Goal: Task Accomplishment & Management: Manage account settings

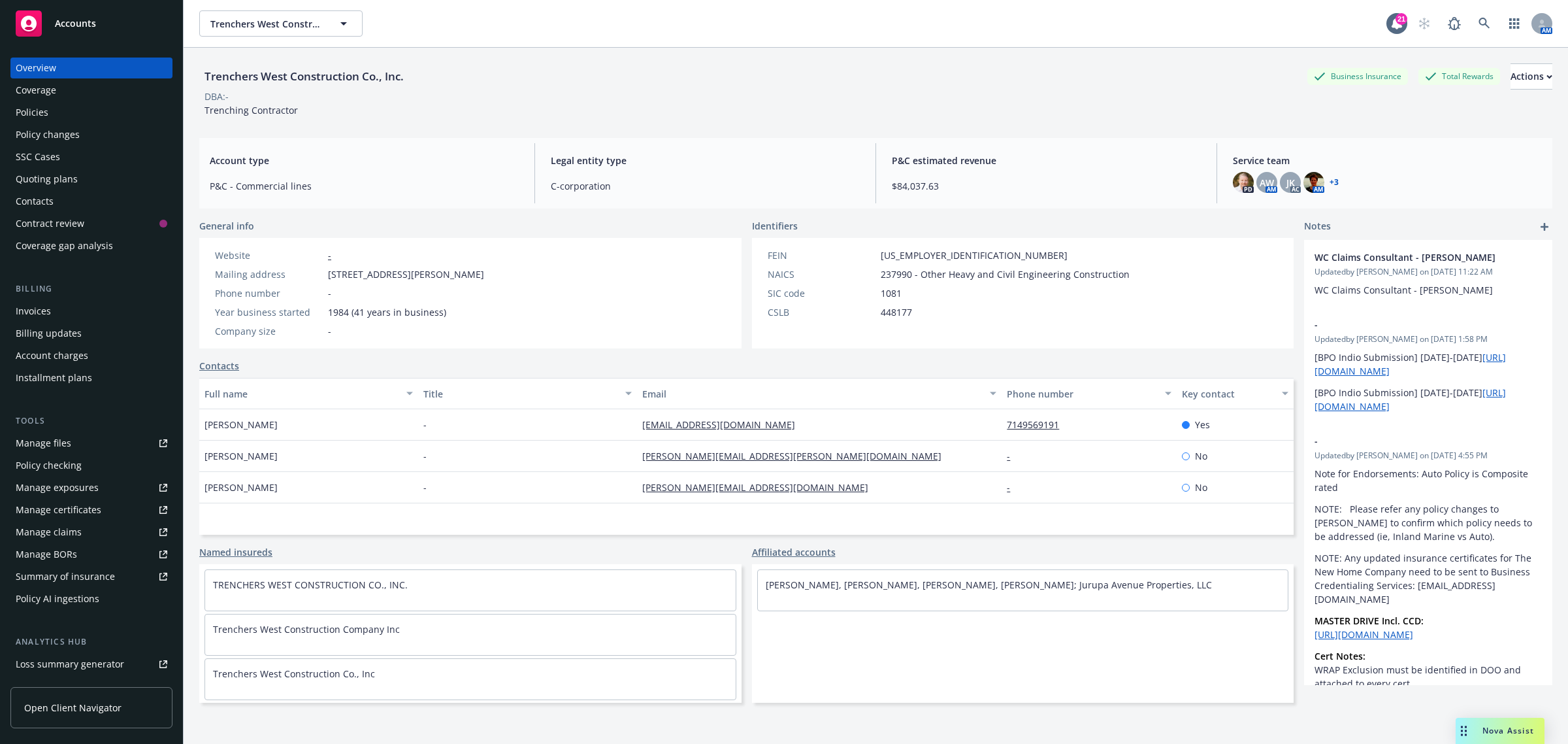
click at [93, 135] on div "Policy changes" at bounding box center [91, 134] width 151 height 21
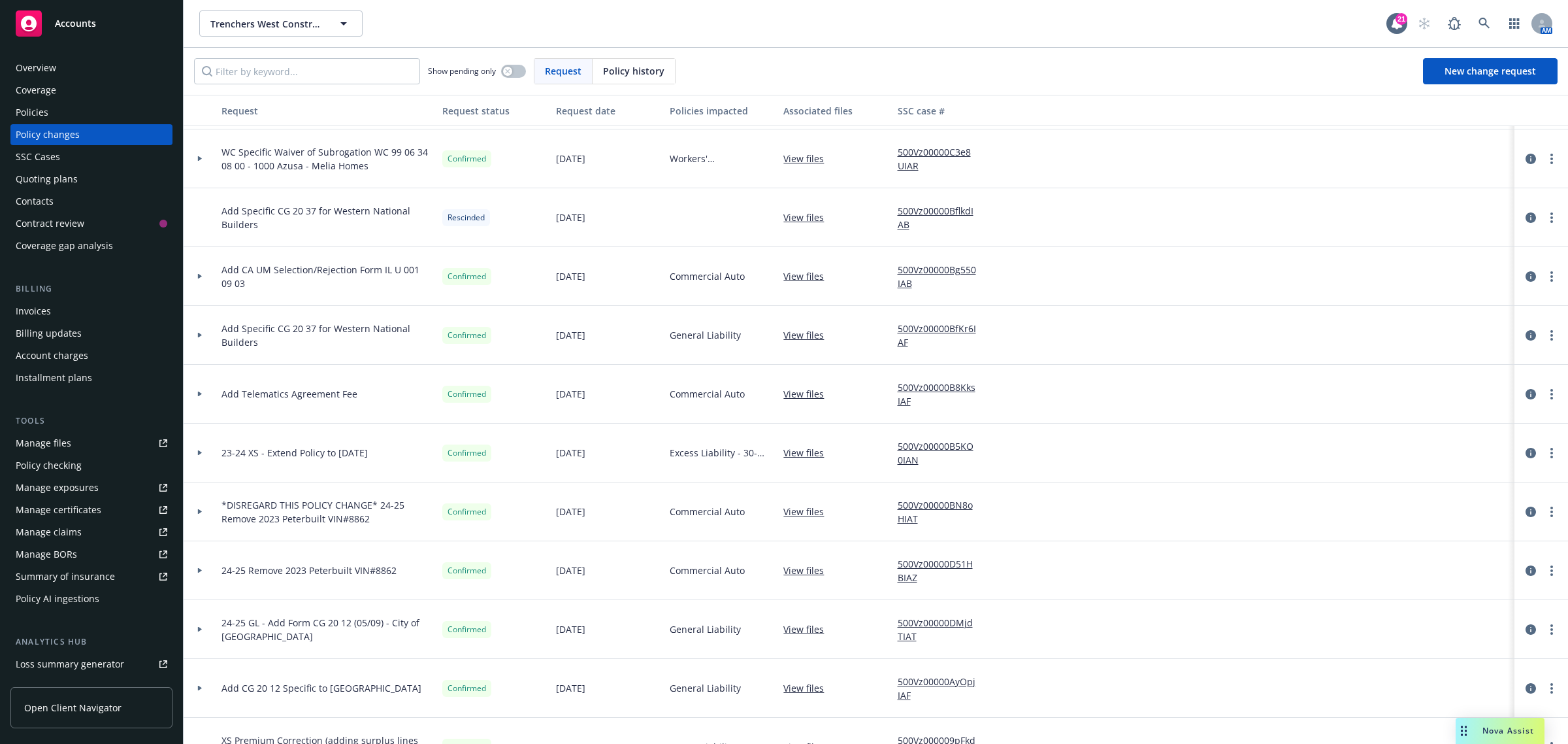
scroll to position [1144, 0]
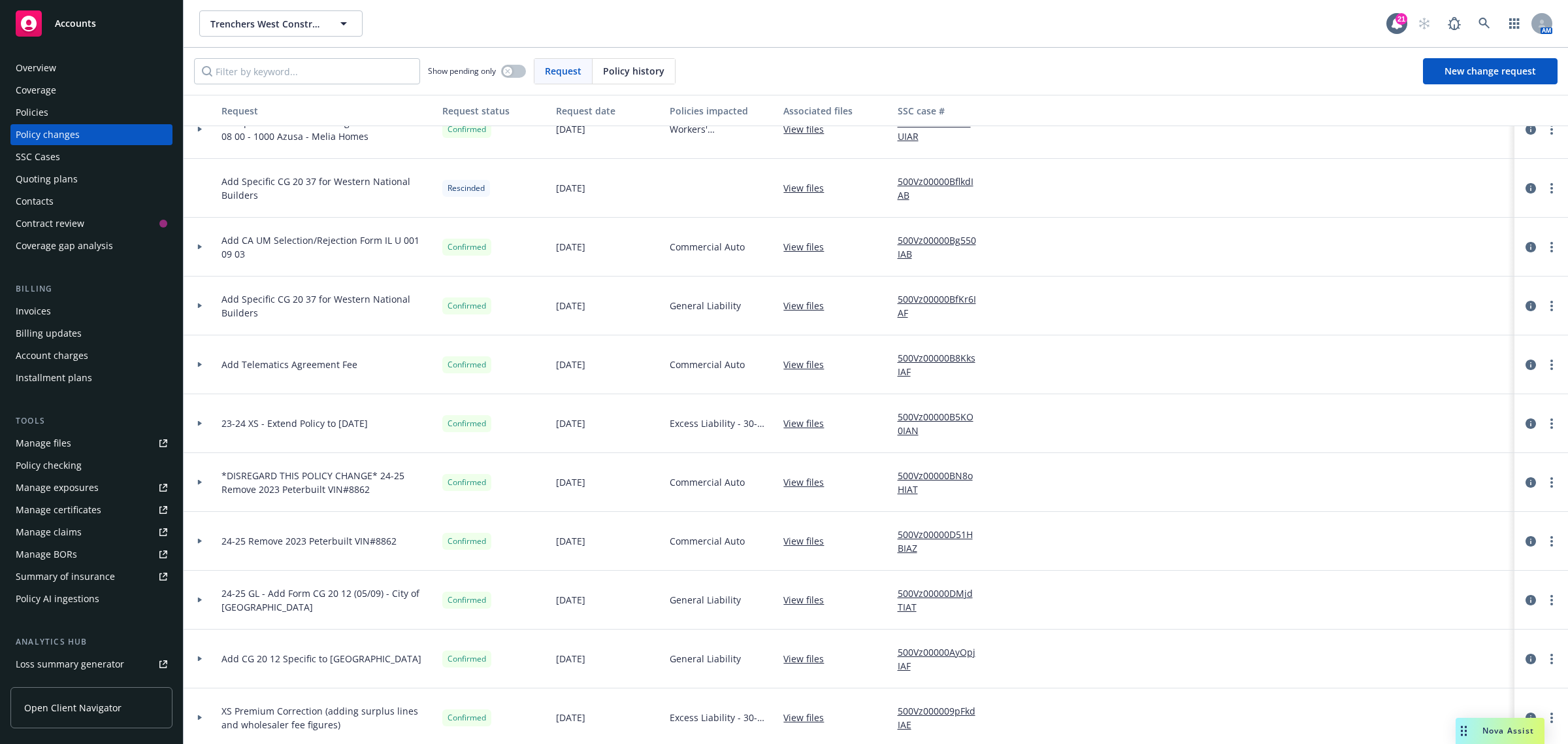
click at [199, 542] on icon at bounding box center [200, 542] width 4 height 5
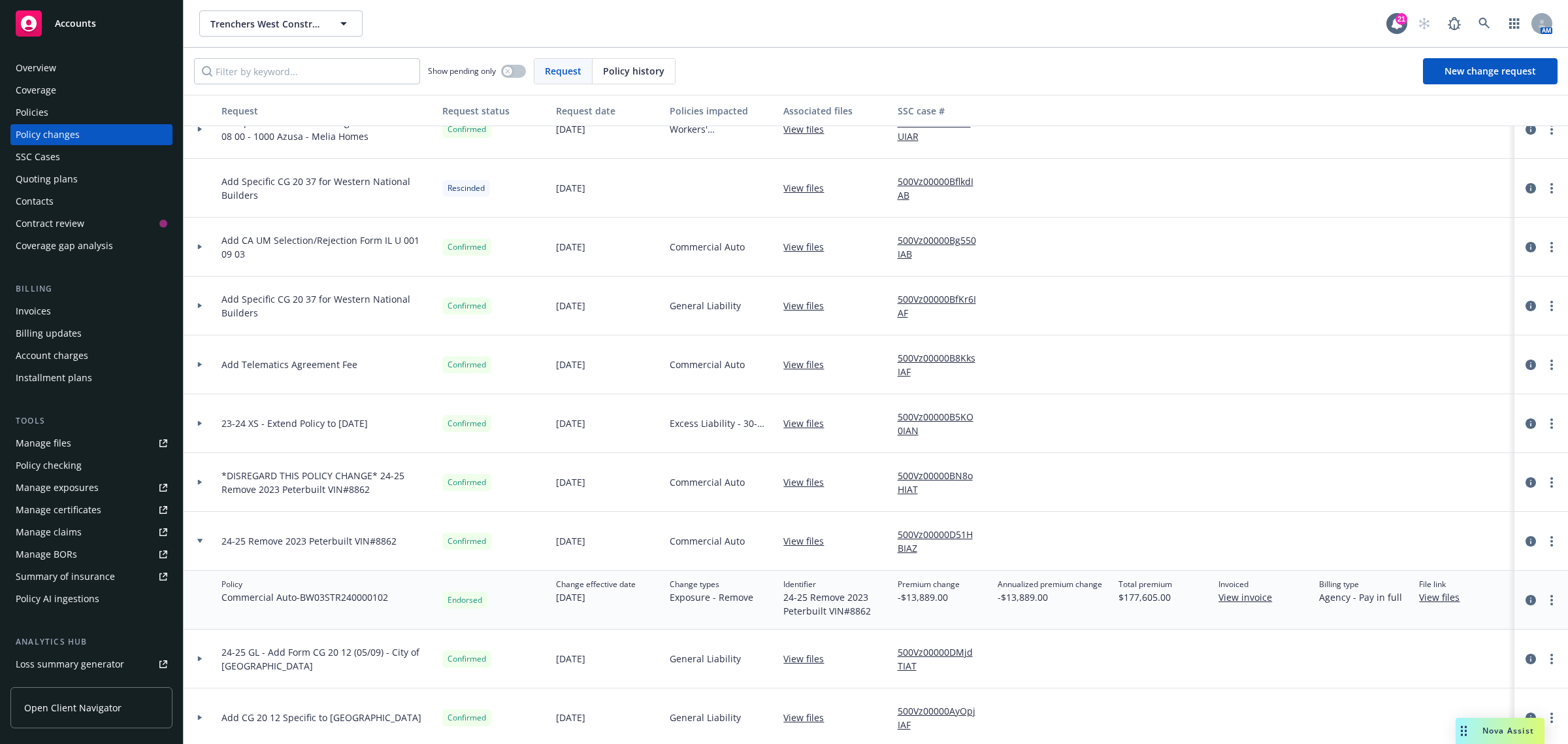
click at [1419, 597] on link "View files" at bounding box center [1445, 597] width 51 height 14
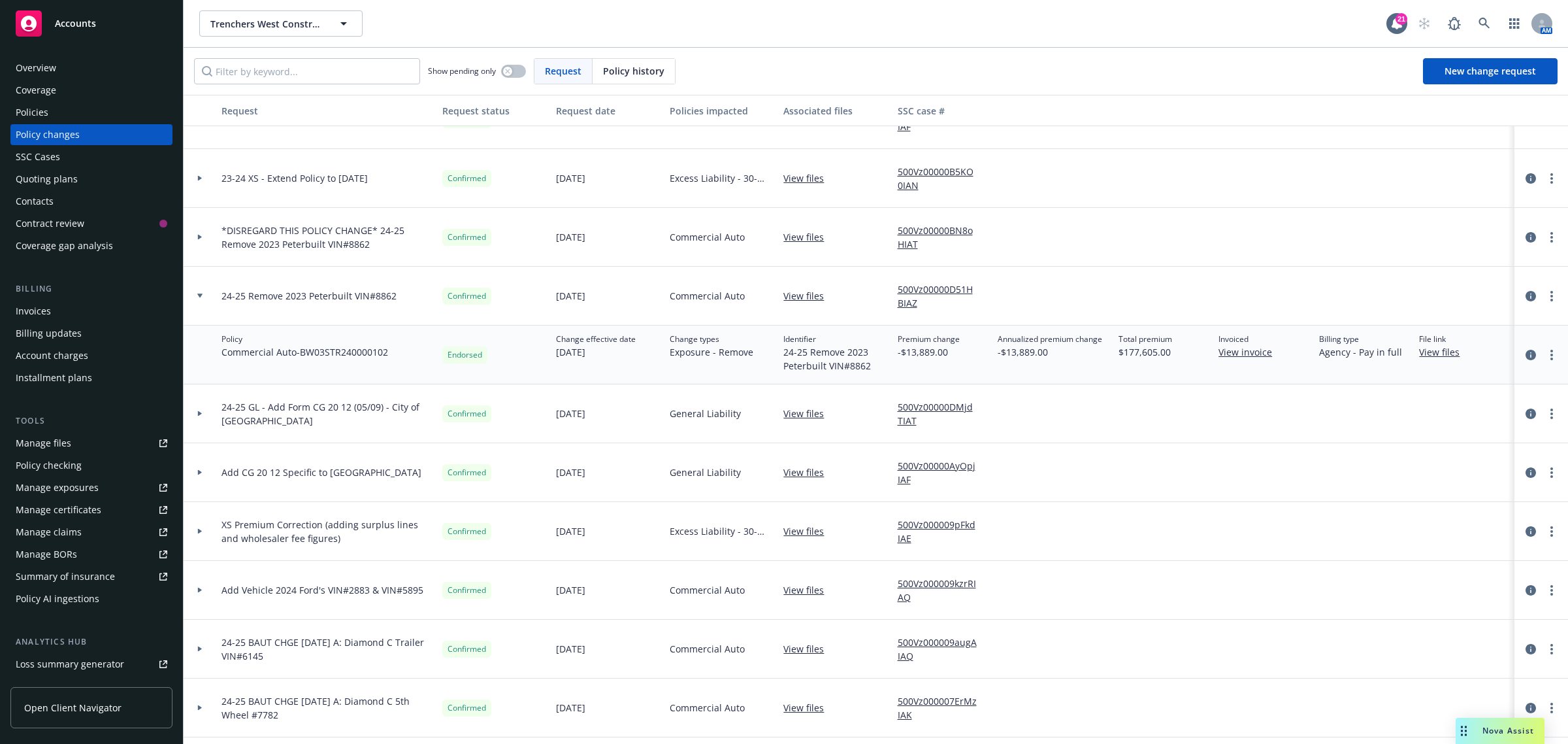
scroll to position [1552, 0]
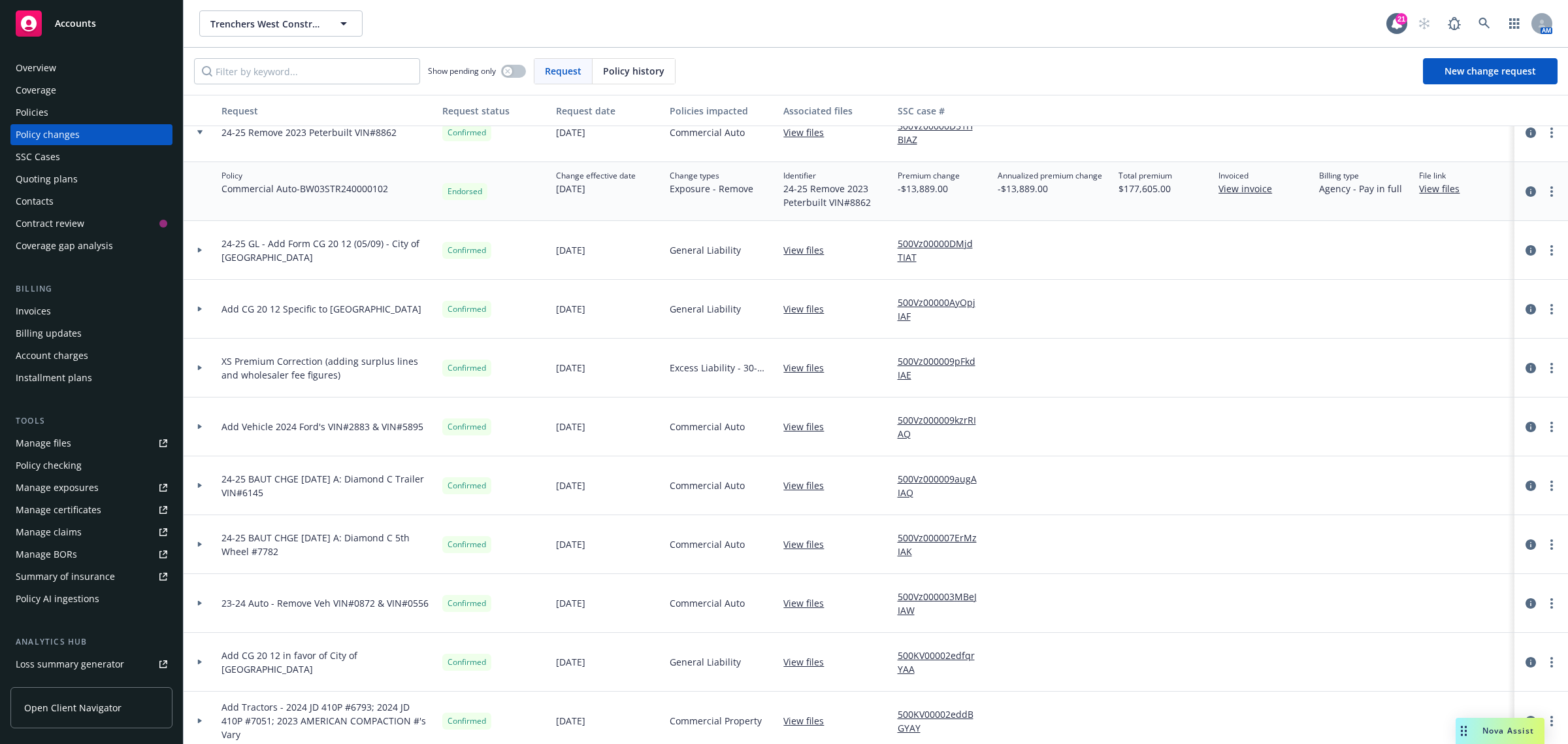
click at [204, 424] on div at bounding box center [199, 426] width 22 height 5
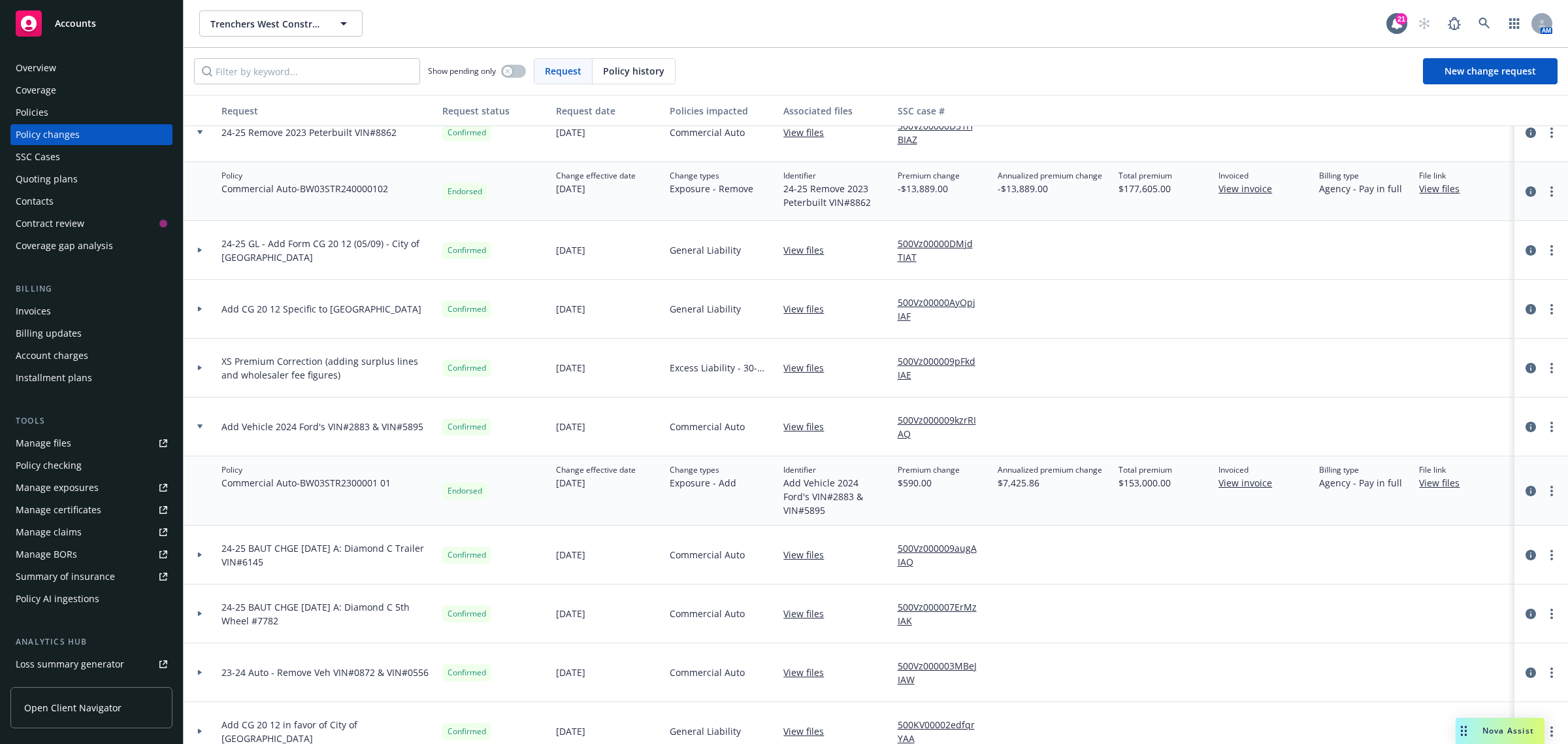
click at [1421, 481] on link "View files" at bounding box center [1445, 483] width 51 height 14
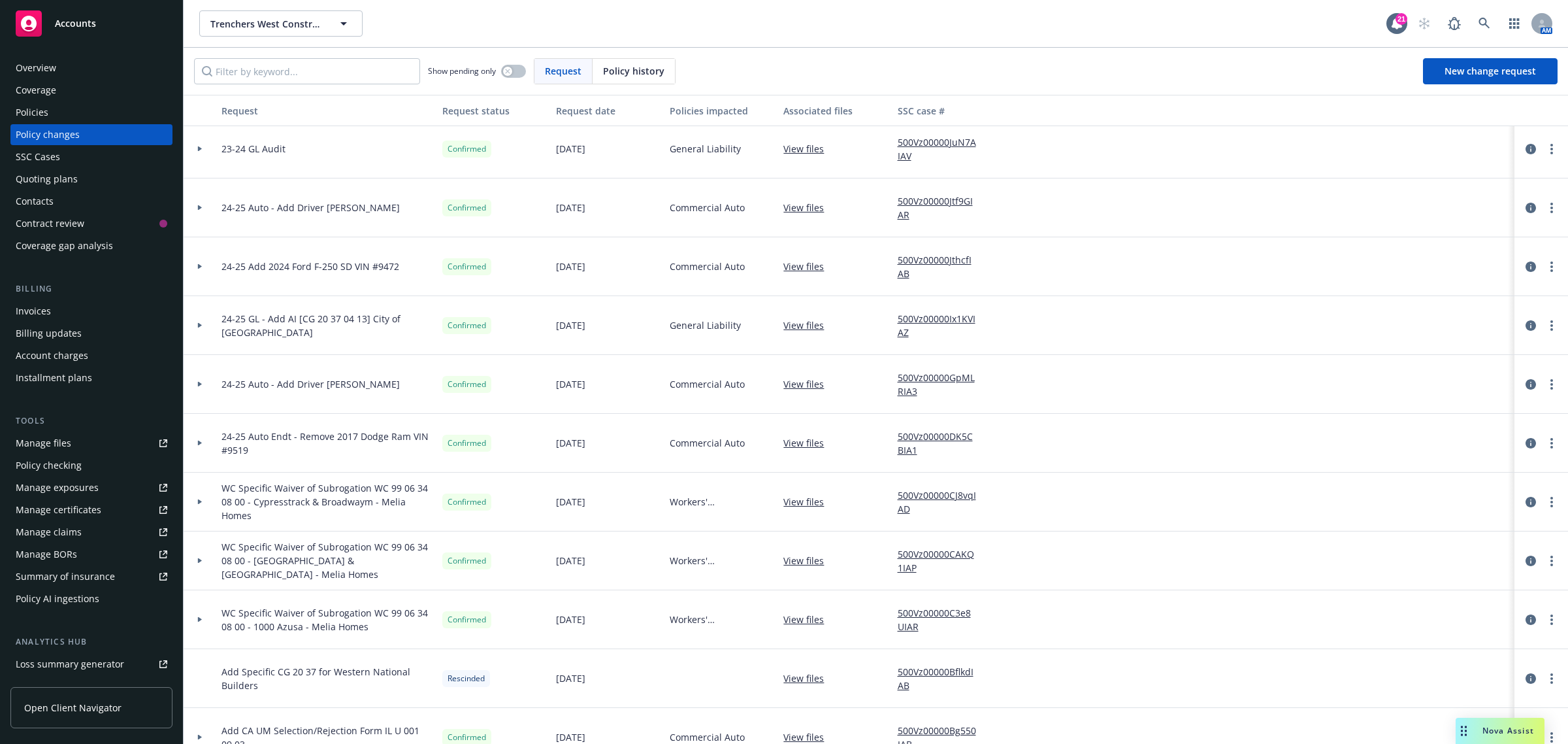
scroll to position [572, 0]
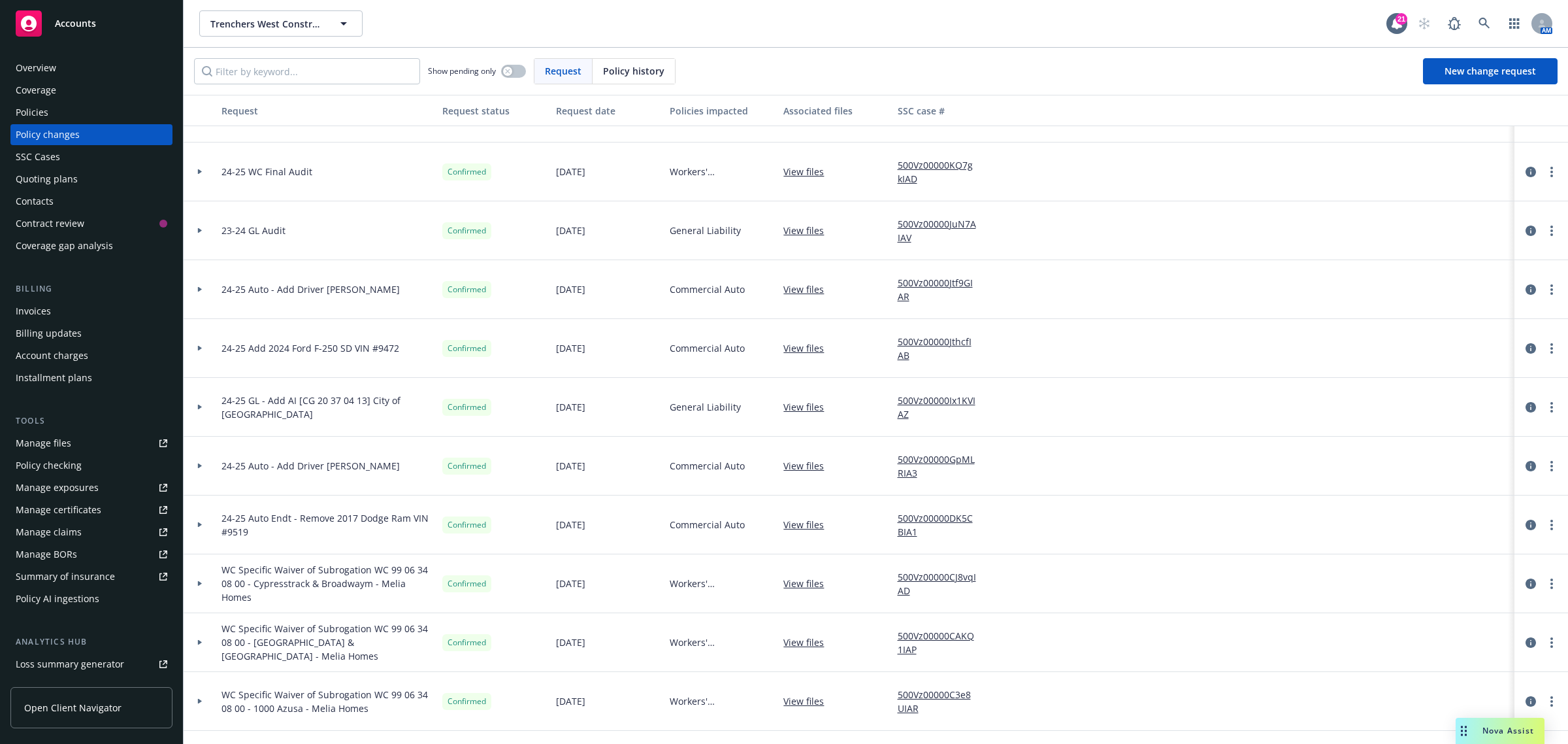
click at [200, 466] on icon at bounding box center [200, 466] width 4 height 5
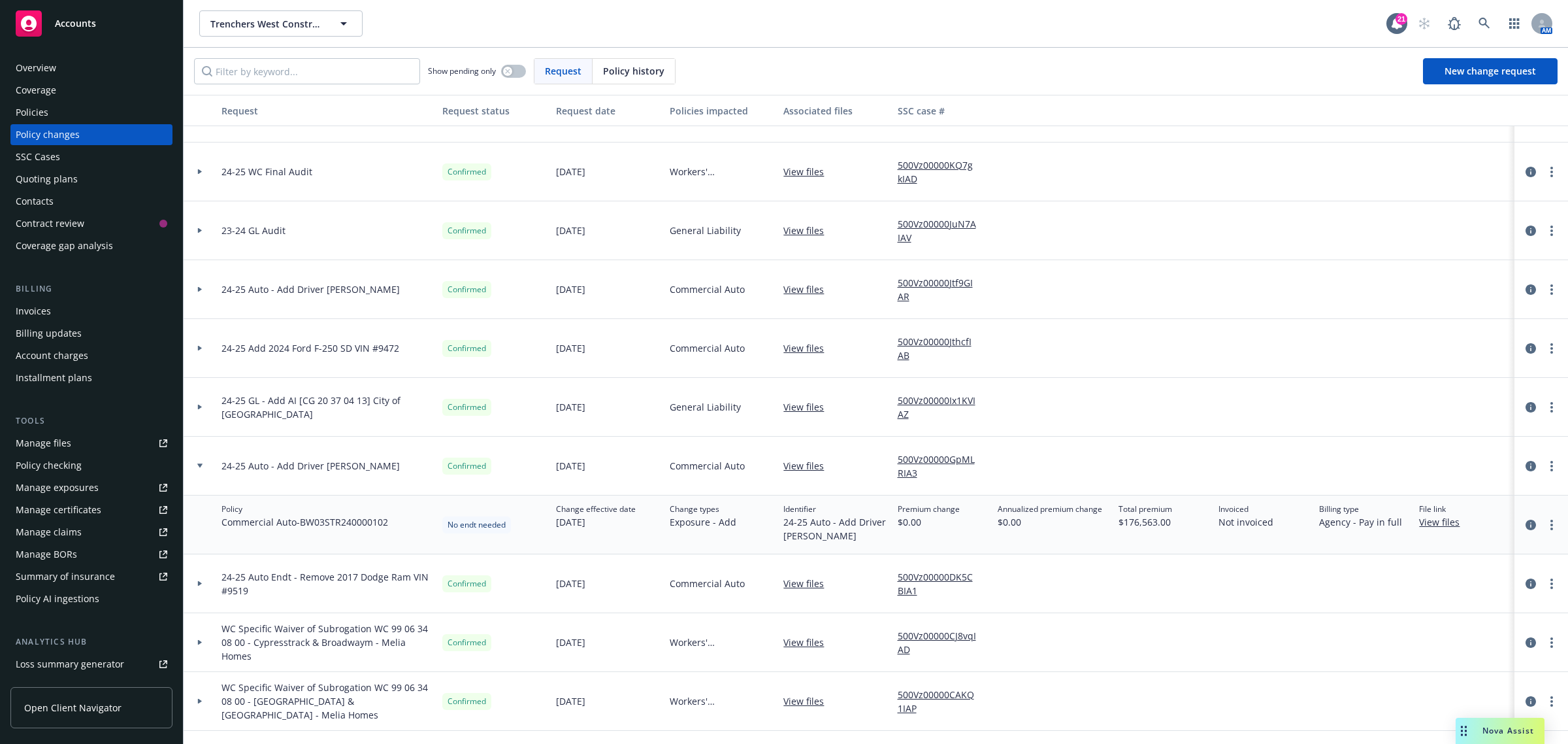
click at [1419, 525] on link "View files" at bounding box center [1445, 522] width 51 height 14
click at [197, 464] on icon at bounding box center [200, 466] width 5 height 5
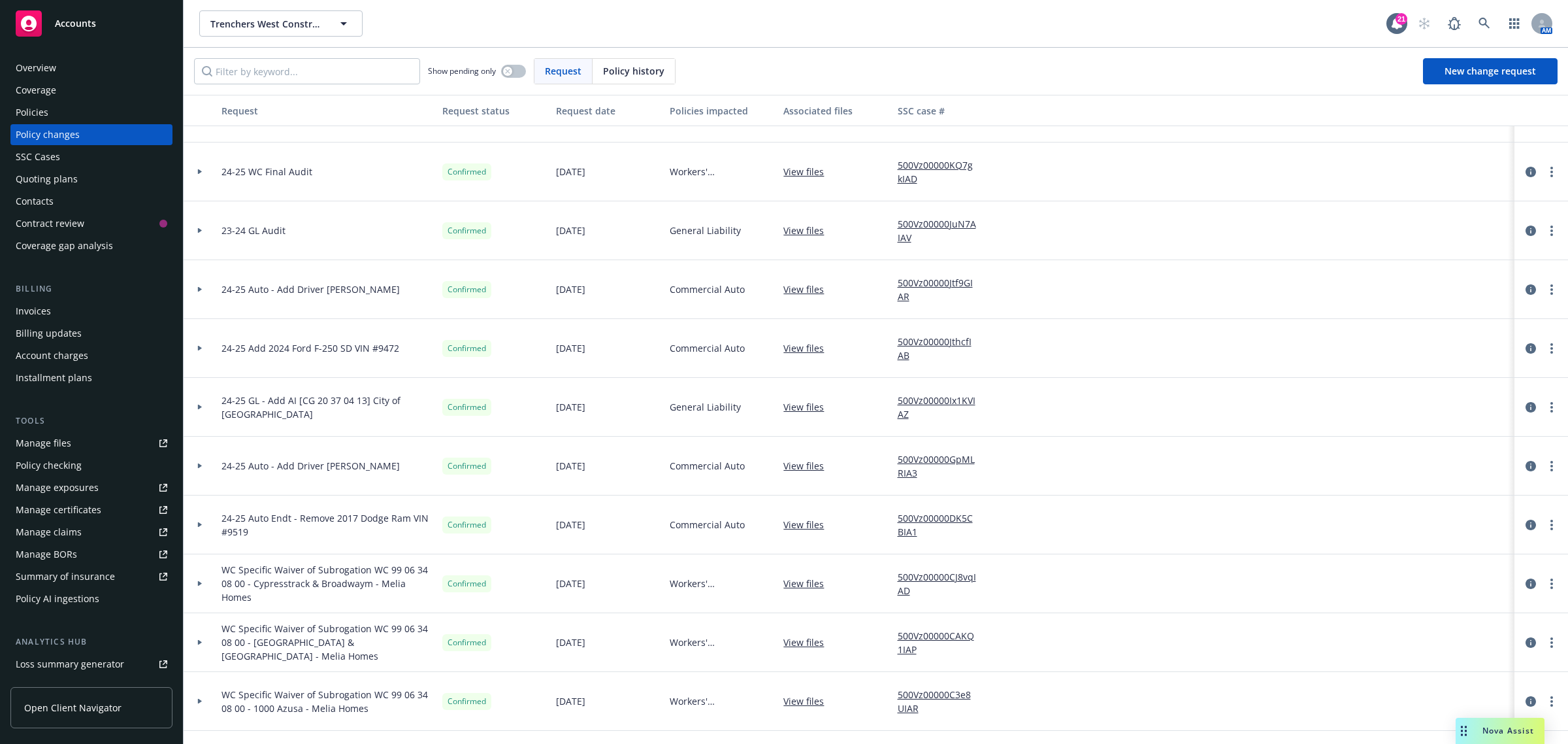
click at [206, 288] on div at bounding box center [199, 289] width 22 height 5
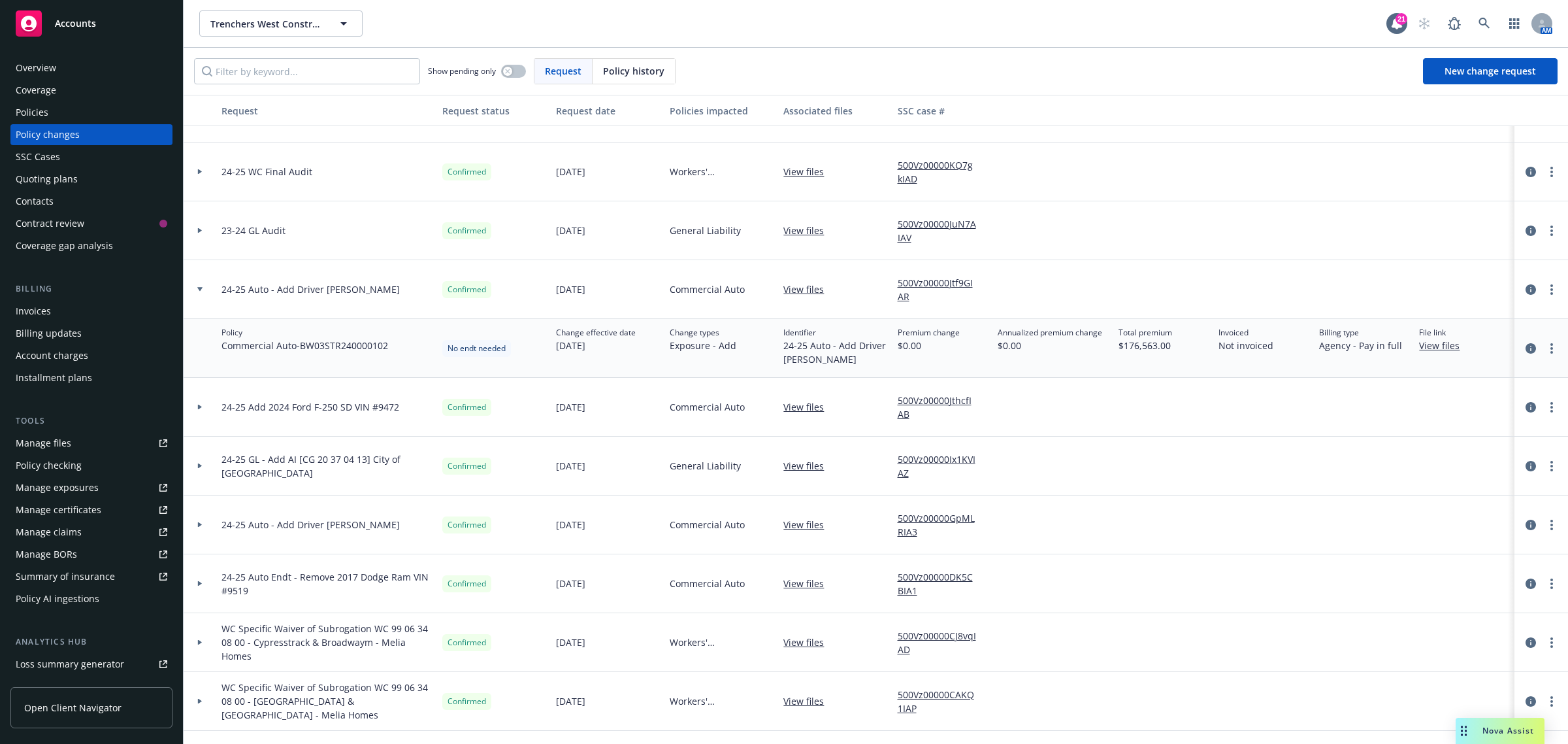
click at [1438, 347] on link "View files" at bounding box center [1445, 346] width 51 height 14
click at [193, 282] on div at bounding box center [200, 289] width 33 height 59
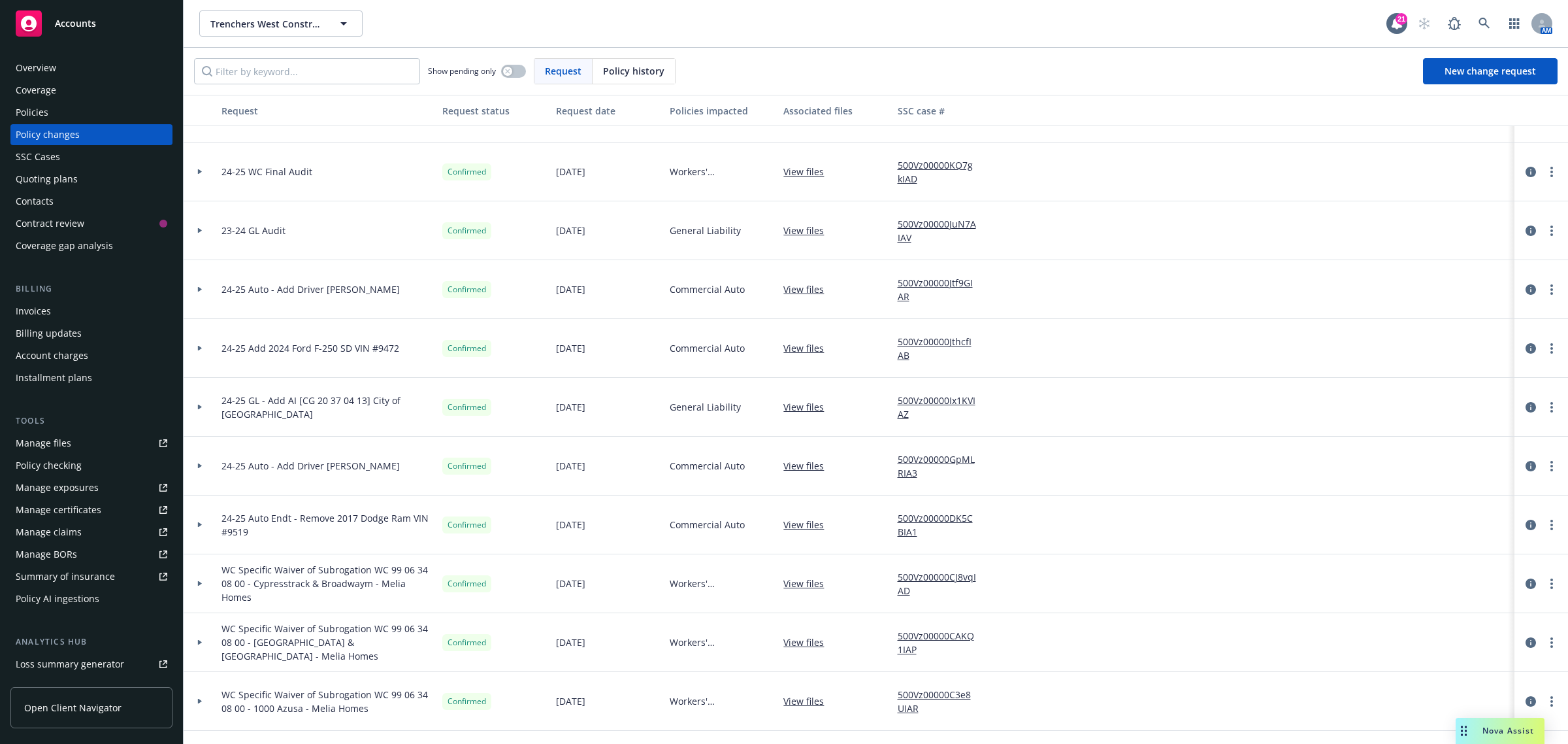
click at [196, 353] on div at bounding box center [200, 348] width 33 height 59
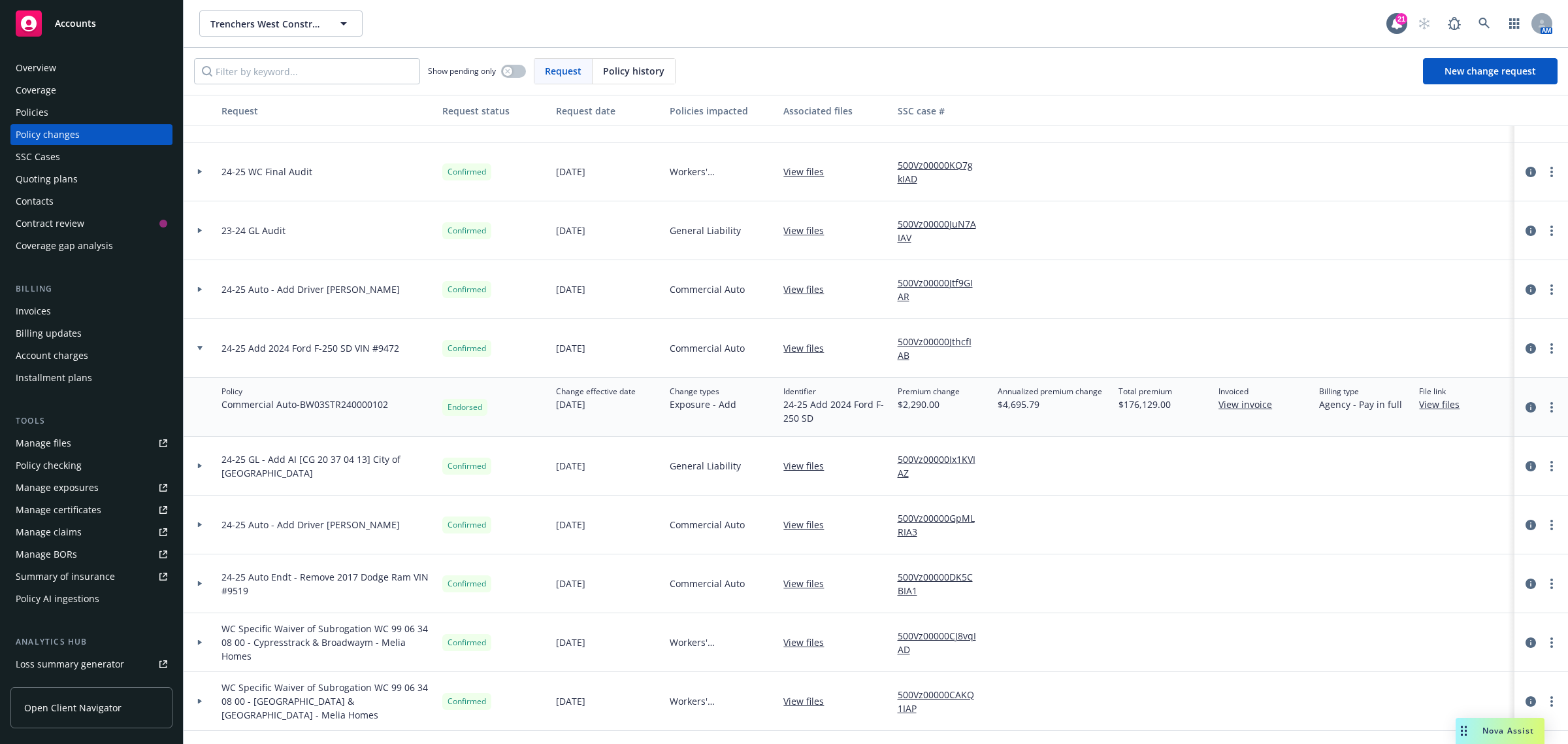
click at [1428, 407] on link "View files" at bounding box center [1445, 405] width 51 height 14
click at [69, 111] on div "Policies" at bounding box center [91, 112] width 151 height 21
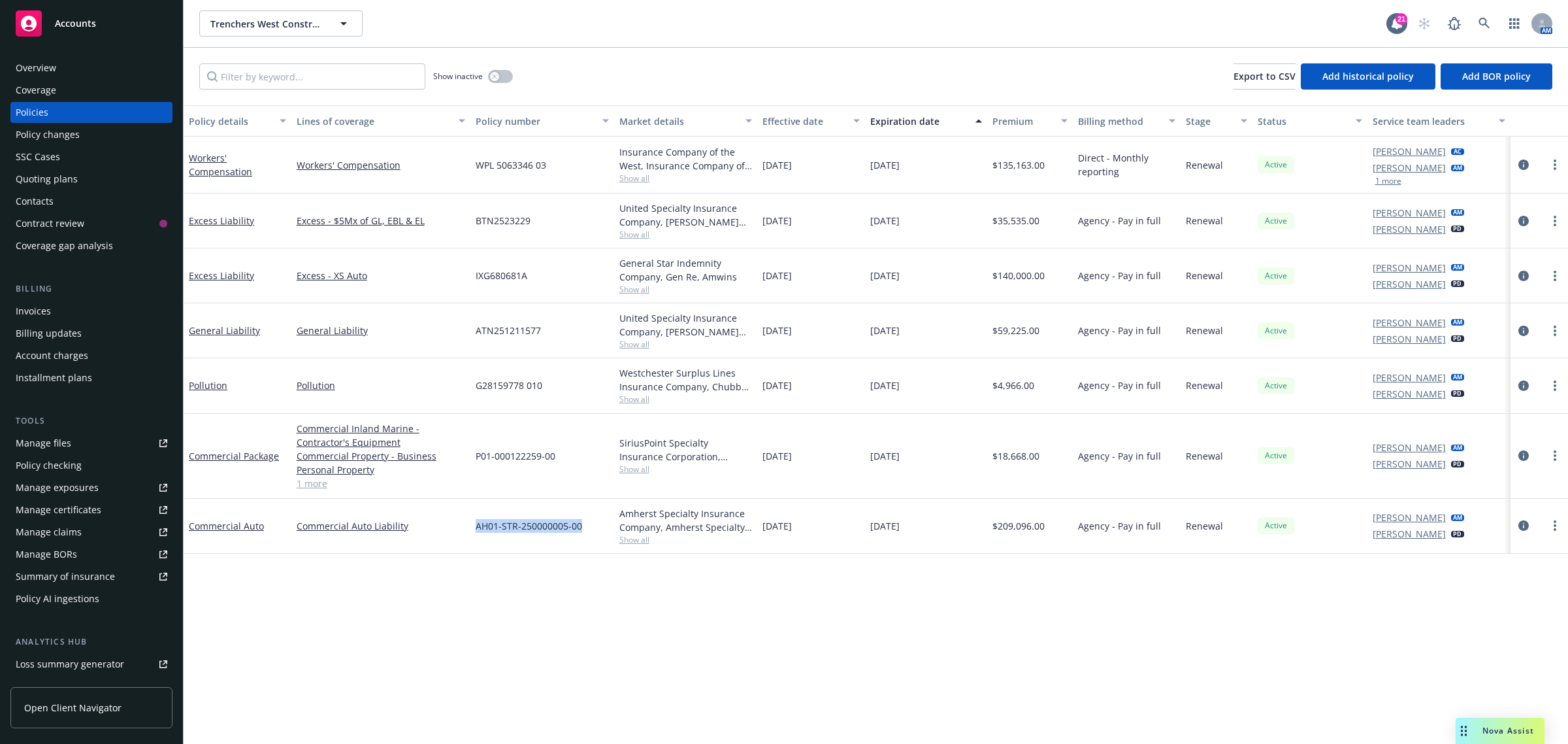
drag, startPoint x: 478, startPoint y: 527, endPoint x: 573, endPoint y: 529, distance: 95.0
click at [581, 526] on div "AH01-STR-250000005-00" at bounding box center [542, 526] width 144 height 55
copy span "AH01-STR-250000005-00"
click at [537, 576] on div "Policy details Lines of coverage Policy number Market details Effective date Ex…" at bounding box center [876, 425] width 1385 height 639
click at [57, 489] on div "Manage exposures" at bounding box center [57, 487] width 83 height 21
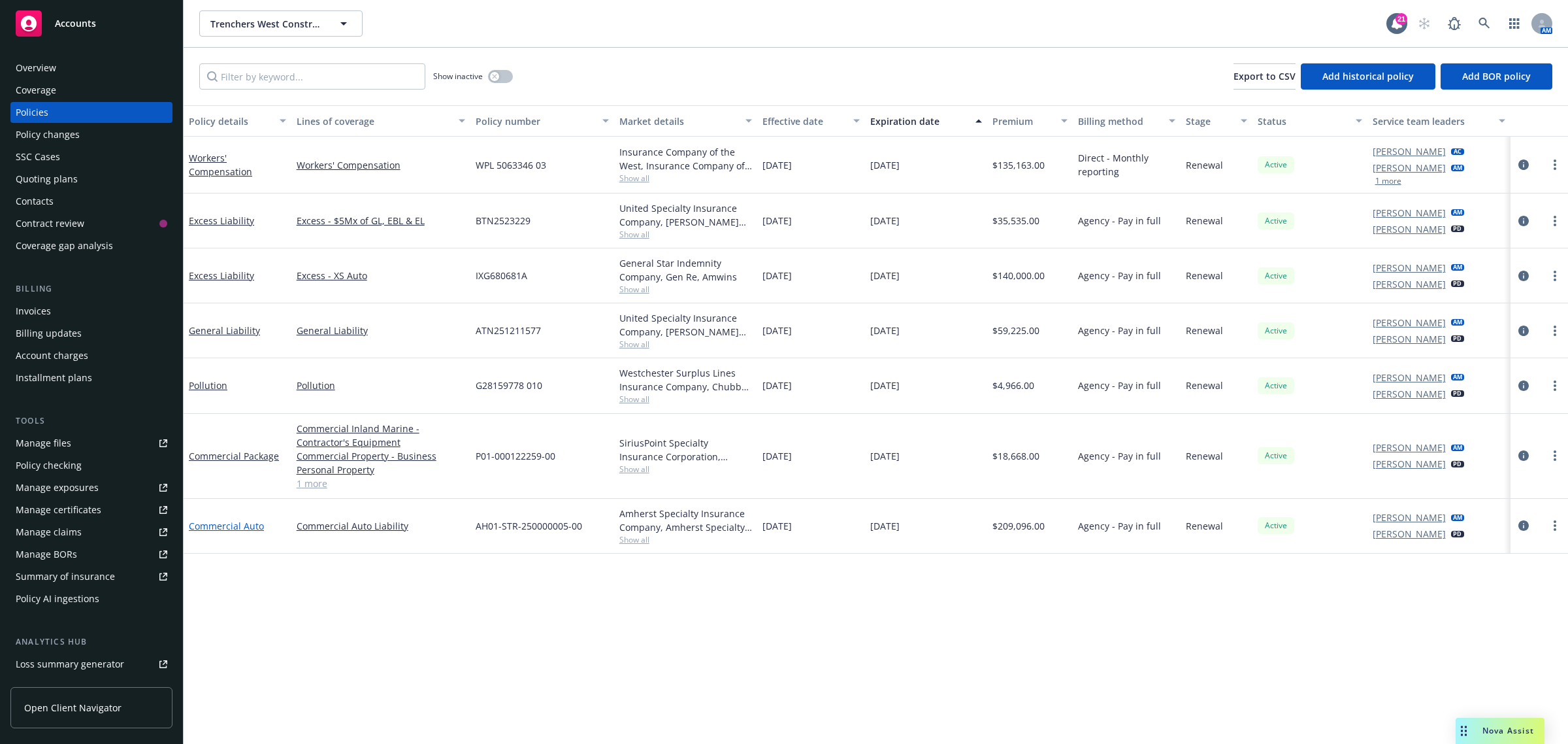
click at [229, 523] on link "Commercial Auto" at bounding box center [226, 526] width 75 height 12
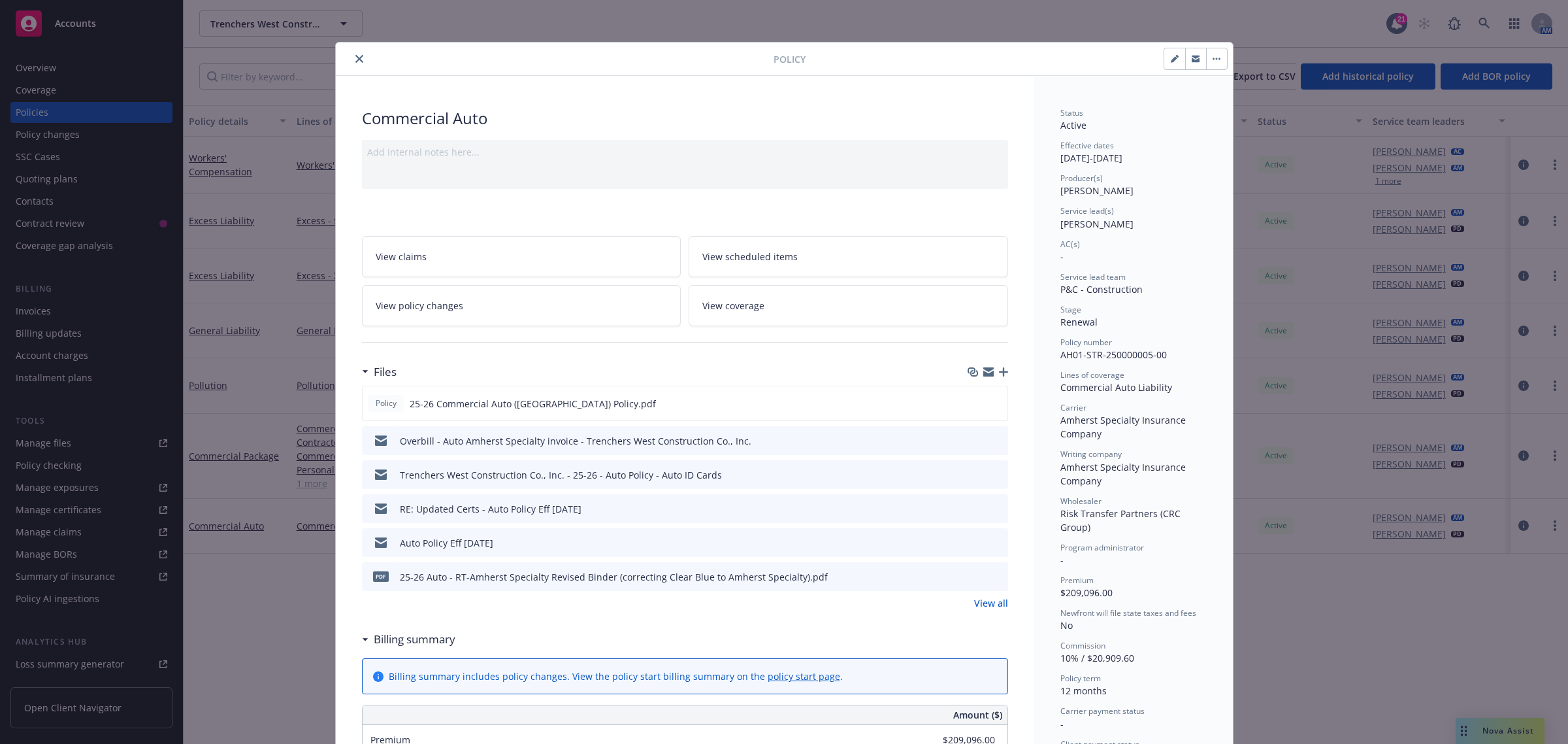
click at [990, 439] on icon "preview file" at bounding box center [995, 439] width 12 height 9
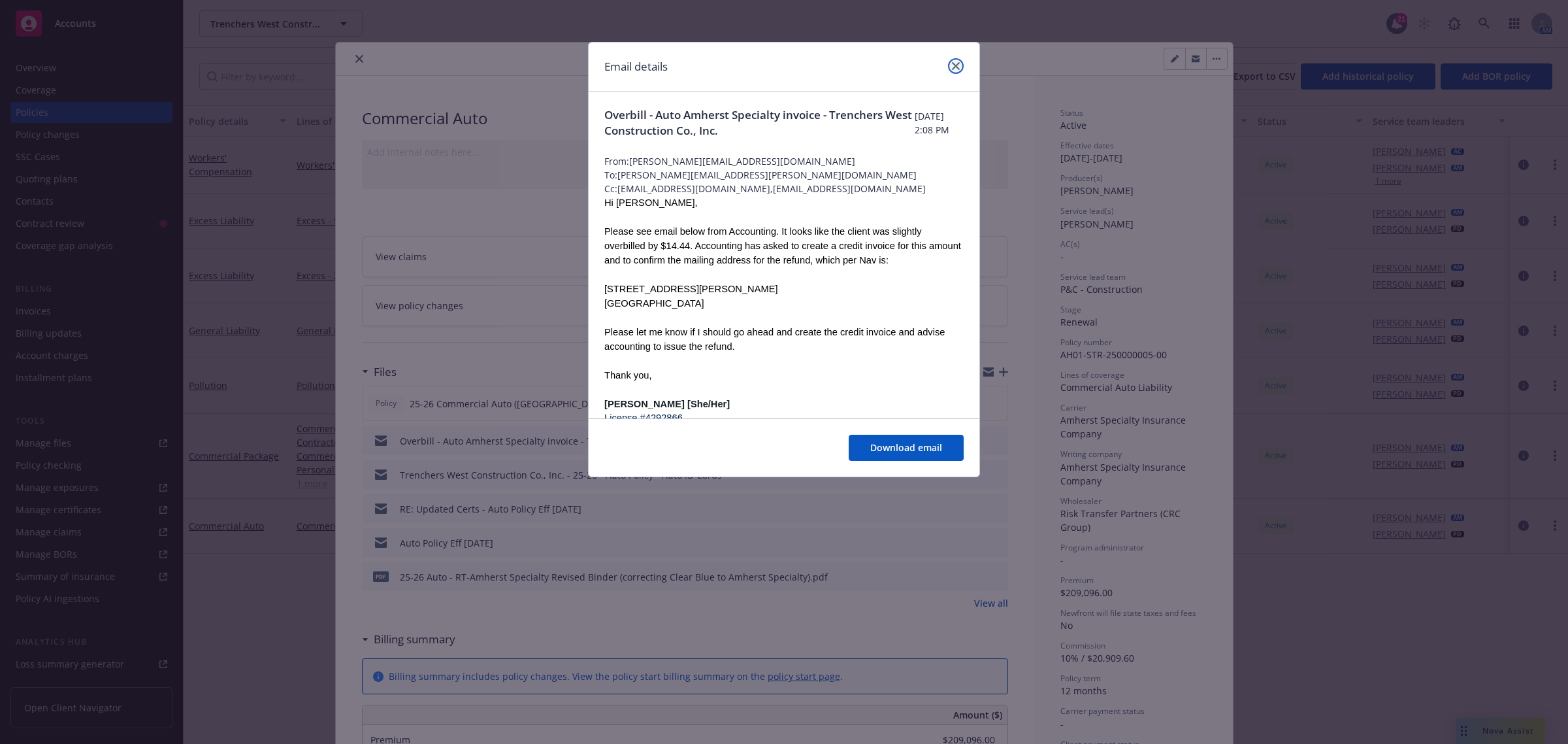
click at [952, 67] on icon "close" at bounding box center [956, 66] width 8 height 8
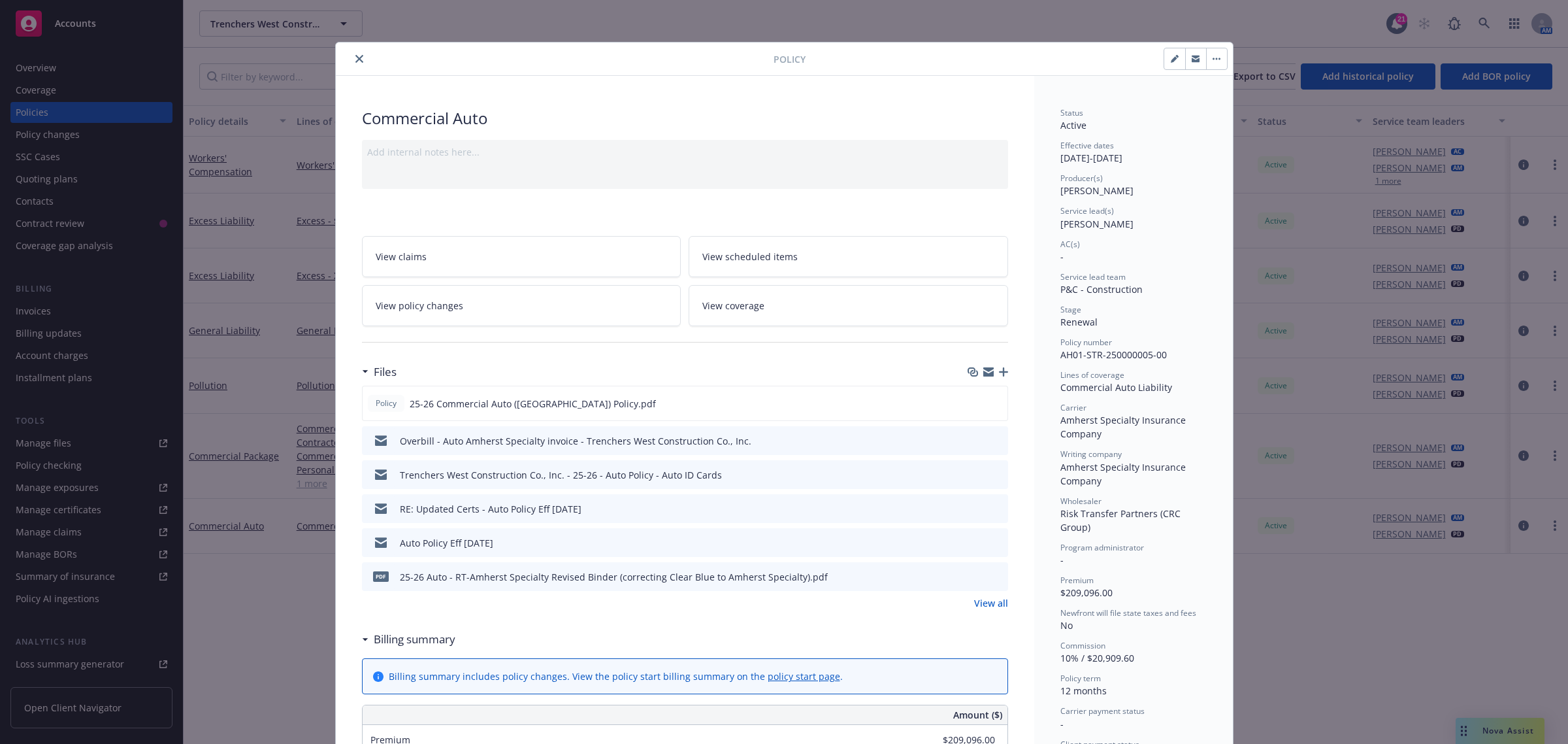
click at [989, 606] on link "View all" at bounding box center [991, 603] width 34 height 14
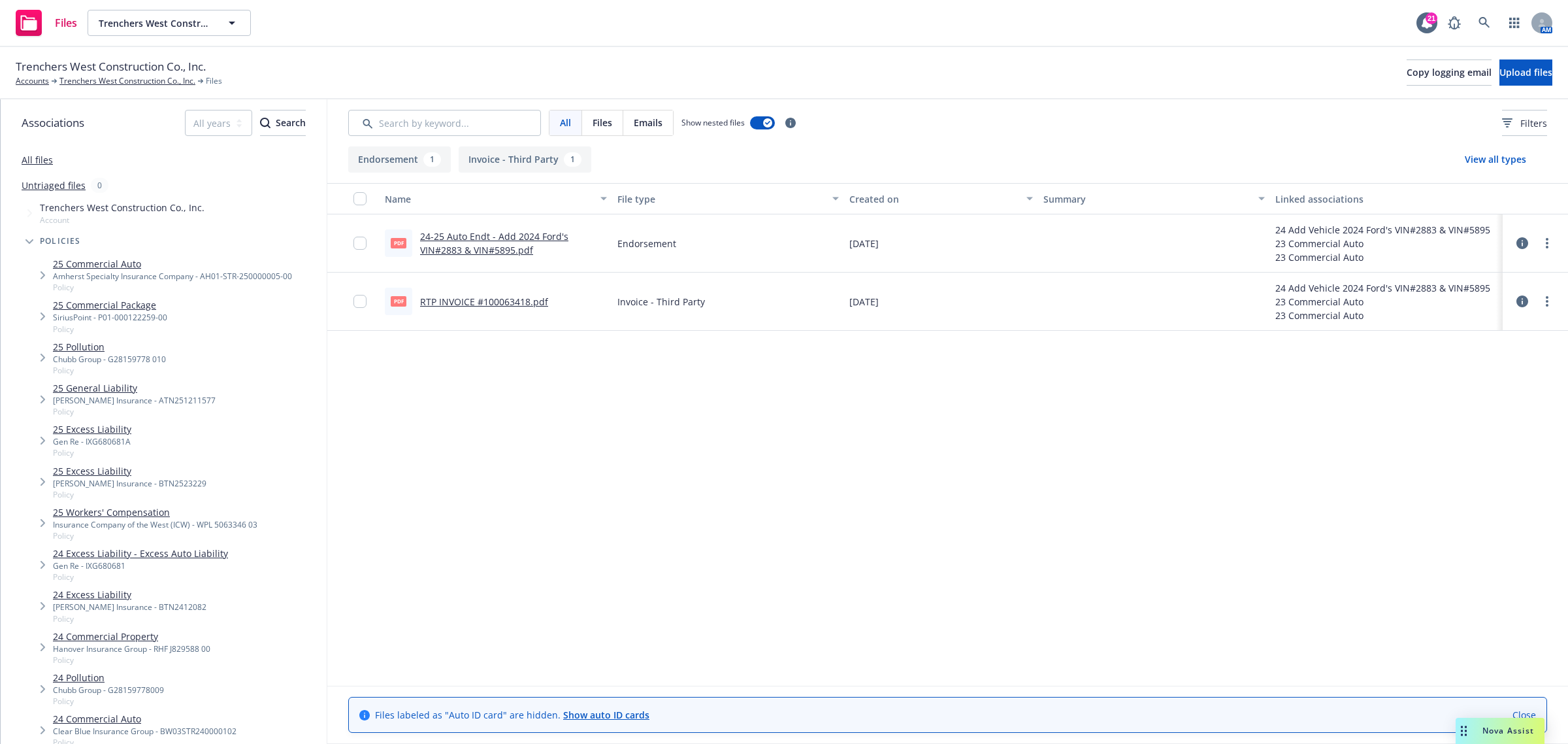
click at [454, 245] on link "24-25 Auto Endt - Add 2024 Ford's VIN#2883 & VIN#5895.pdf" at bounding box center [494, 243] width 149 height 26
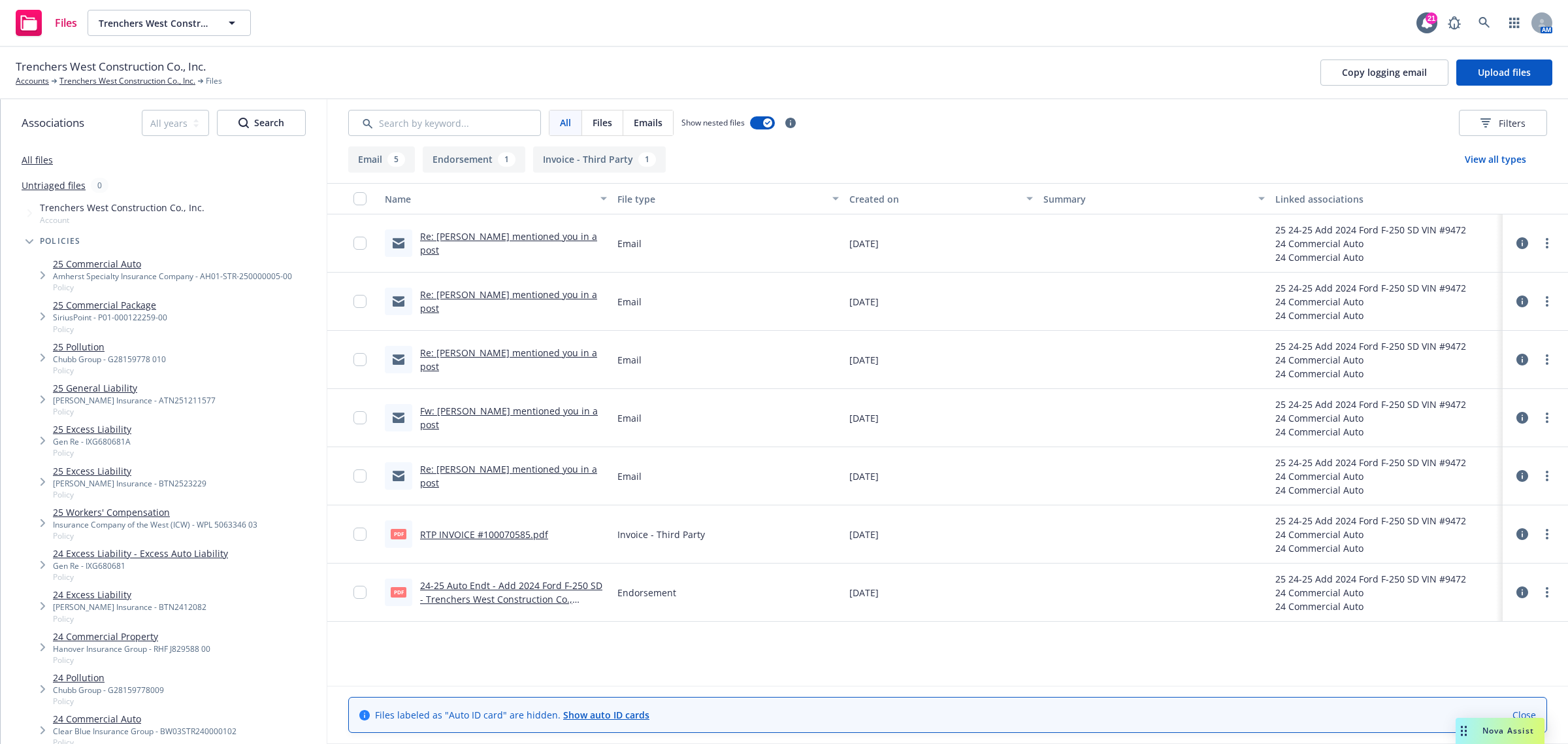
click at [490, 472] on link "Re: Staci Ritchie mentioned you in a post" at bounding box center [508, 476] width 177 height 26
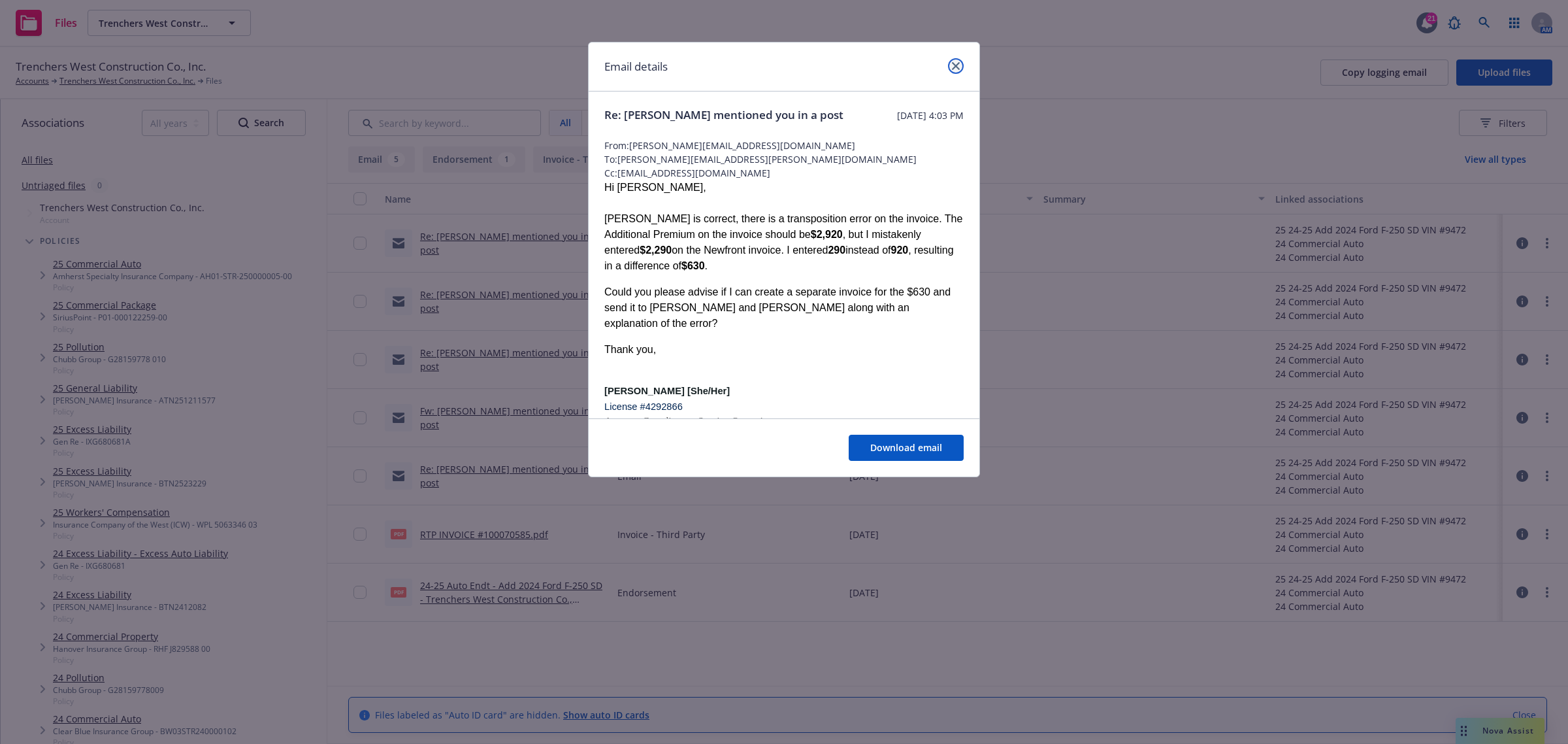
click at [955, 65] on icon "close" at bounding box center [956, 66] width 8 height 8
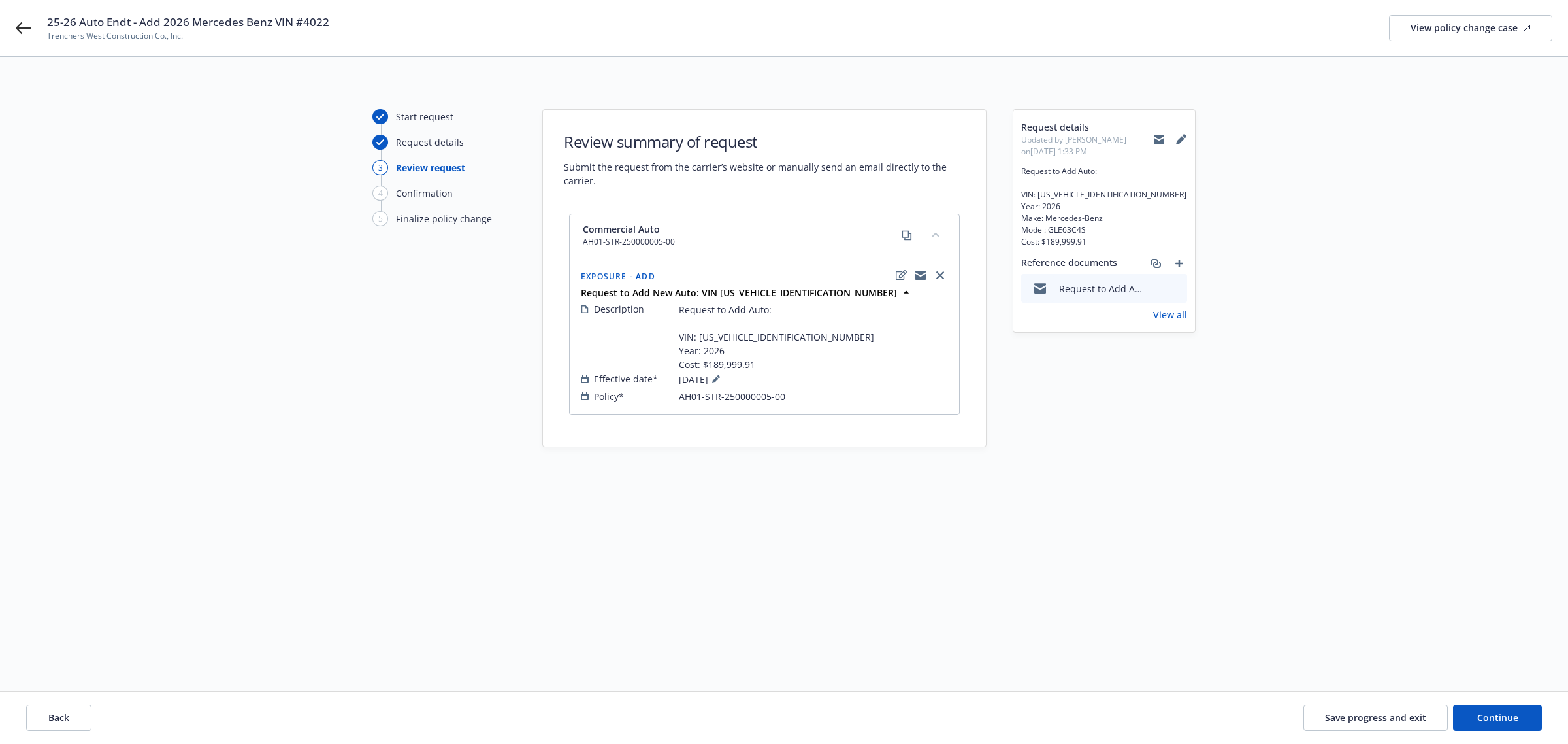
click at [1158, 136] on icon at bounding box center [1159, 136] width 10 height 5
click at [1177, 322] on icon "preview file" at bounding box center [1174, 321] width 12 height 9
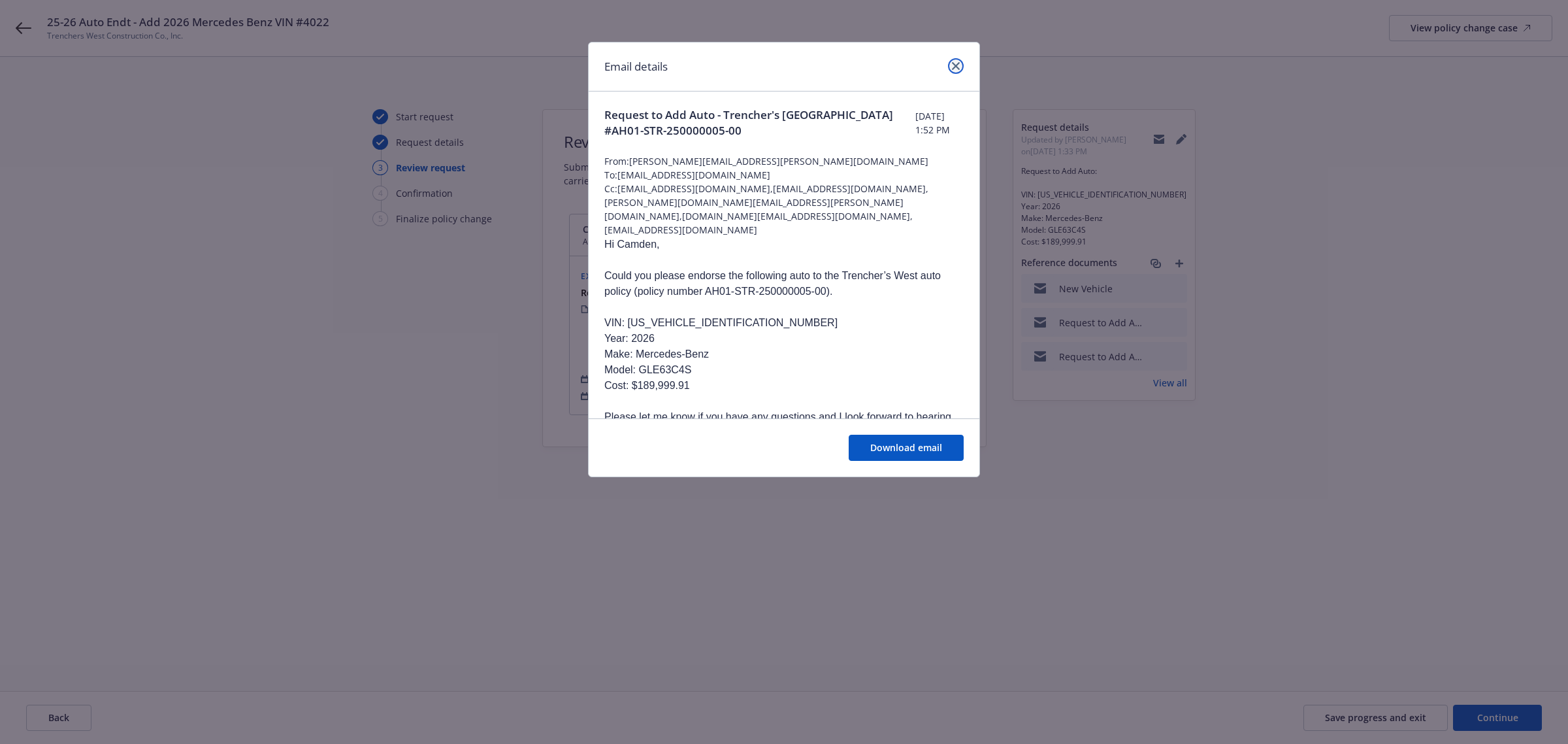
click at [958, 69] on icon "close" at bounding box center [956, 66] width 8 height 8
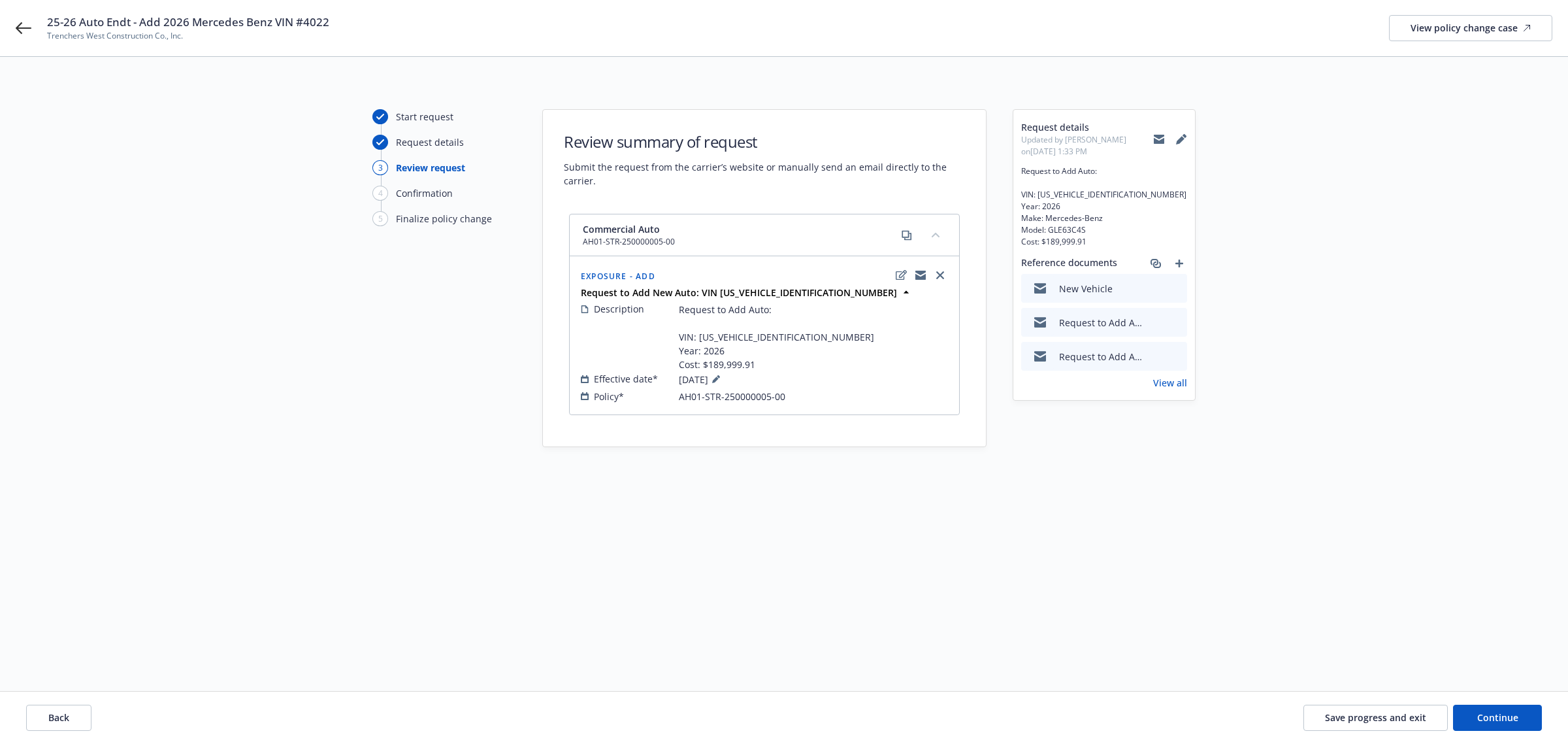
click at [1174, 360] on button at bounding box center [1176, 356] width 12 height 14
click at [1177, 353] on icon "preview file" at bounding box center [1174, 355] width 12 height 9
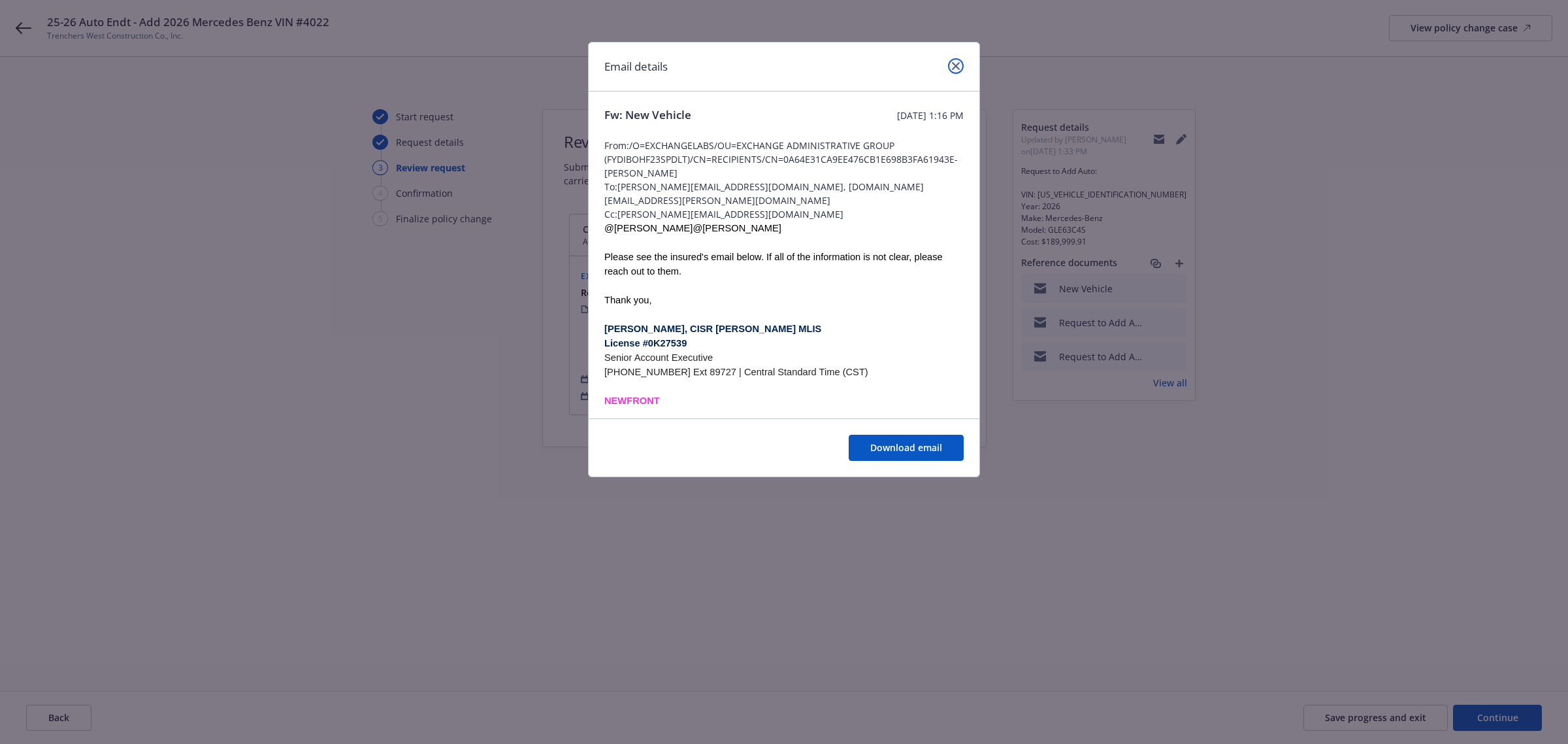
click at [955, 63] on icon "close" at bounding box center [956, 66] width 8 height 8
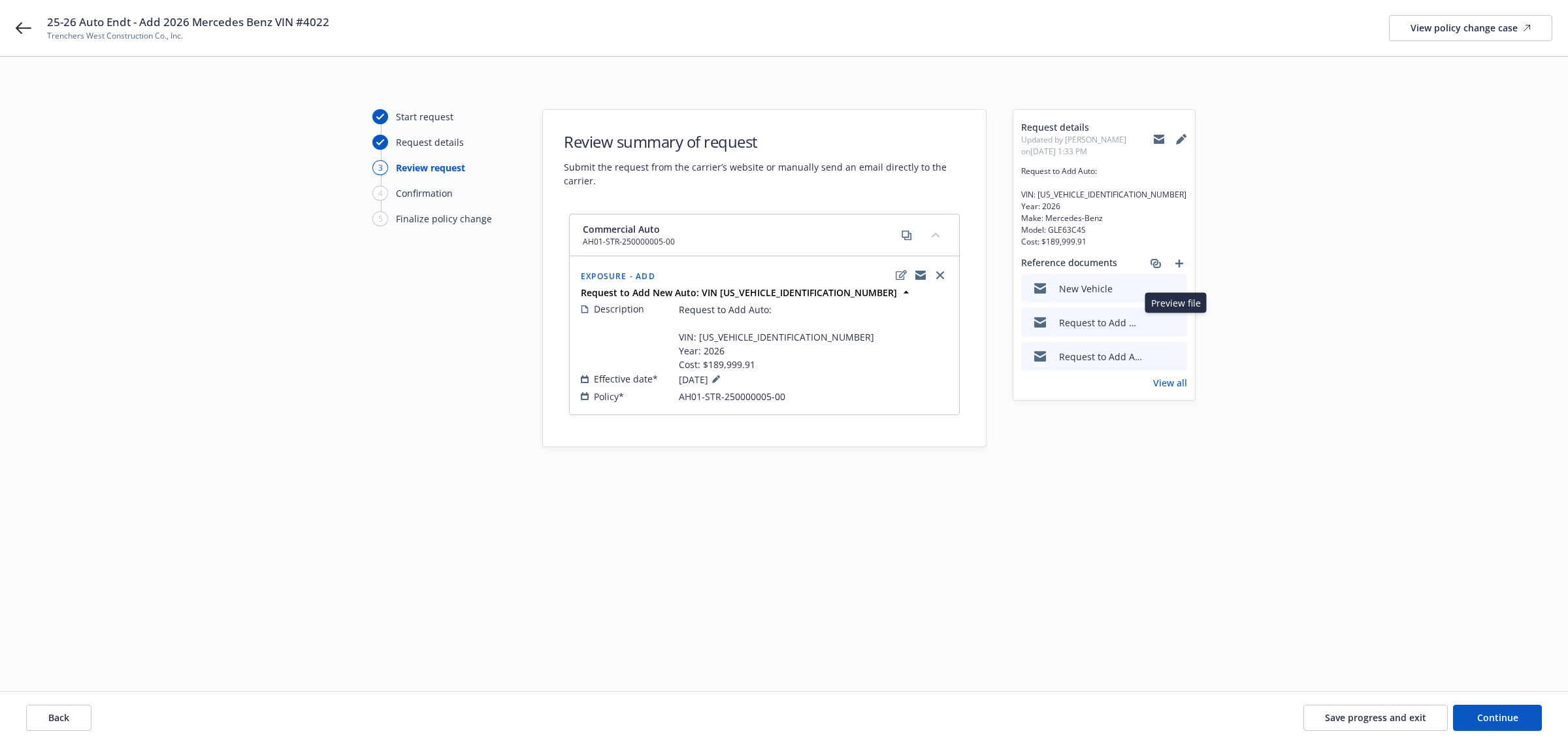
click at [1175, 320] on icon "preview file" at bounding box center [1174, 321] width 12 height 9
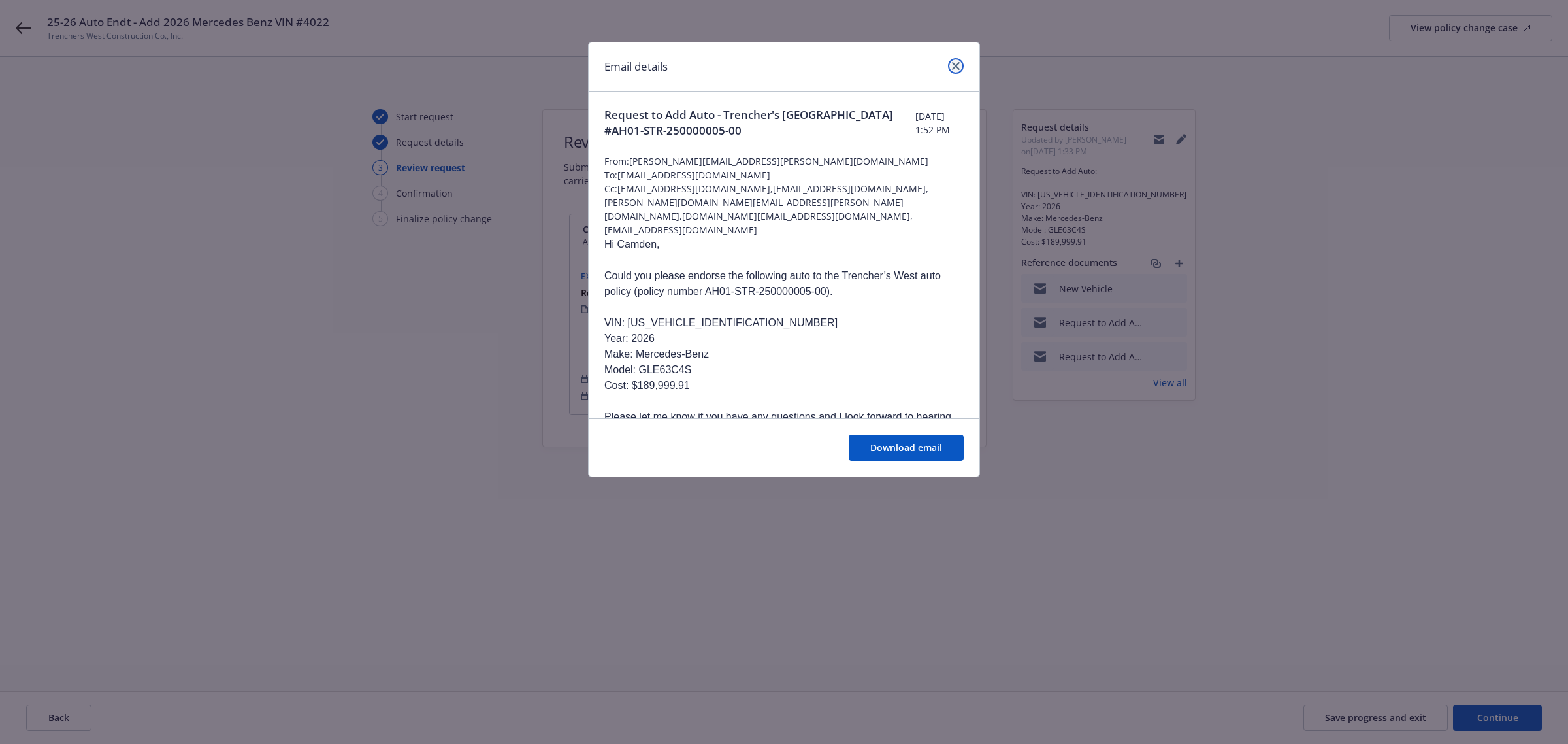
click at [954, 70] on link "close" at bounding box center [955, 66] width 16 height 16
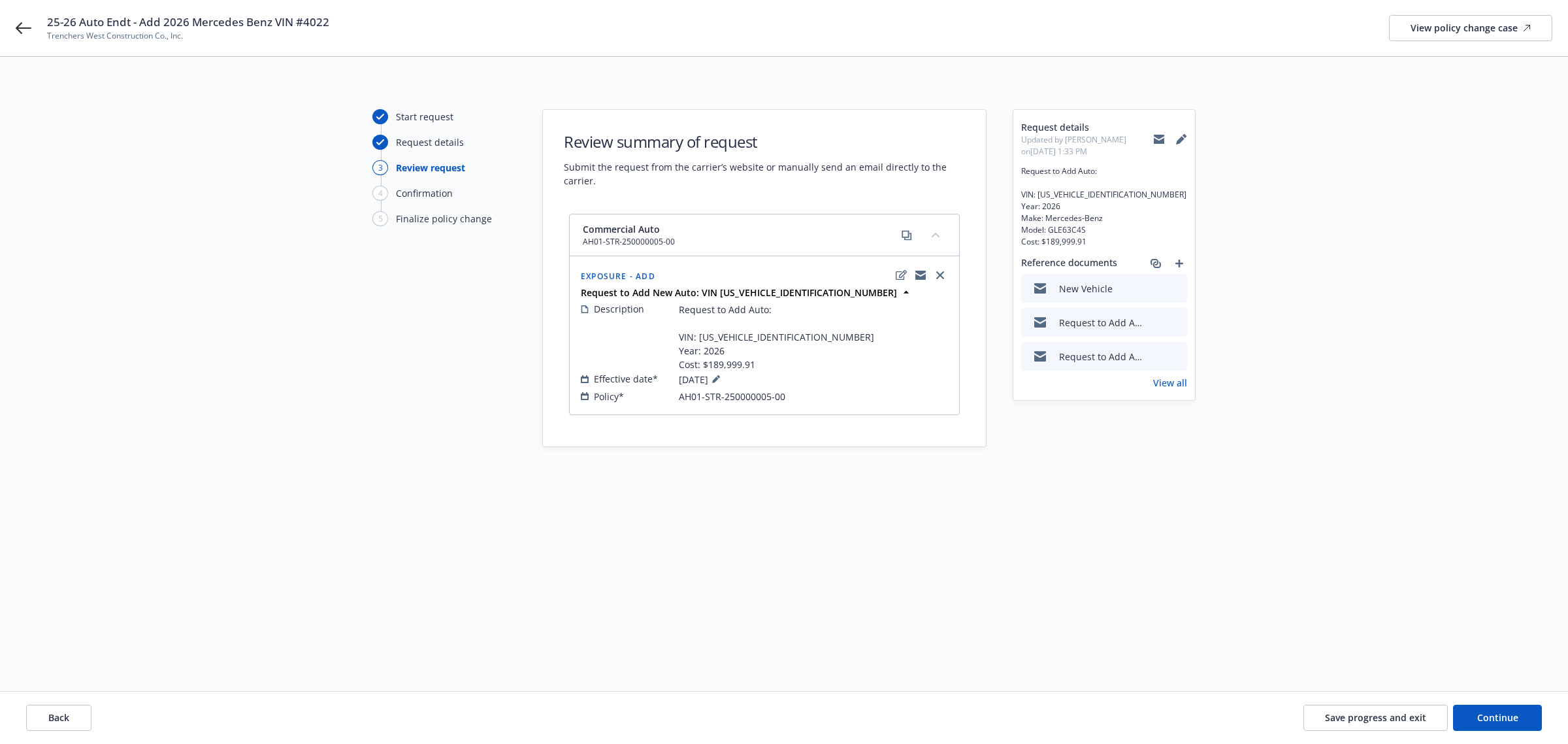
click at [1177, 288] on icon "preview file" at bounding box center [1174, 287] width 12 height 9
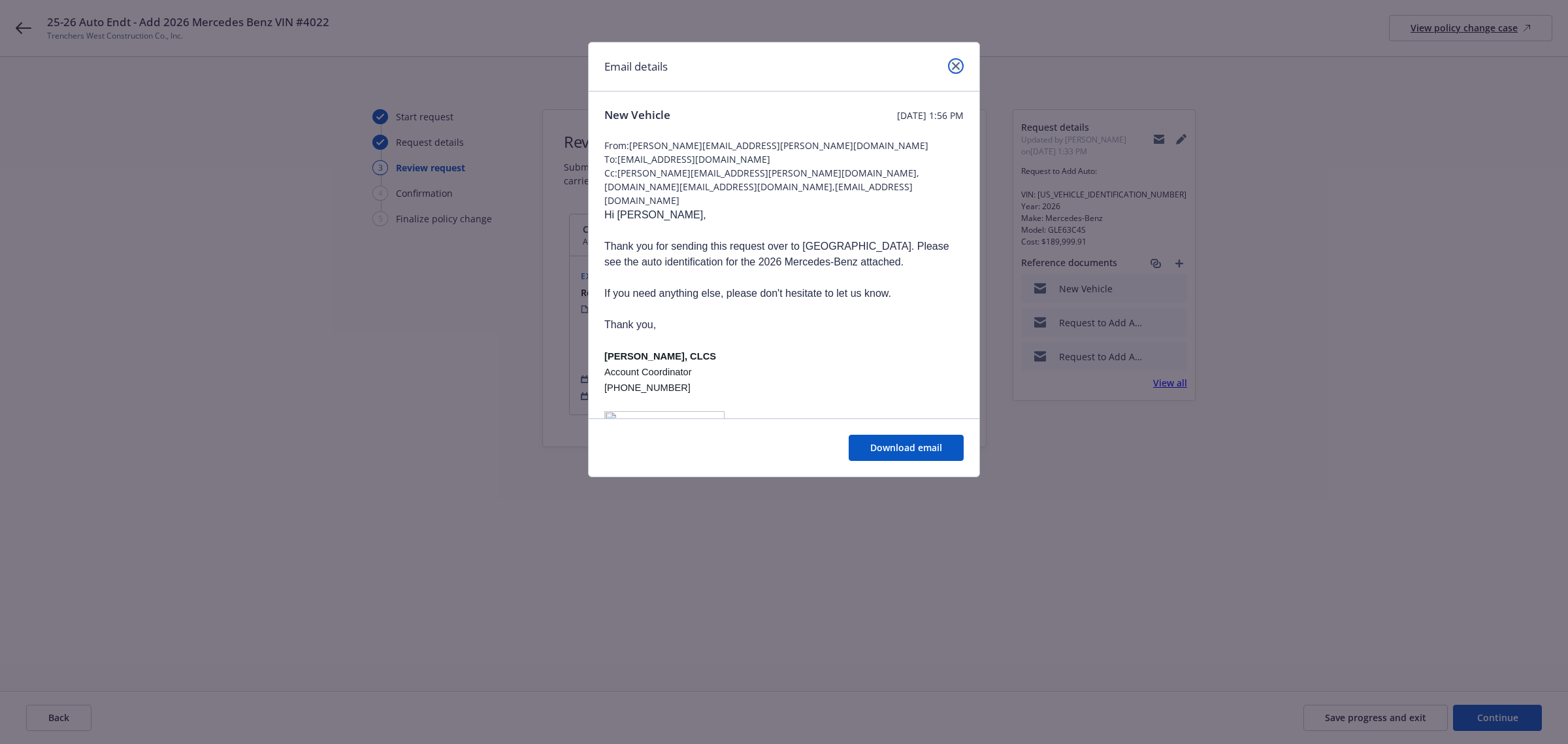
click at [955, 63] on icon "close" at bounding box center [956, 66] width 8 height 8
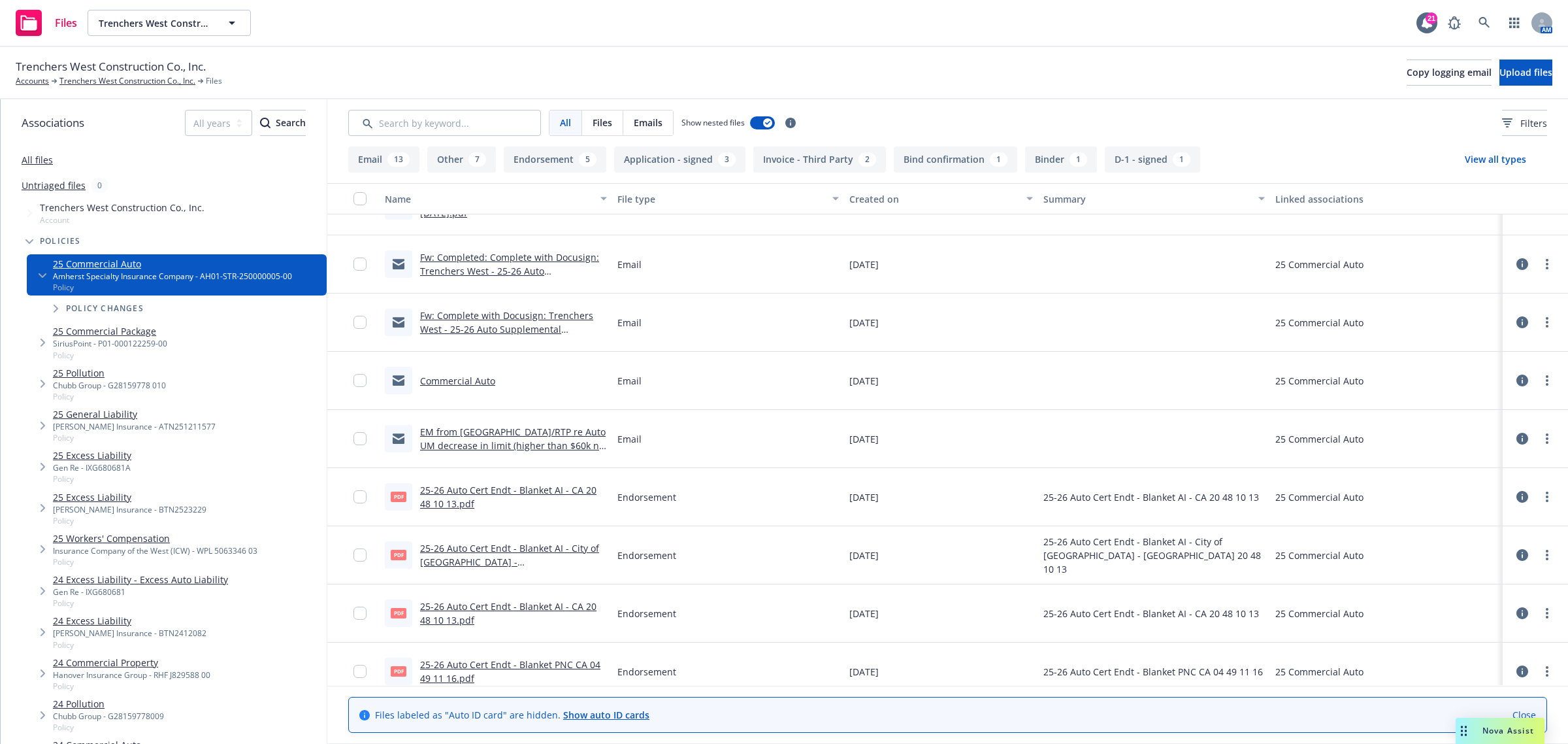
scroll to position [981, 0]
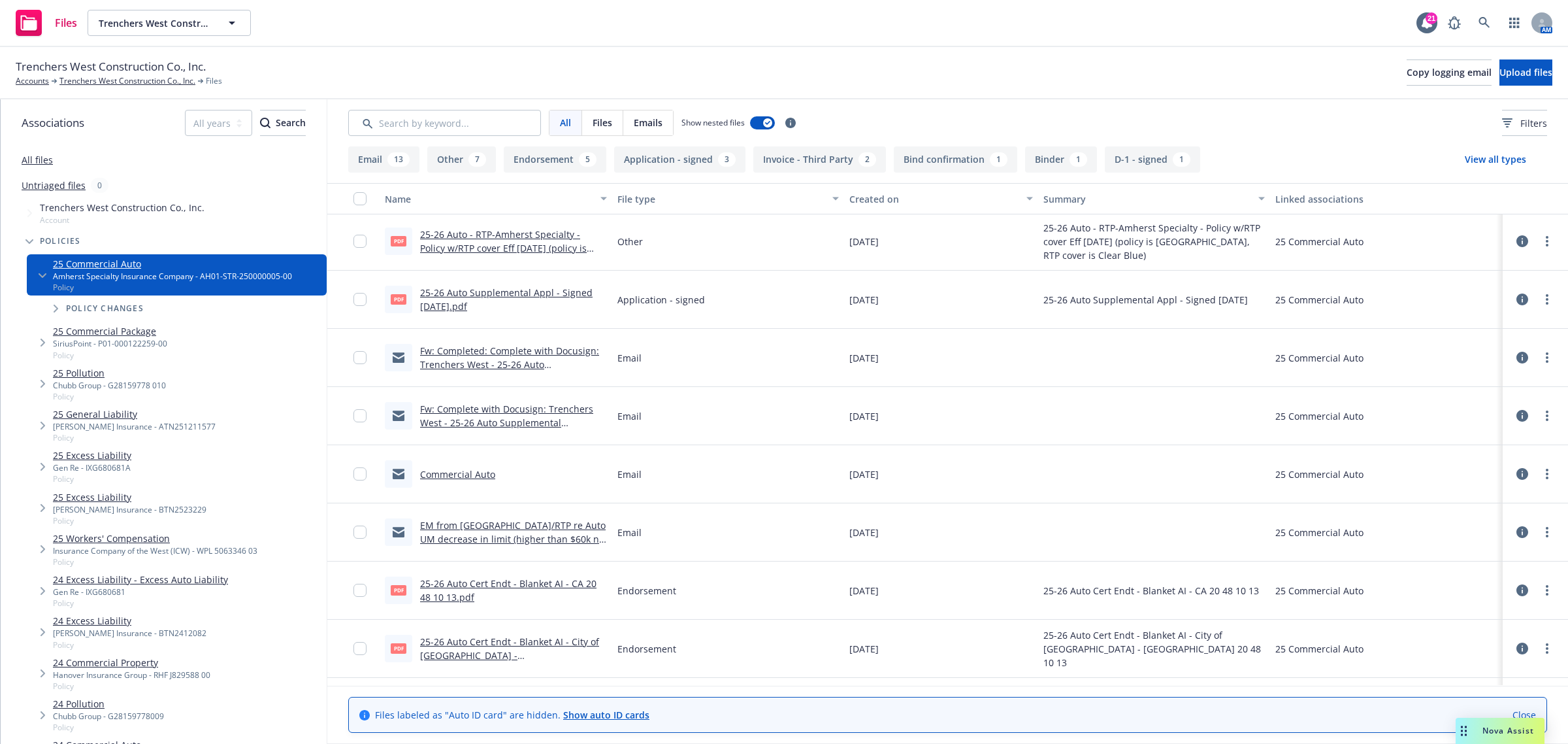
click at [442, 471] on link "Commercial Auto" at bounding box center [457, 475] width 75 height 12
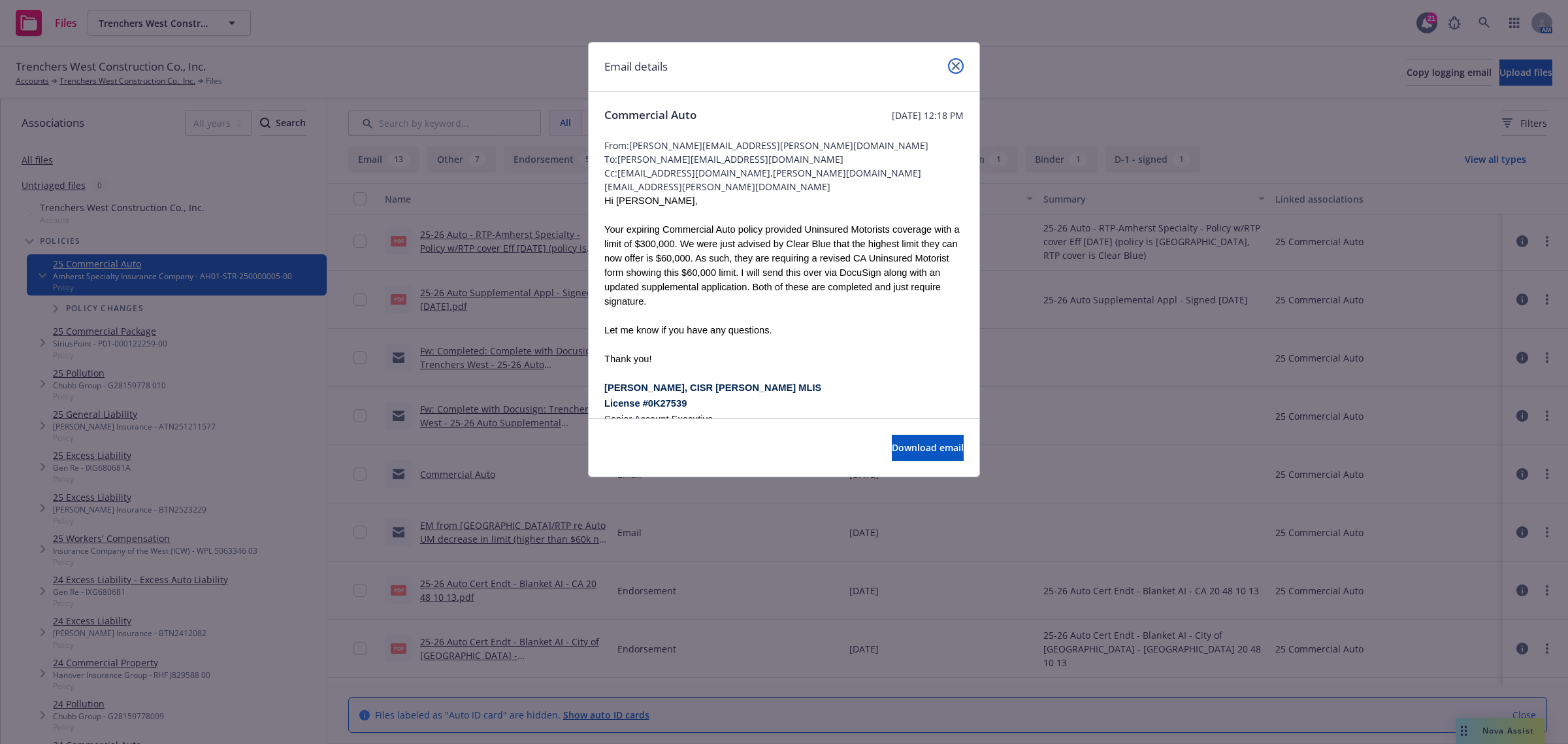
click at [955, 60] on link "close" at bounding box center [955, 66] width 16 height 16
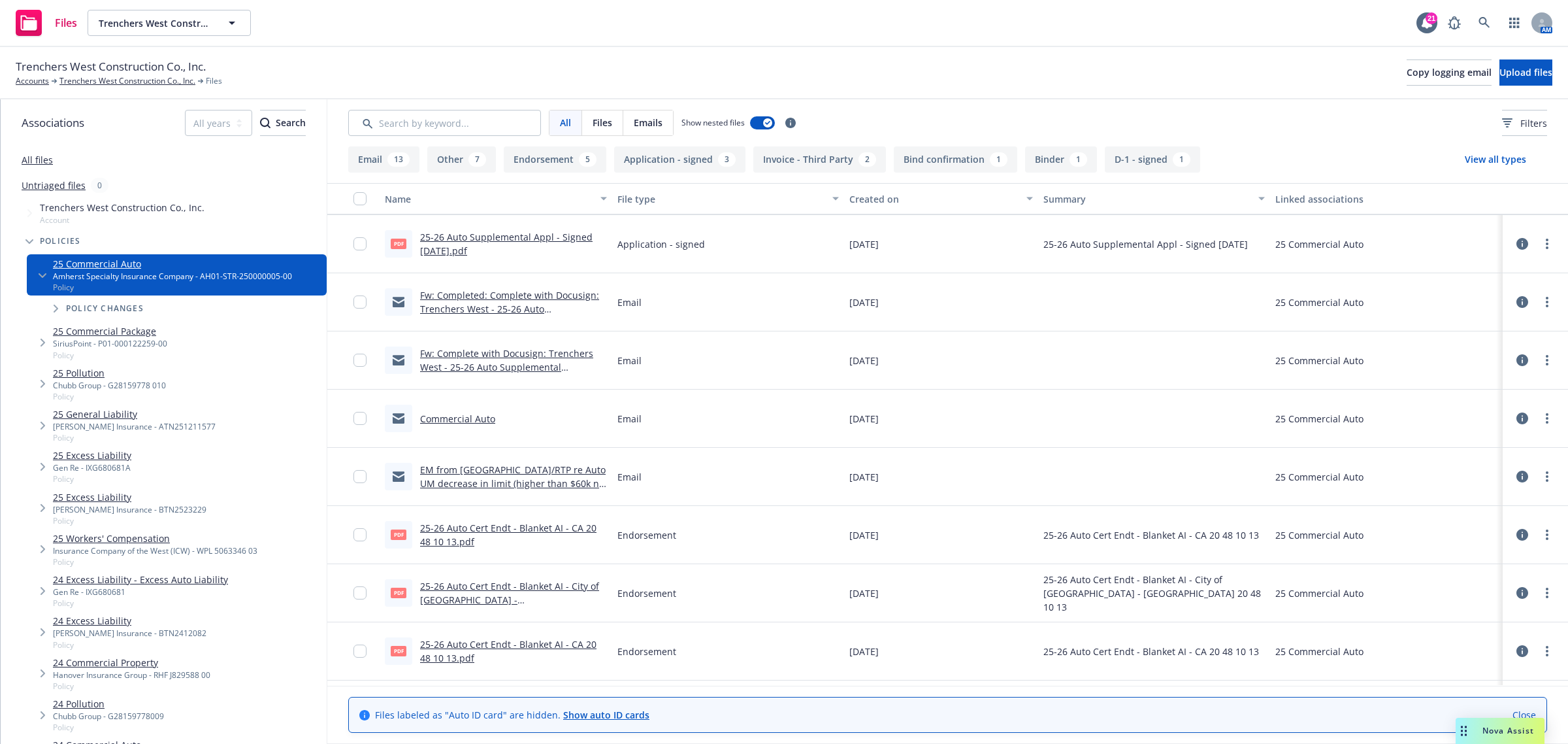
scroll to position [1062, 0]
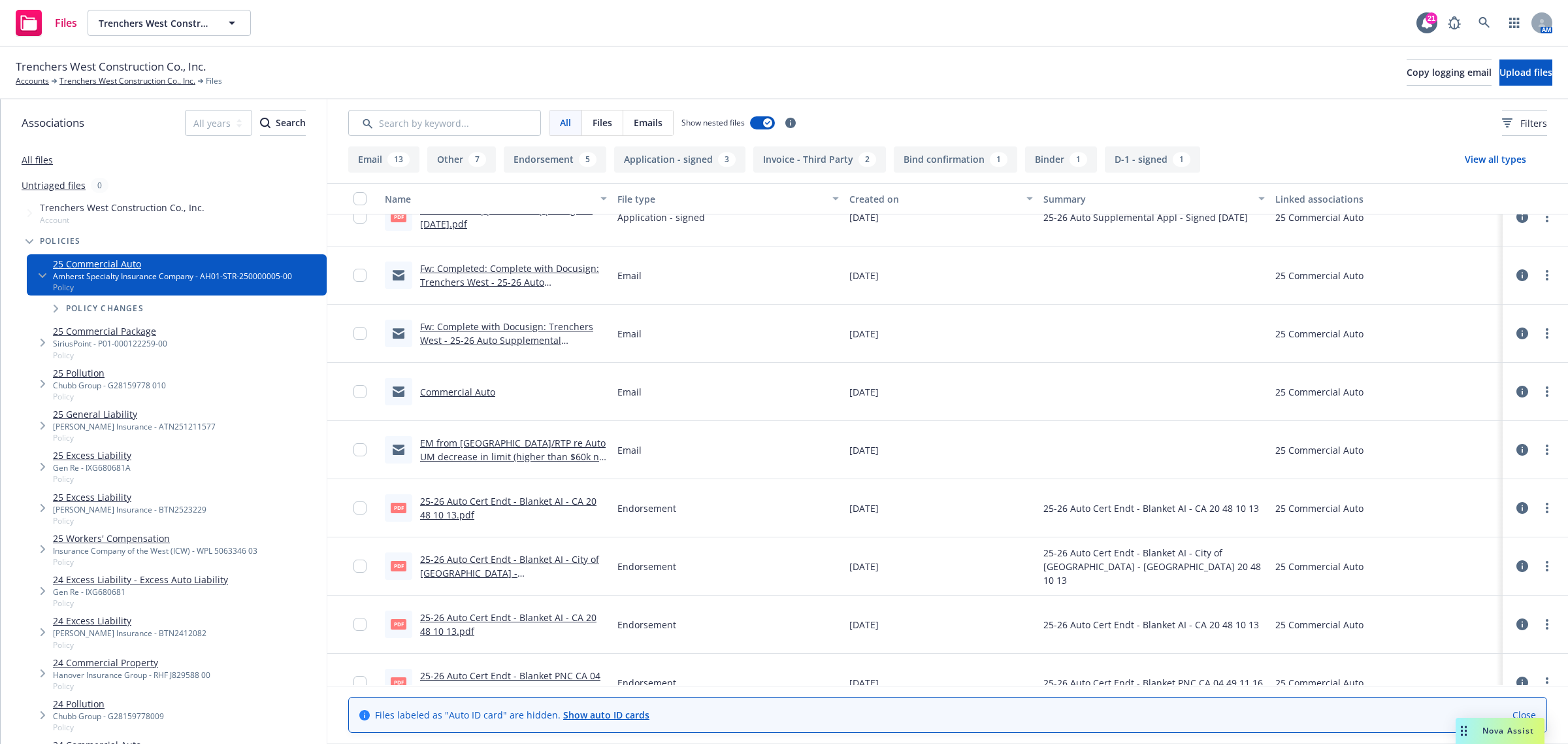
click at [478, 458] on link "EM from [GEOGRAPHIC_DATA]/RTP re Auto UM decrease in limit (higher than $60k no…" at bounding box center [513, 456] width 186 height 40
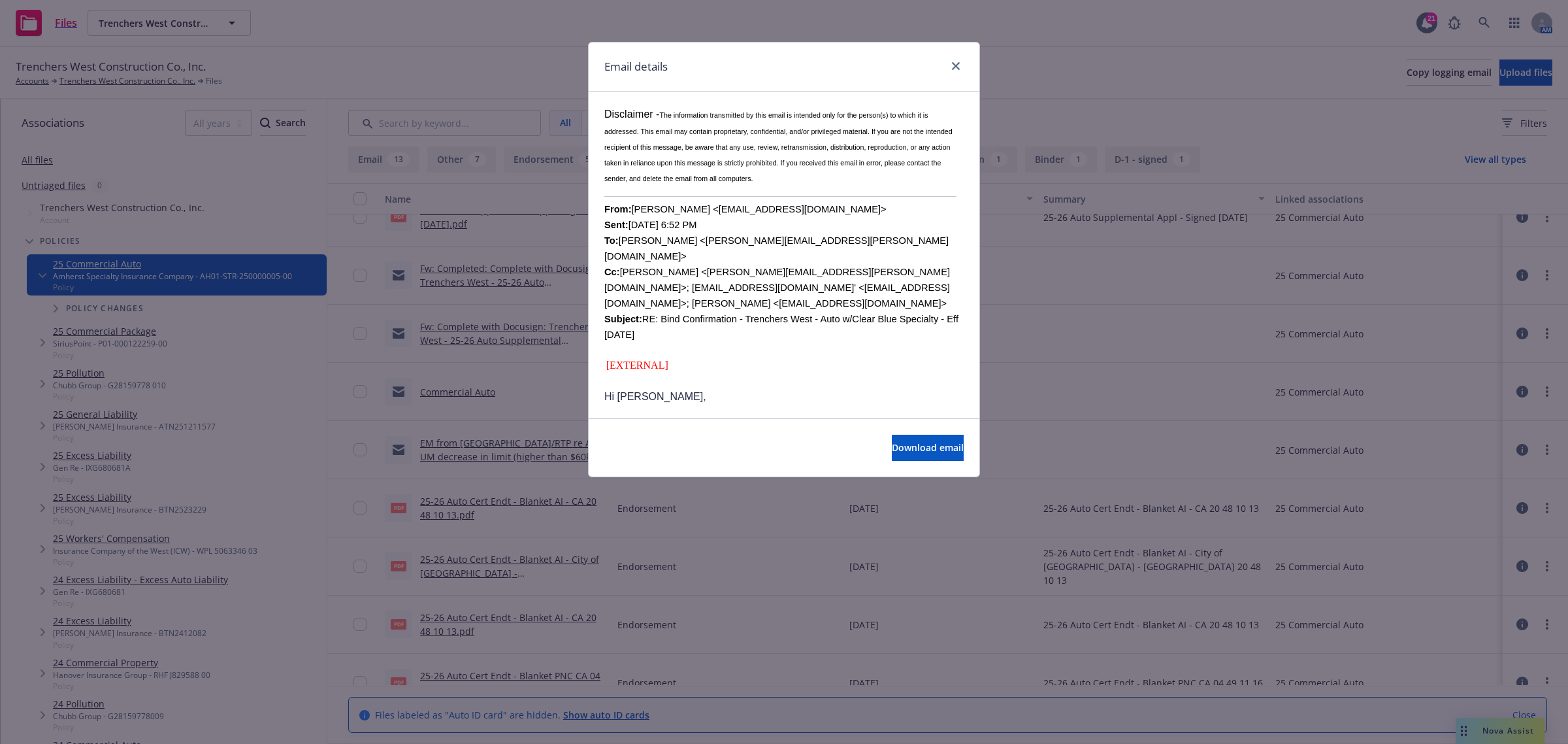
scroll to position [327, 0]
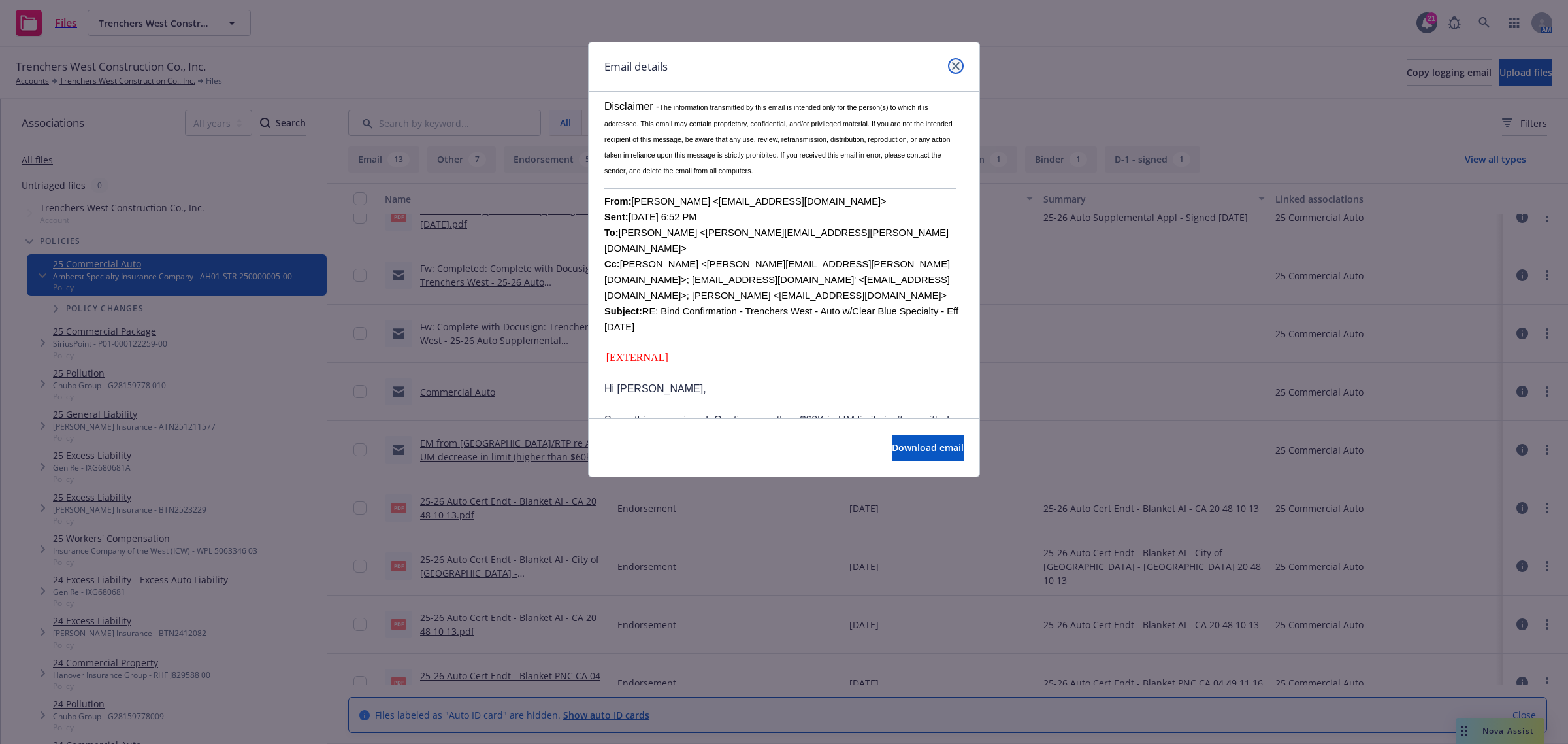
click at [961, 60] on link "close" at bounding box center [955, 66] width 16 height 16
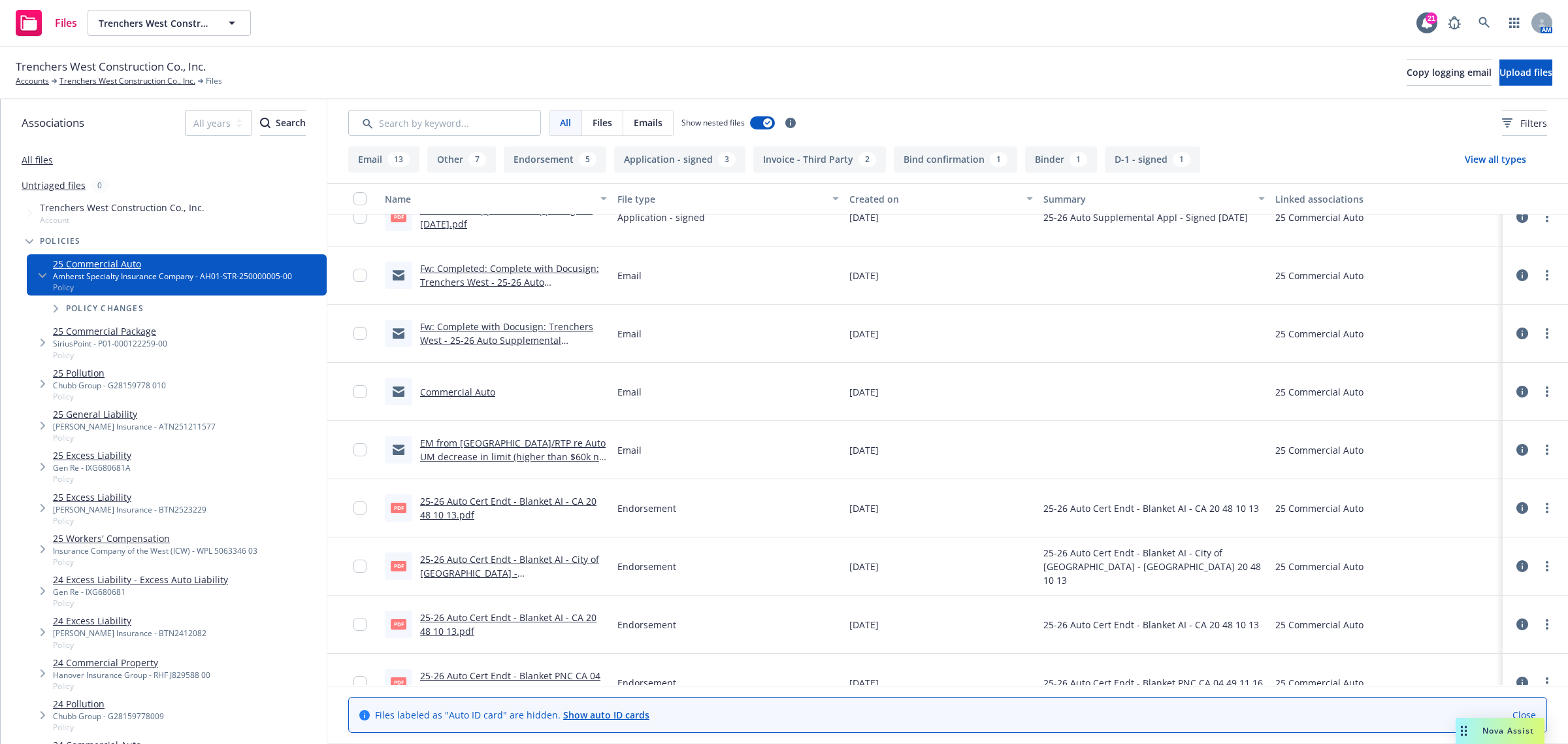
scroll to position [81, 0]
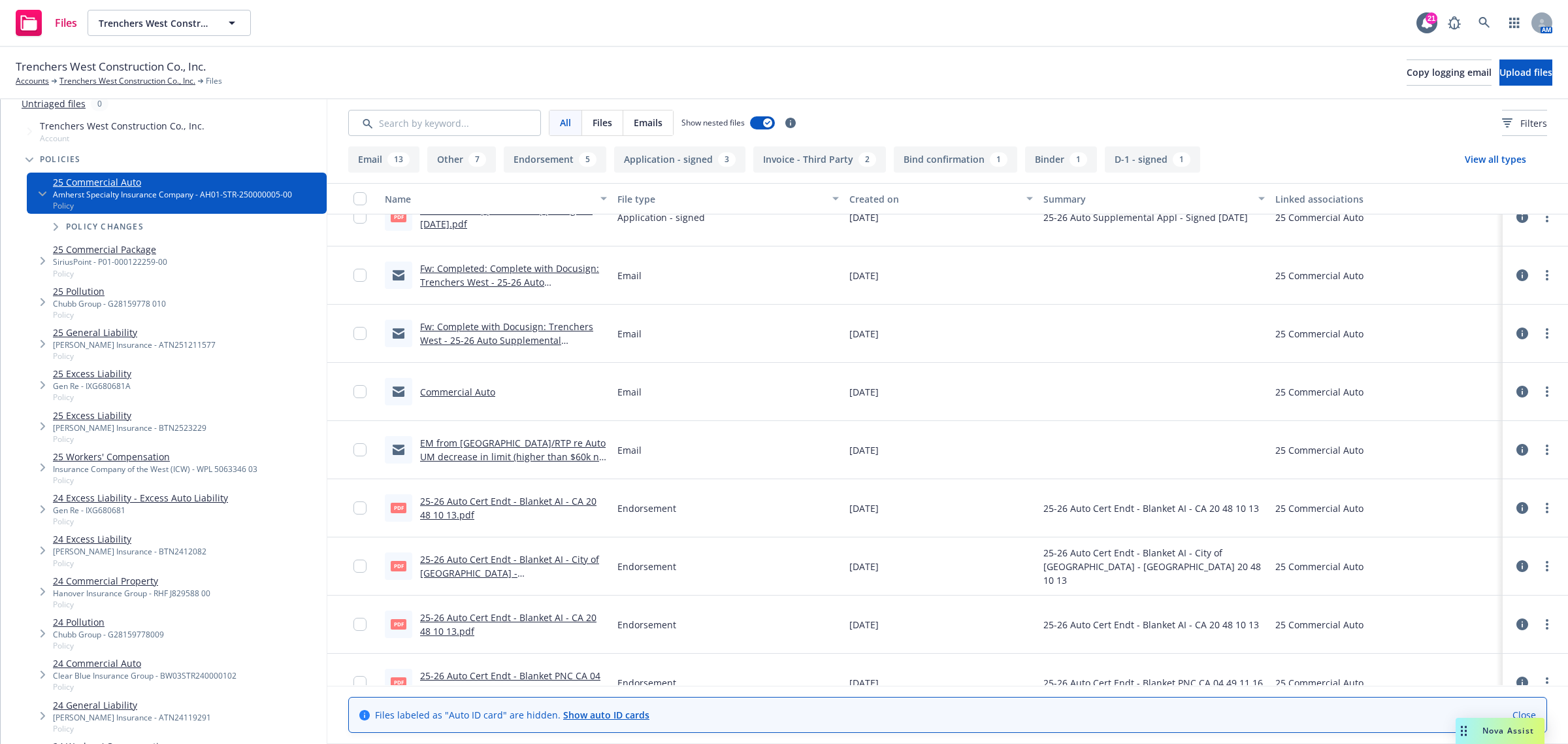
click at [43, 665] on span "Tree Example" at bounding box center [42, 674] width 21 height 21
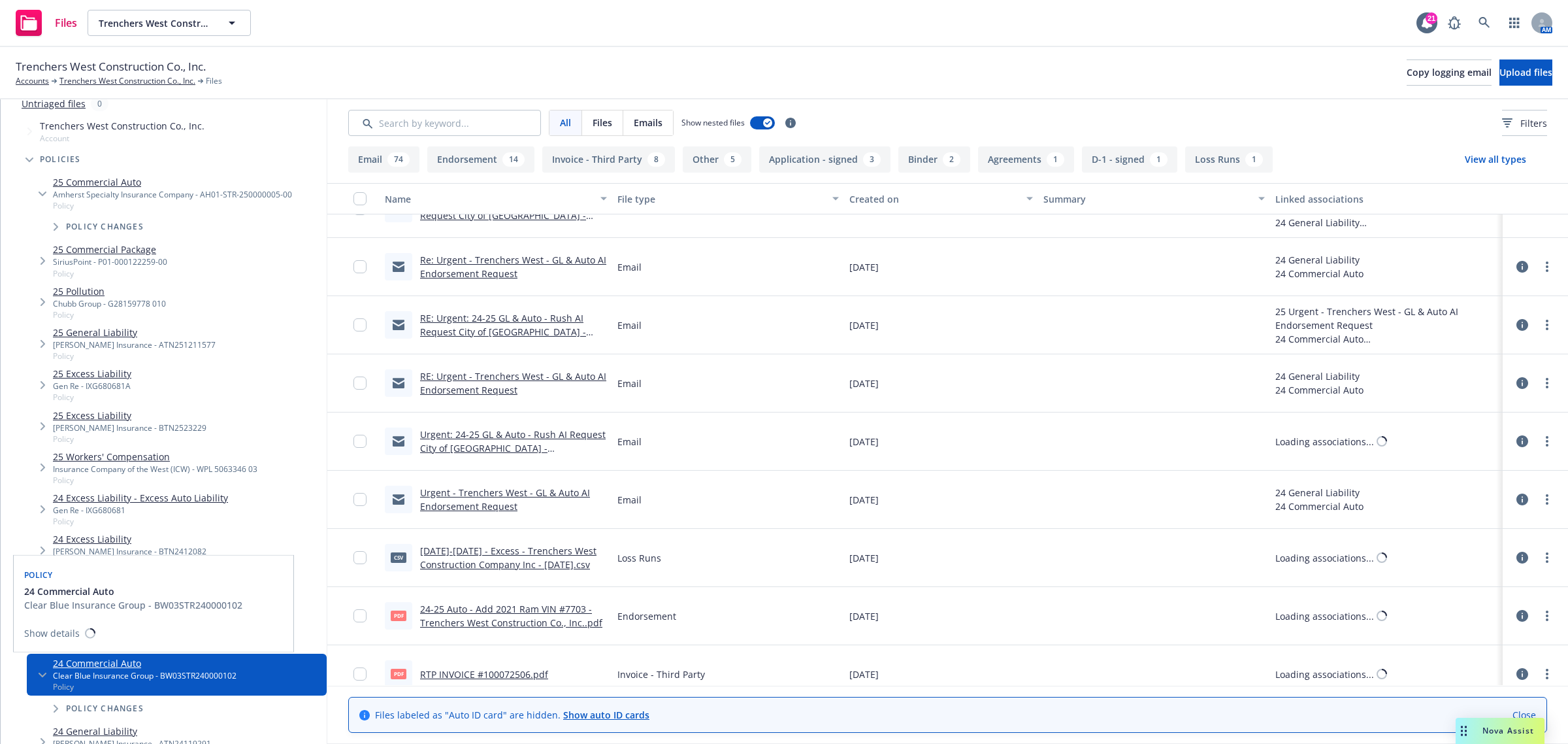
scroll to position [1658, 0]
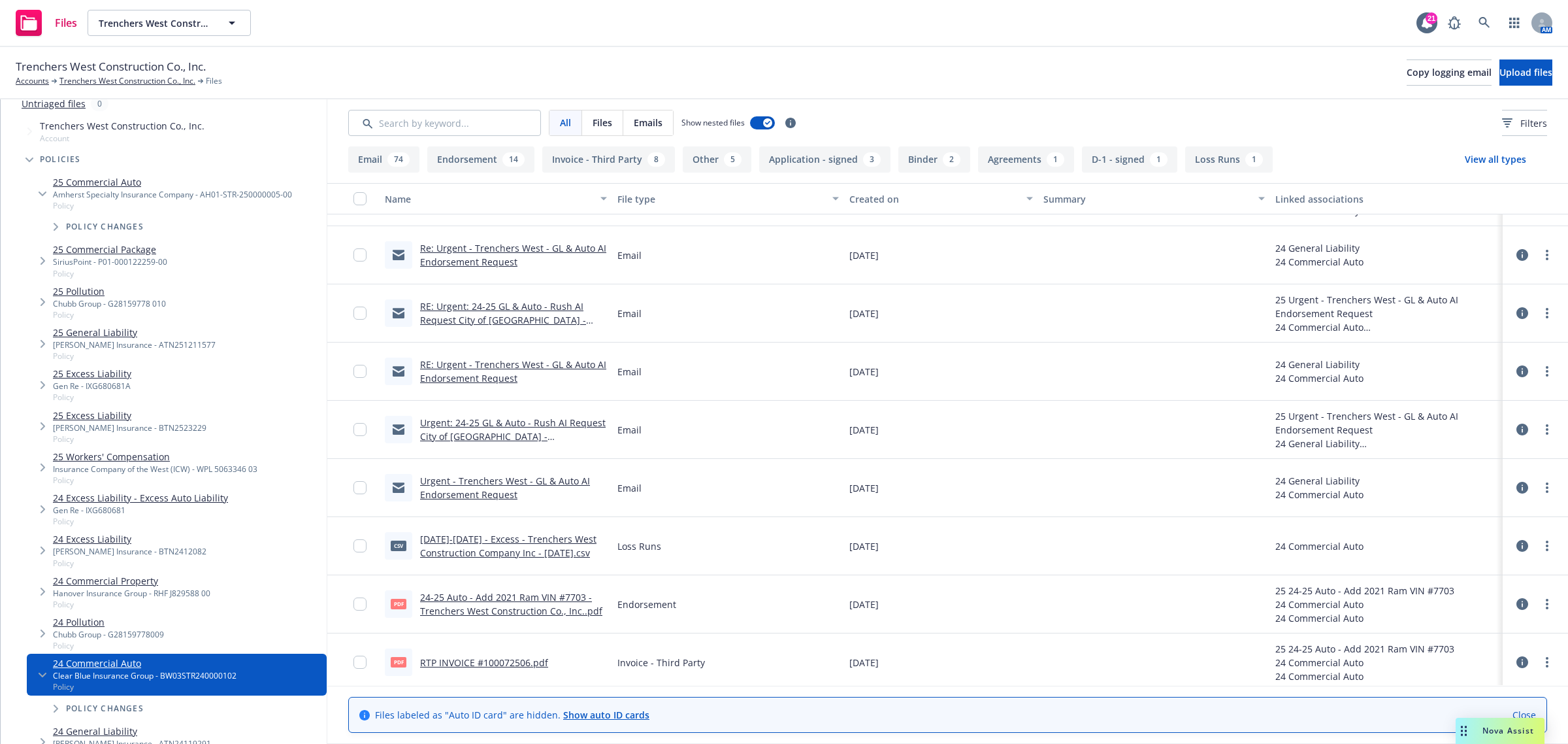
click at [500, 424] on link "Urgent: 24-25 GL & Auto - Rush AI Request City of Palmdale - Trenchers West" at bounding box center [513, 436] width 186 height 40
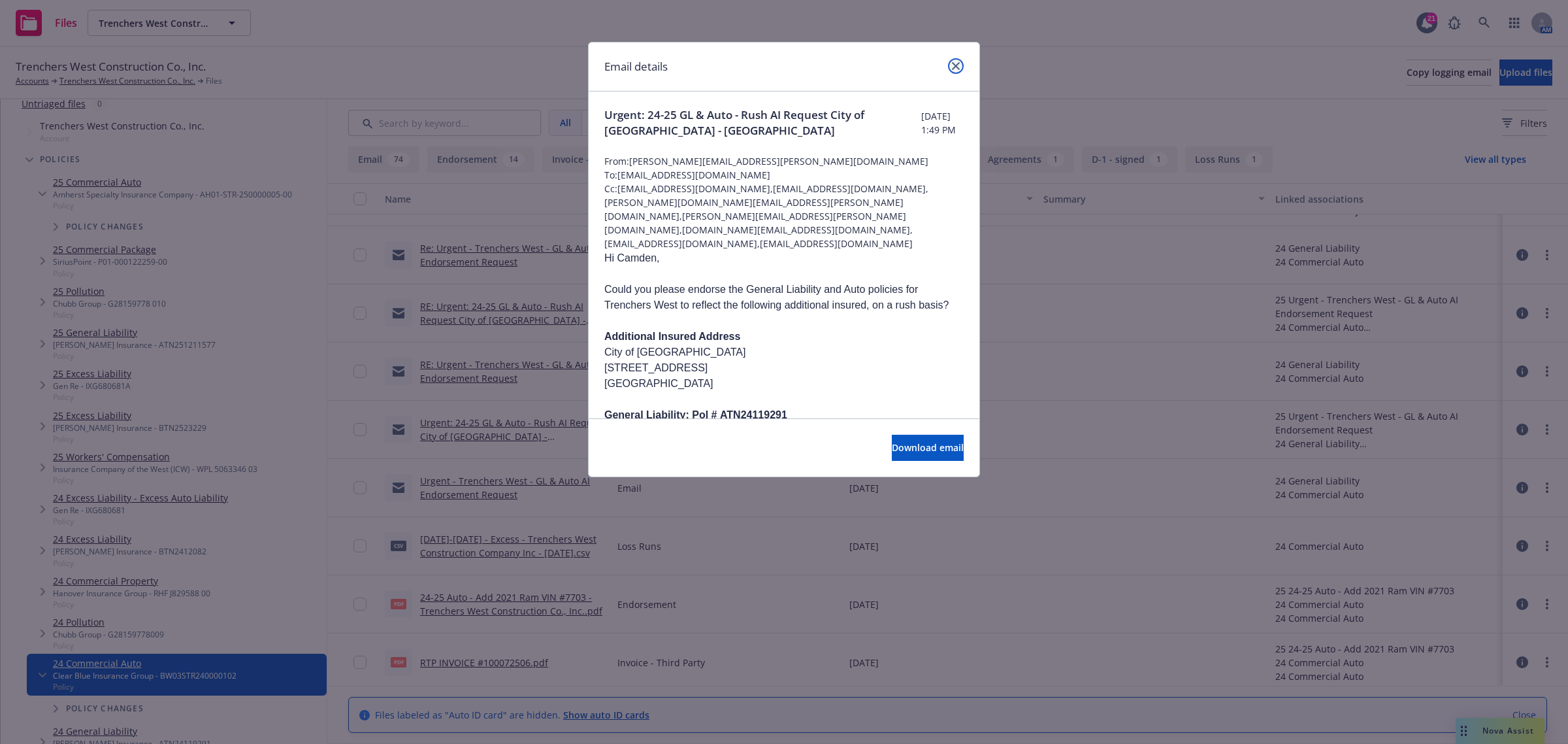
click at [955, 65] on icon "close" at bounding box center [956, 66] width 8 height 8
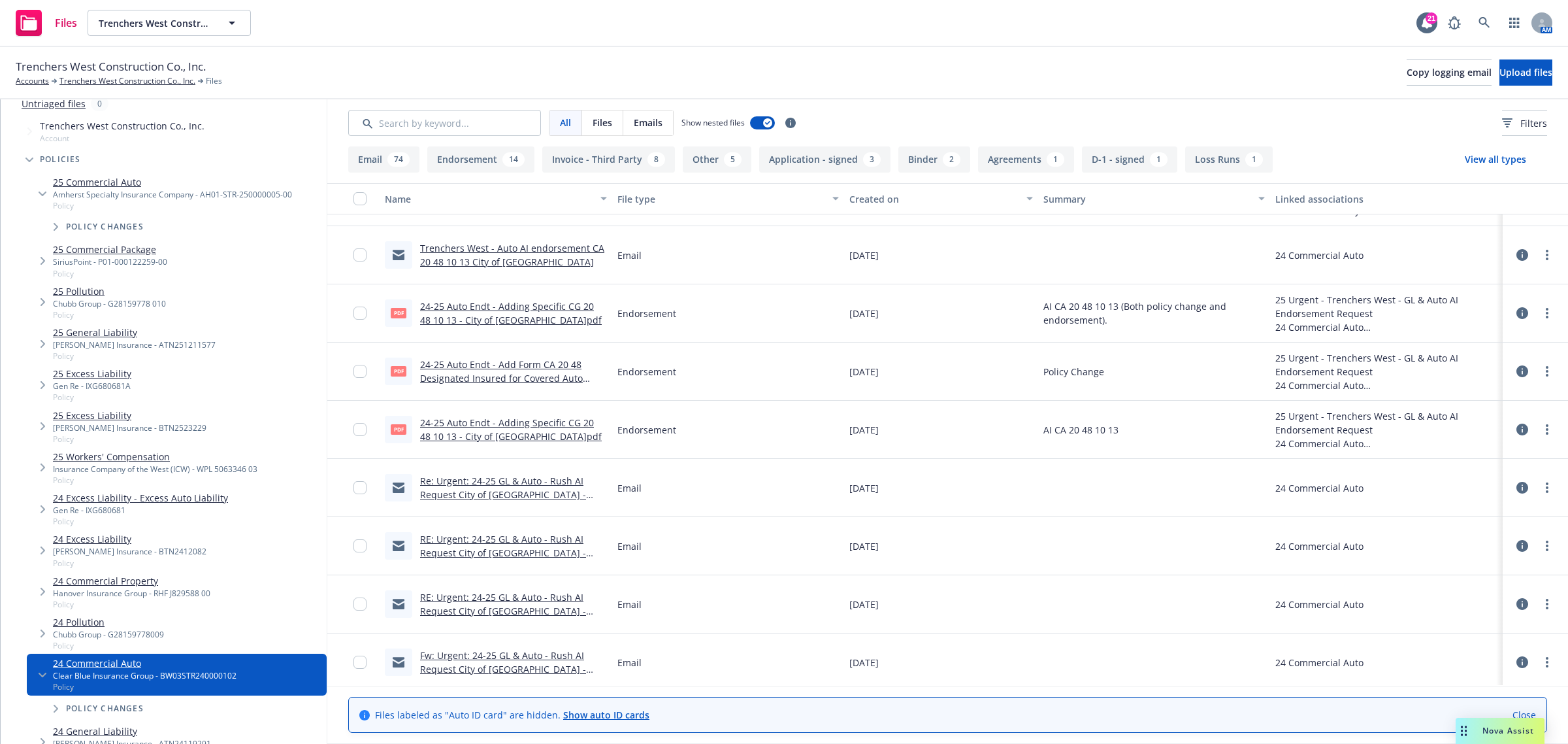
scroll to position [1004, 0]
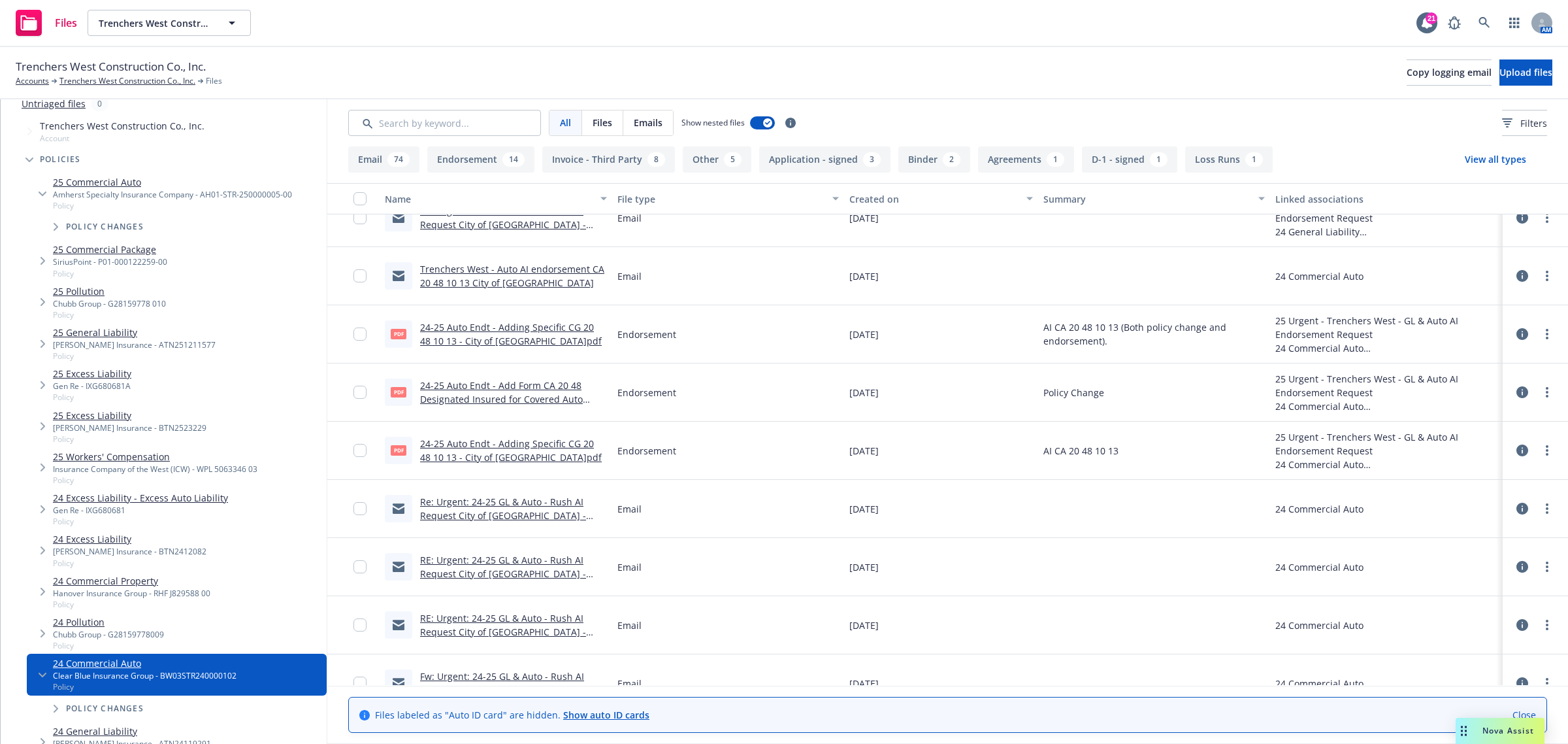
click at [497, 272] on link "Trenchers West - Auto AI endorsement CA 20 48 10 13 City of Palmdale" at bounding box center [512, 276] width 185 height 26
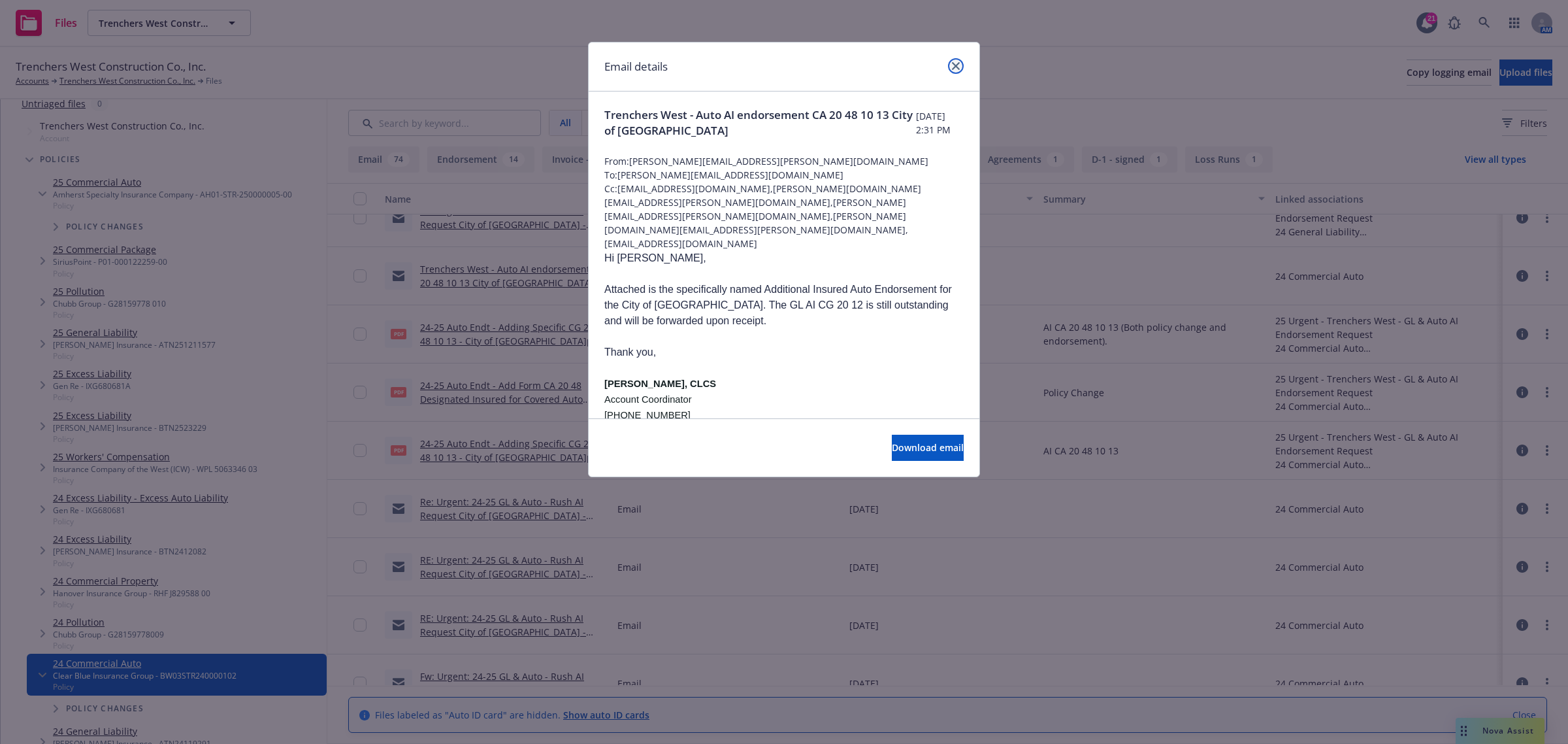
click at [953, 62] on icon "close" at bounding box center [956, 66] width 8 height 8
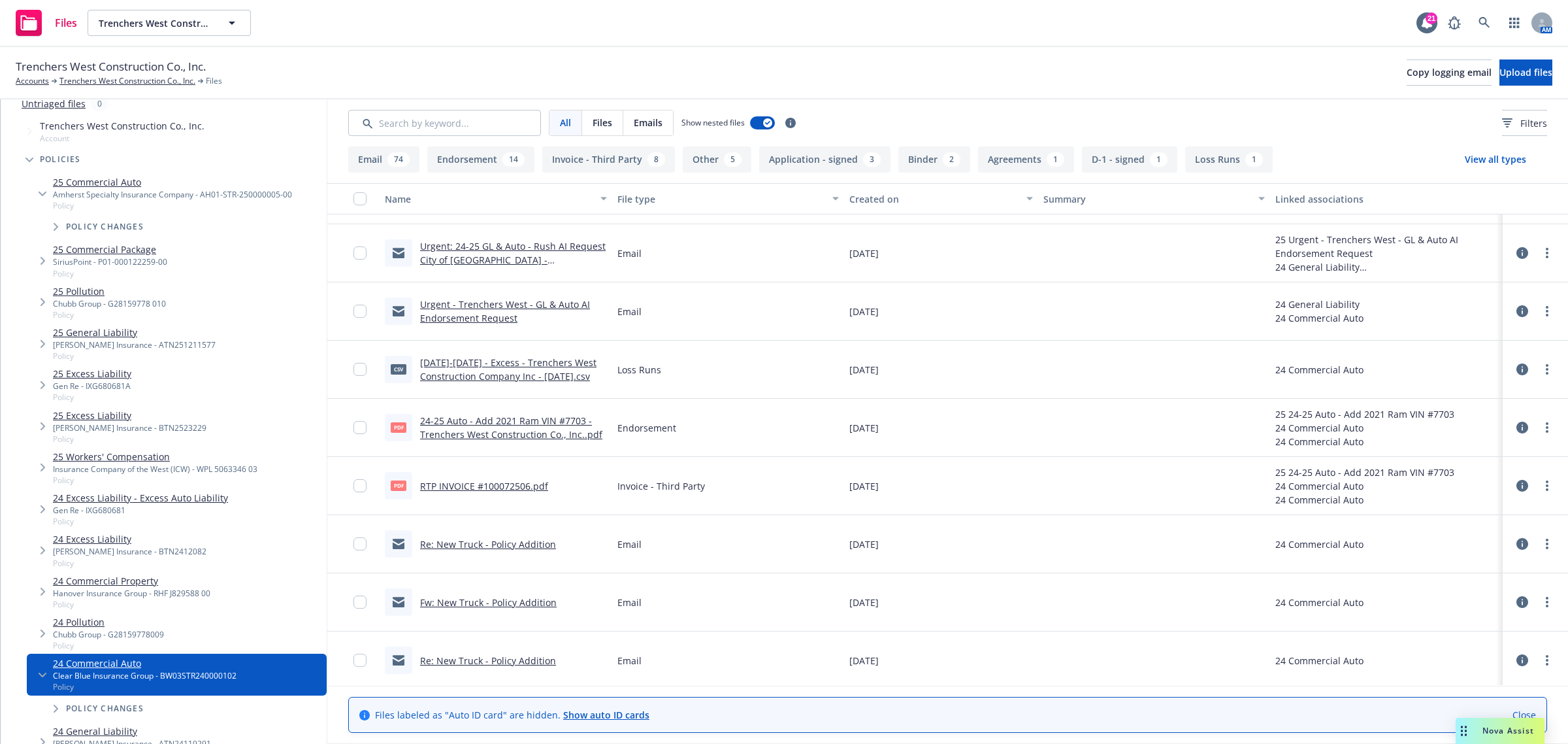
scroll to position [1903, 0]
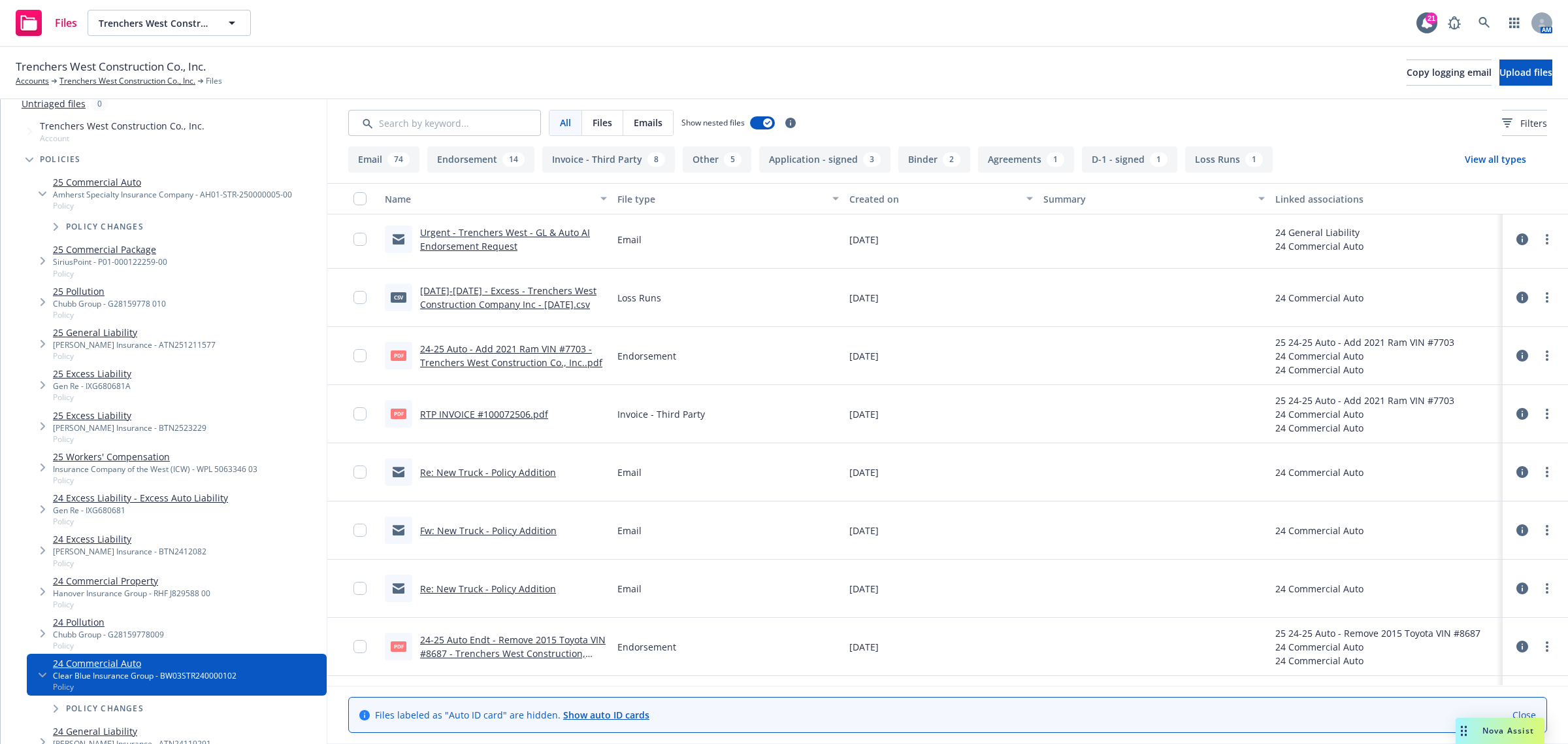
click at [428, 472] on link "Re: New Truck - Policy Addition" at bounding box center [488, 472] width 136 height 12
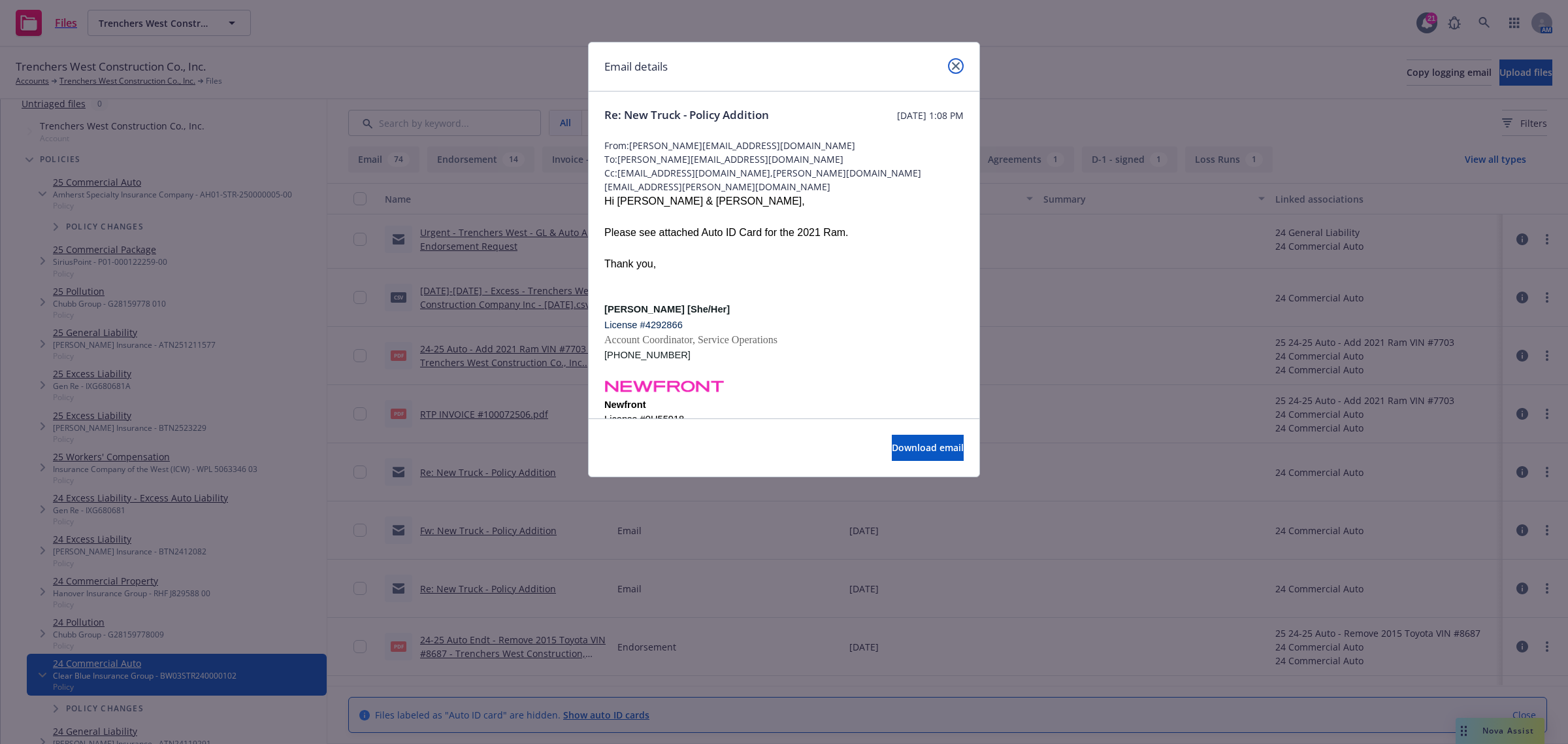
drag, startPoint x: 955, startPoint y: 70, endPoint x: 944, endPoint y: 89, distance: 22.0
click at [955, 70] on link "close" at bounding box center [955, 66] width 16 height 16
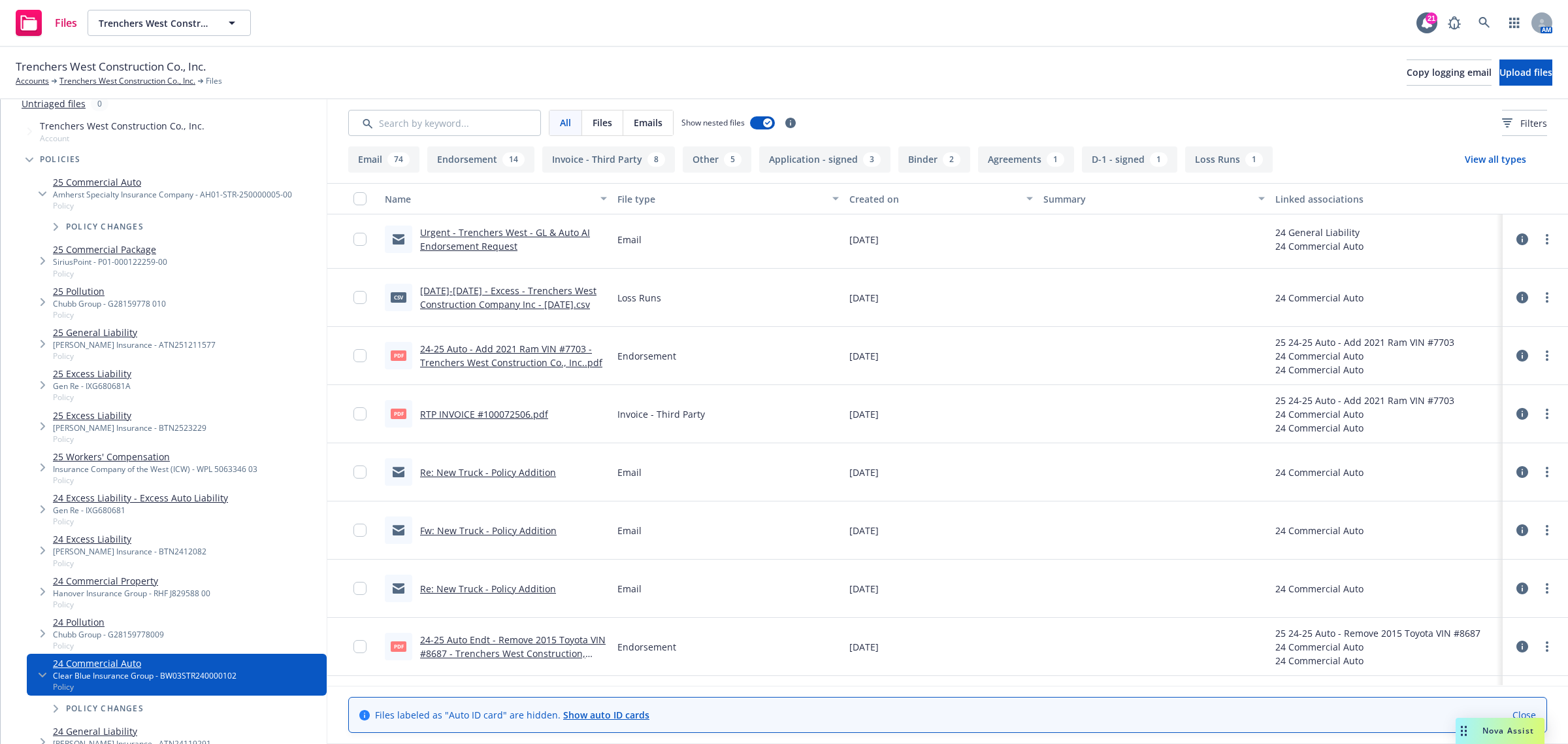
click at [450, 530] on link "Fw: New Truck - Policy Addition" at bounding box center [488, 530] width 136 height 12
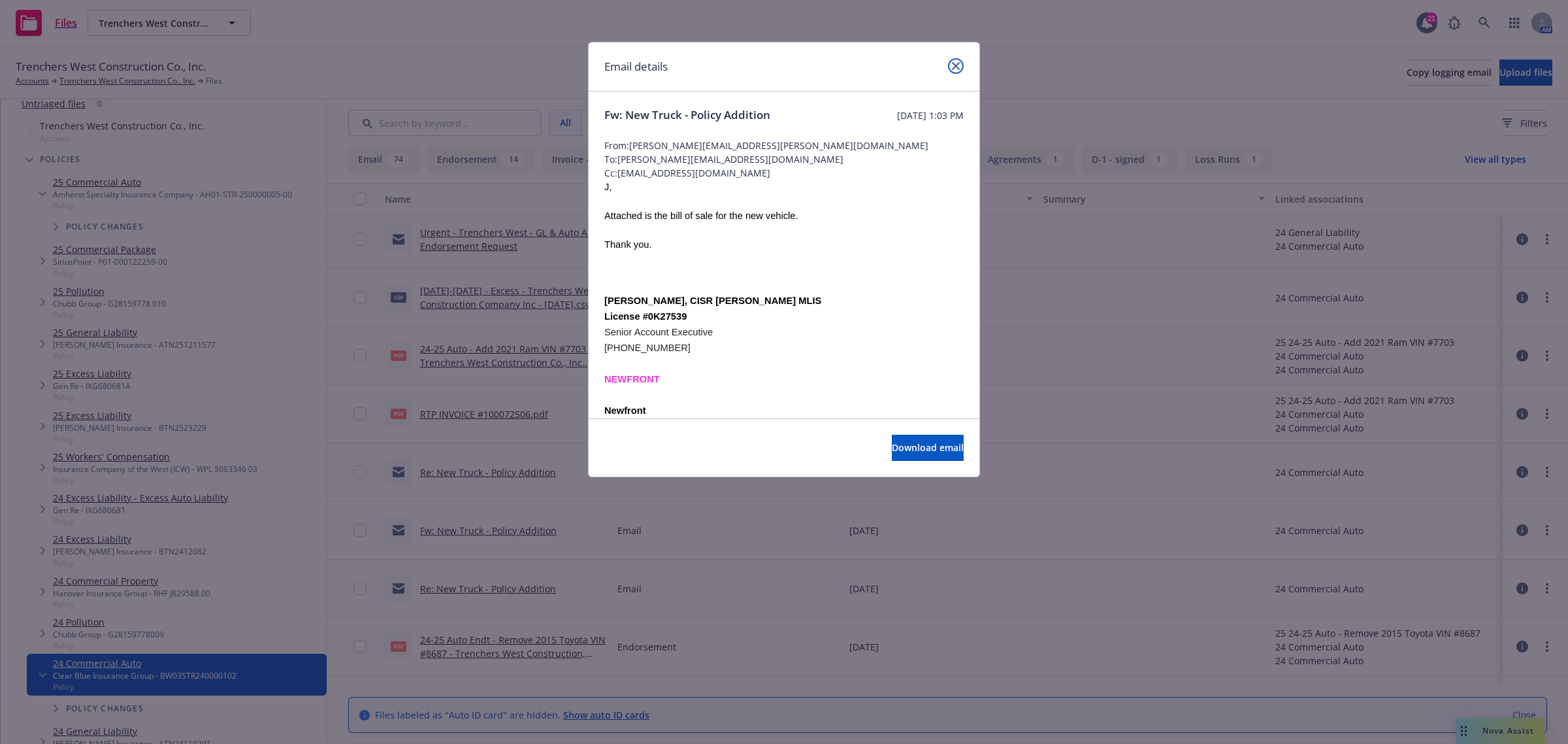
click at [956, 72] on link "close" at bounding box center [955, 66] width 16 height 16
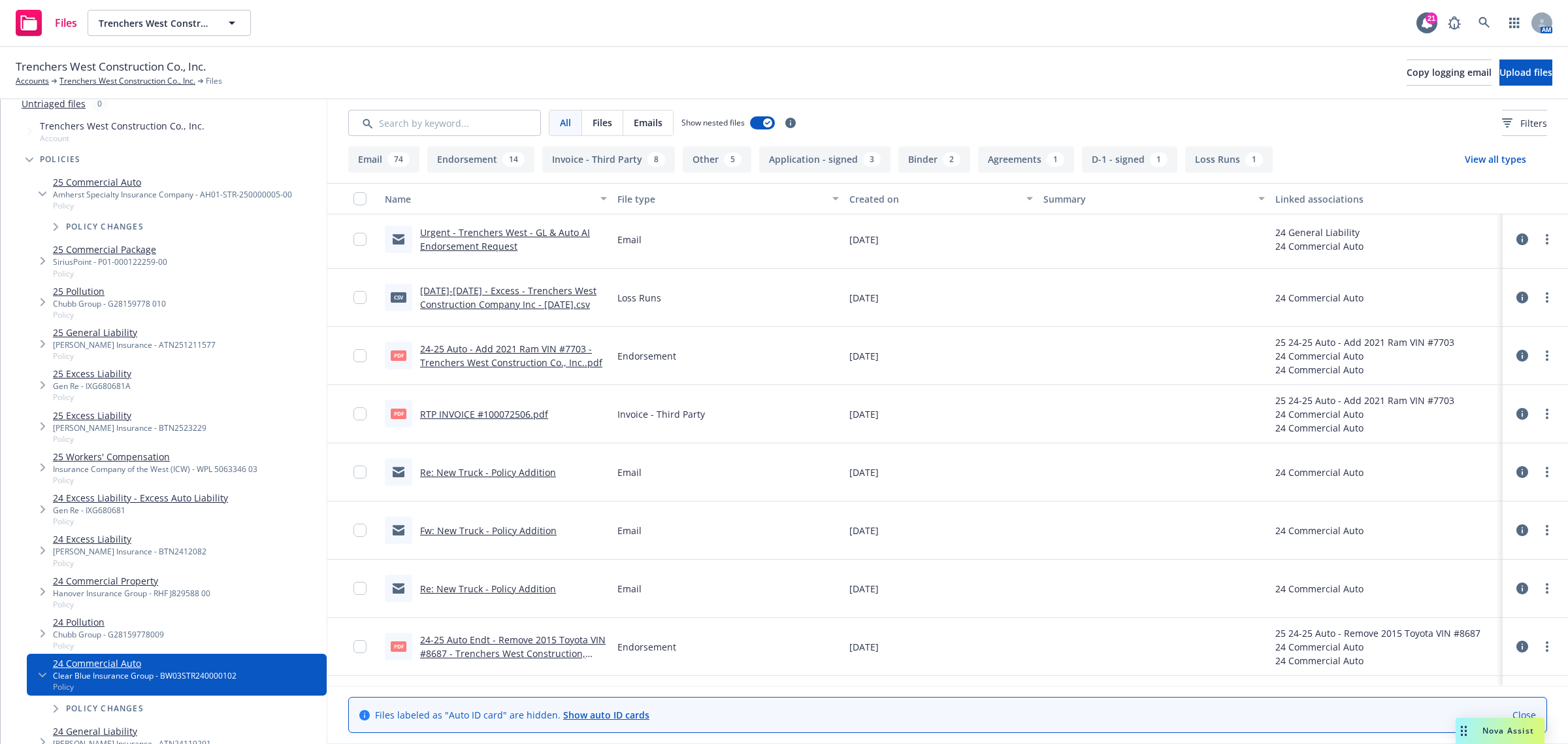
click at [475, 584] on link "Re: New Truck - Policy Addition" at bounding box center [488, 589] width 136 height 12
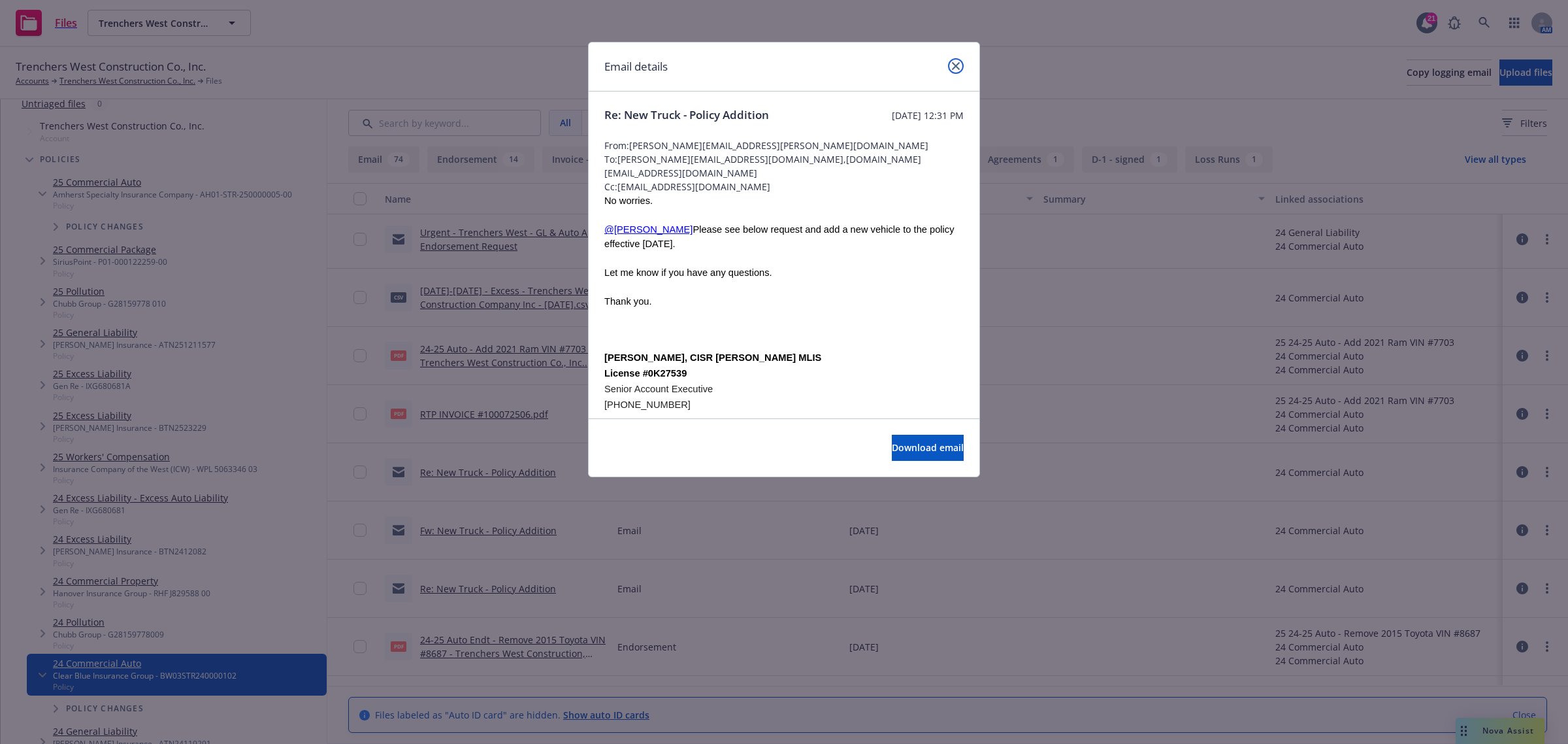
drag, startPoint x: 955, startPoint y: 67, endPoint x: 942, endPoint y: 92, distance: 28.2
click at [955, 67] on icon "close" at bounding box center [956, 66] width 8 height 8
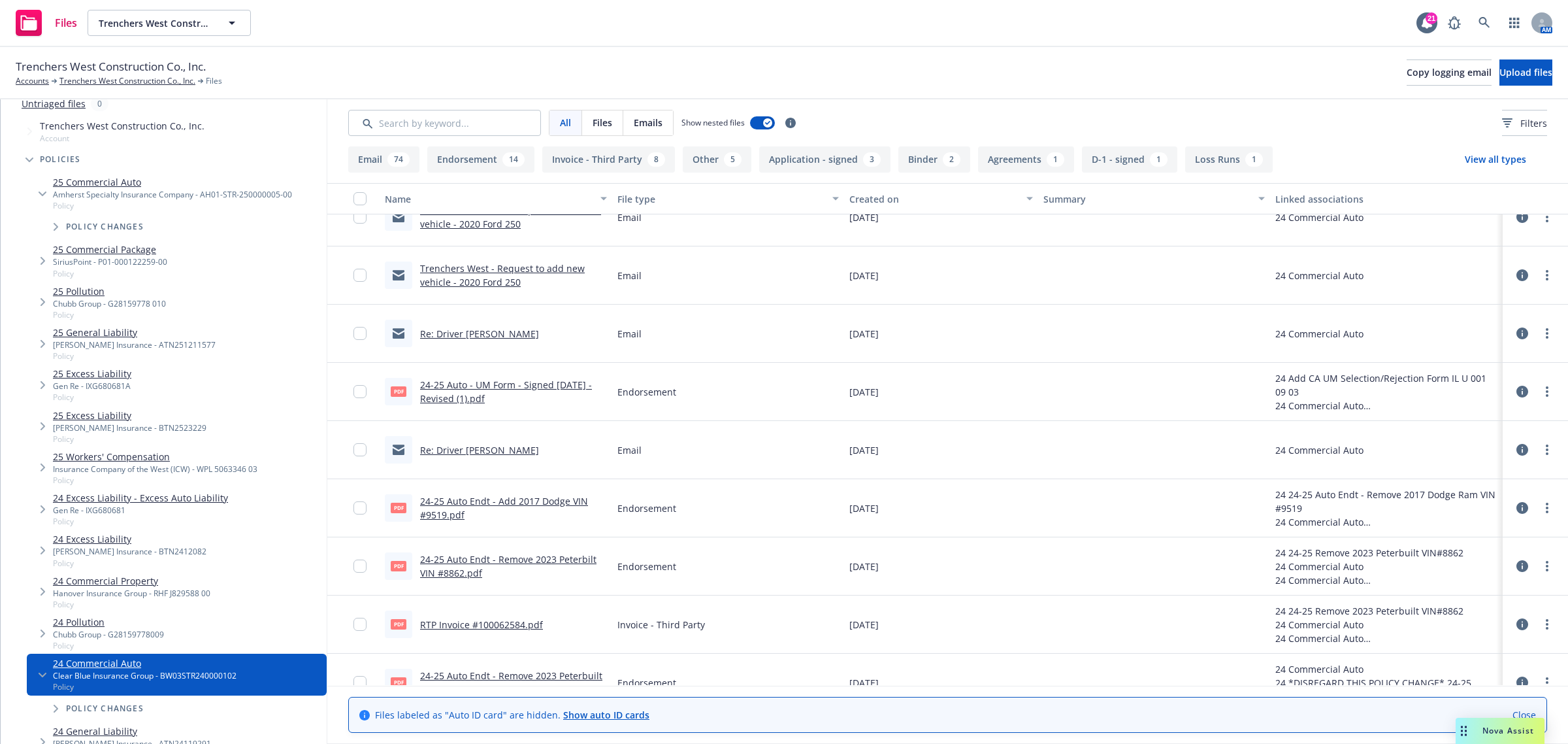
scroll to position [3047, 0]
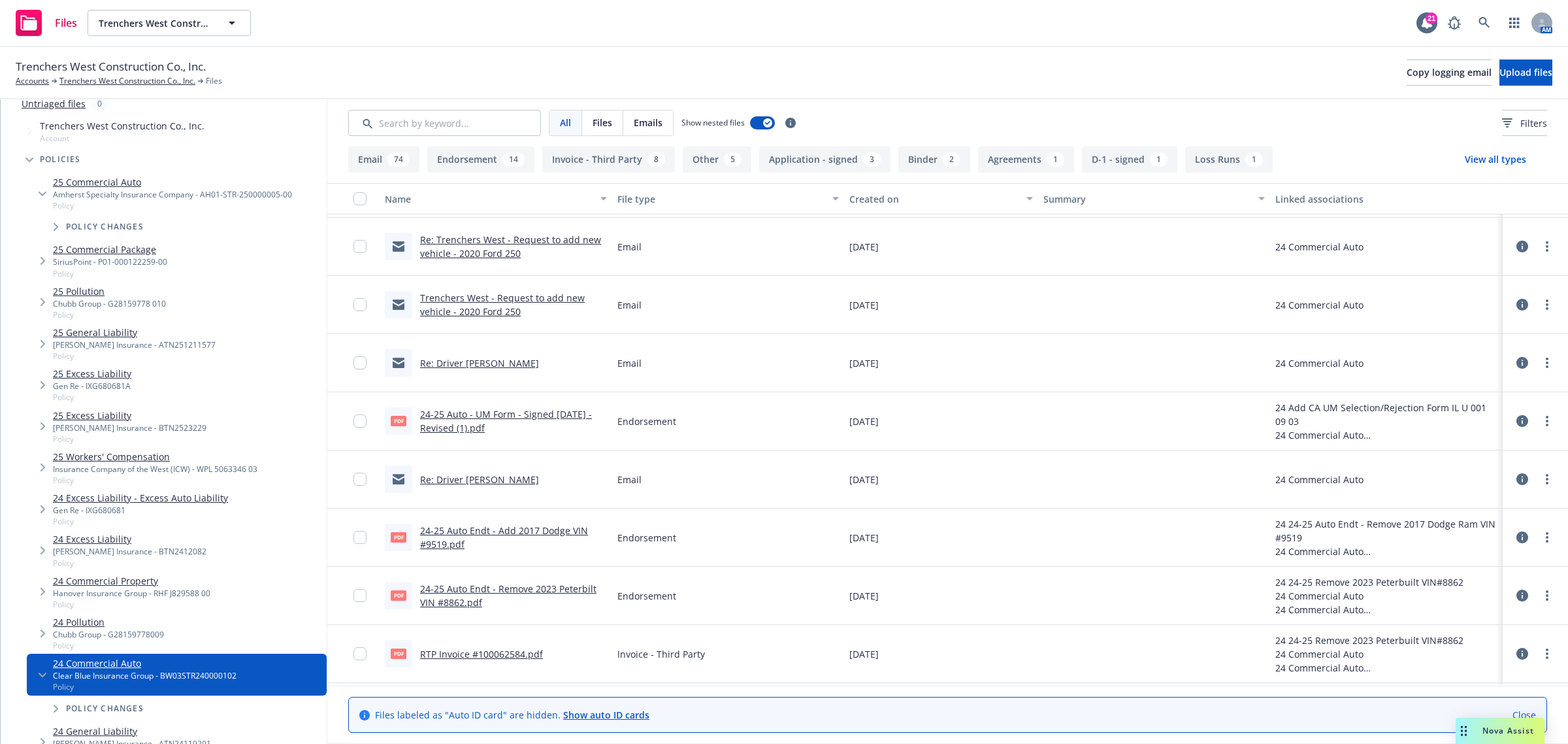
click at [476, 246] on link "Re: Trenchers West - Request to add new vehicle - 2020 Ford 250" at bounding box center [510, 246] width 181 height 26
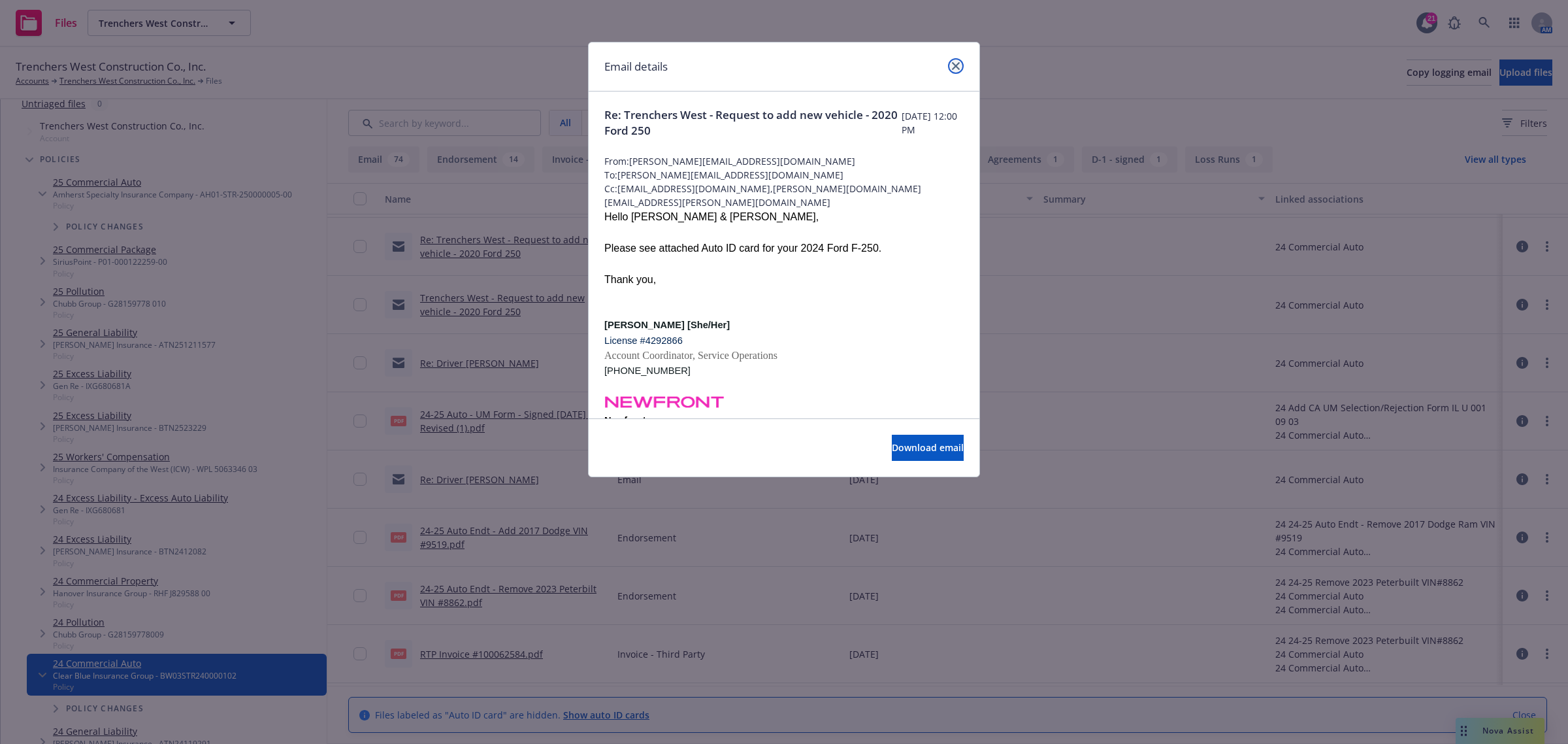
click at [954, 67] on icon "close" at bounding box center [956, 66] width 8 height 8
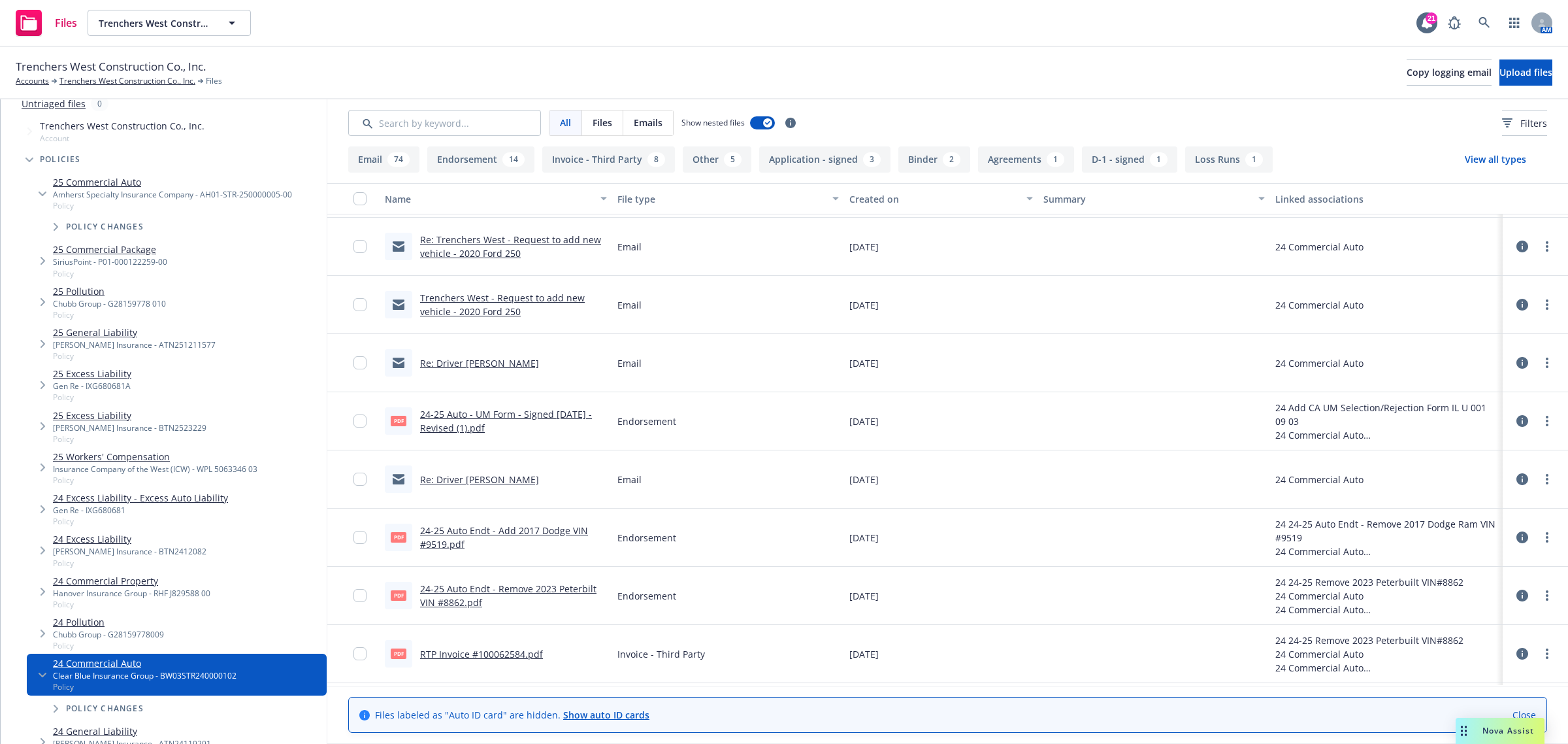
click at [478, 368] on div "Re: Driver Ramon Manrriquez" at bounding box center [479, 363] width 119 height 14
click at [481, 311] on link "Trenchers West - Request to add new vehicle - 2020 Ford 250" at bounding box center [502, 305] width 165 height 26
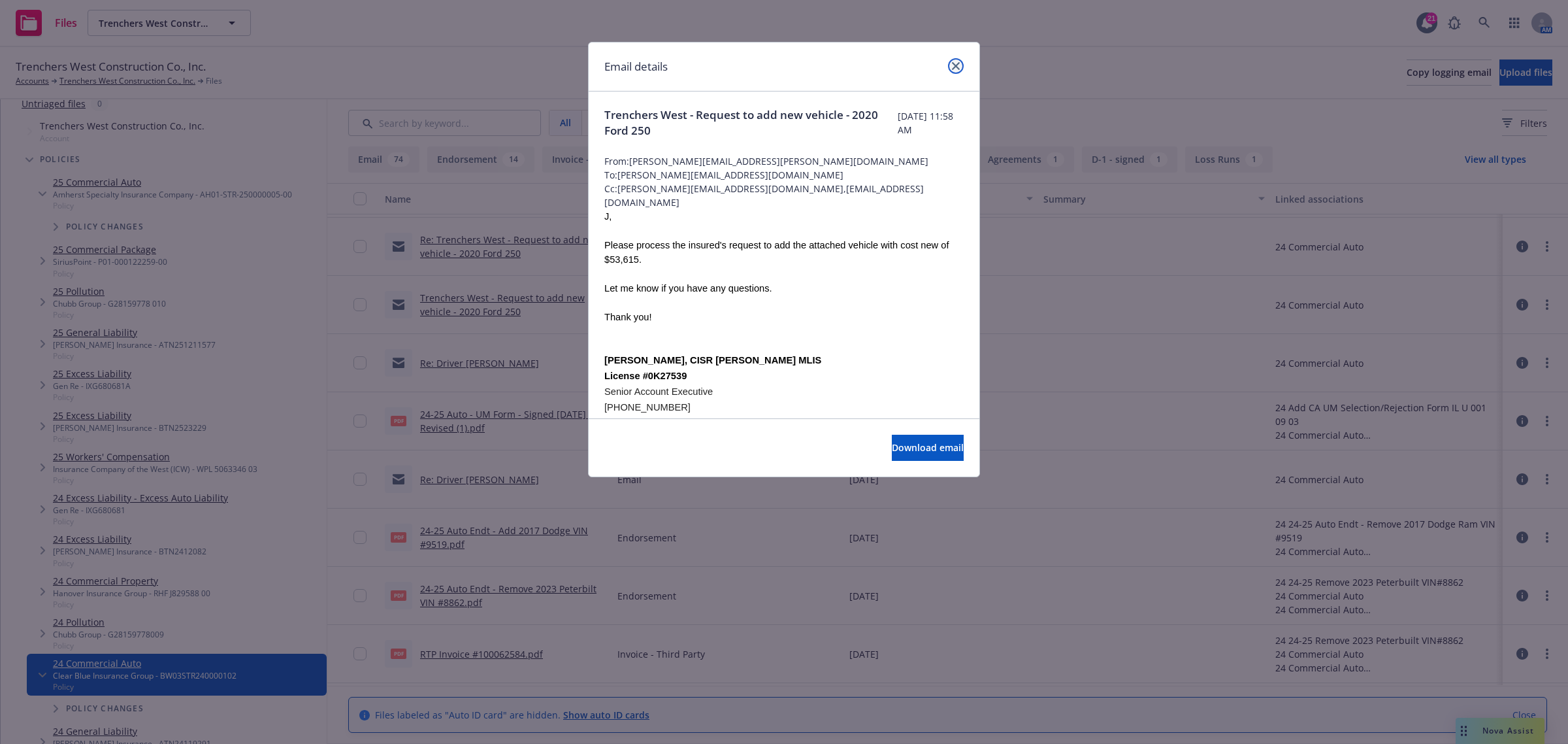
click at [958, 63] on icon "close" at bounding box center [956, 66] width 8 height 8
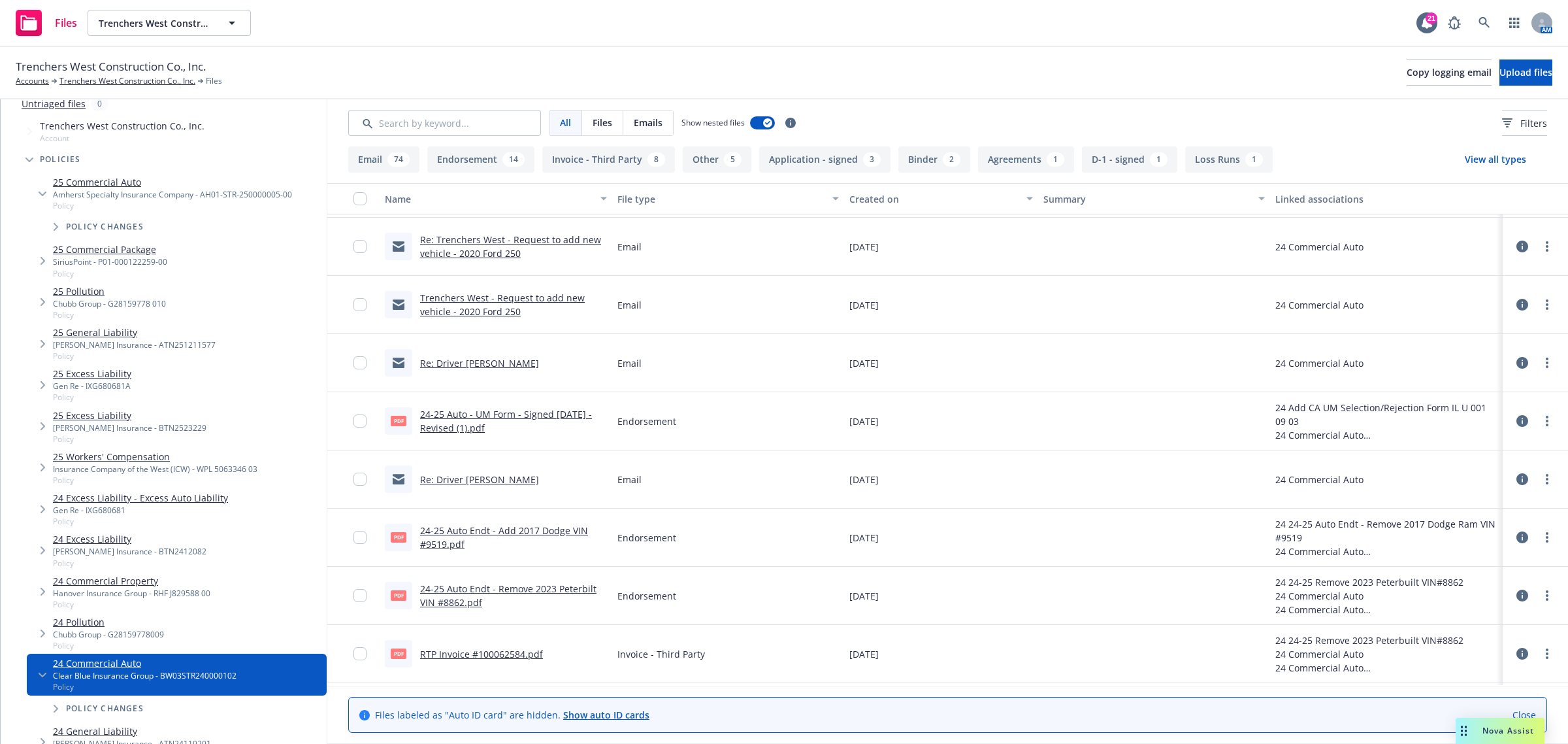
click at [449, 362] on link "Re: Driver Ramon Manrriquez" at bounding box center [479, 363] width 119 height 12
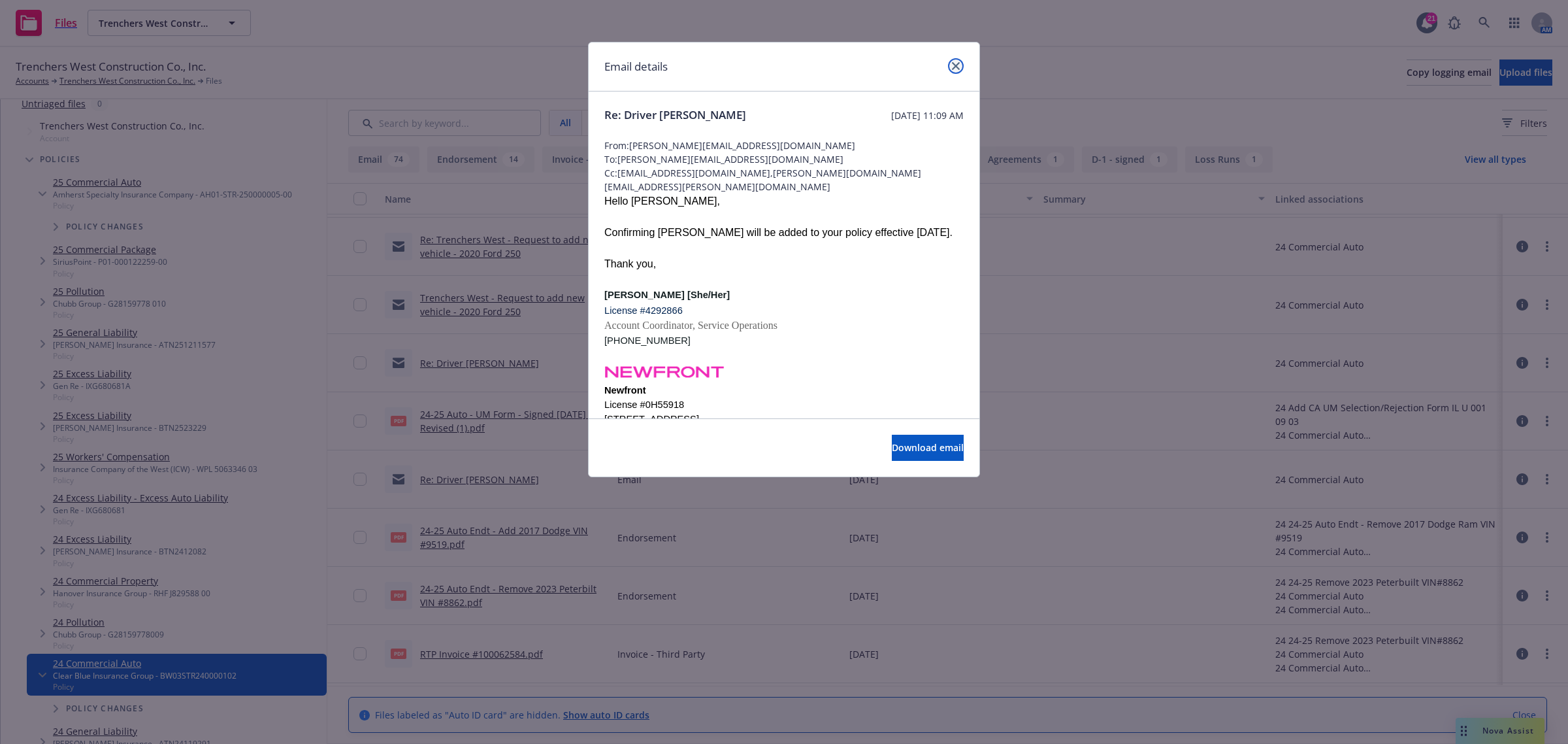
click at [958, 62] on icon "close" at bounding box center [956, 66] width 8 height 8
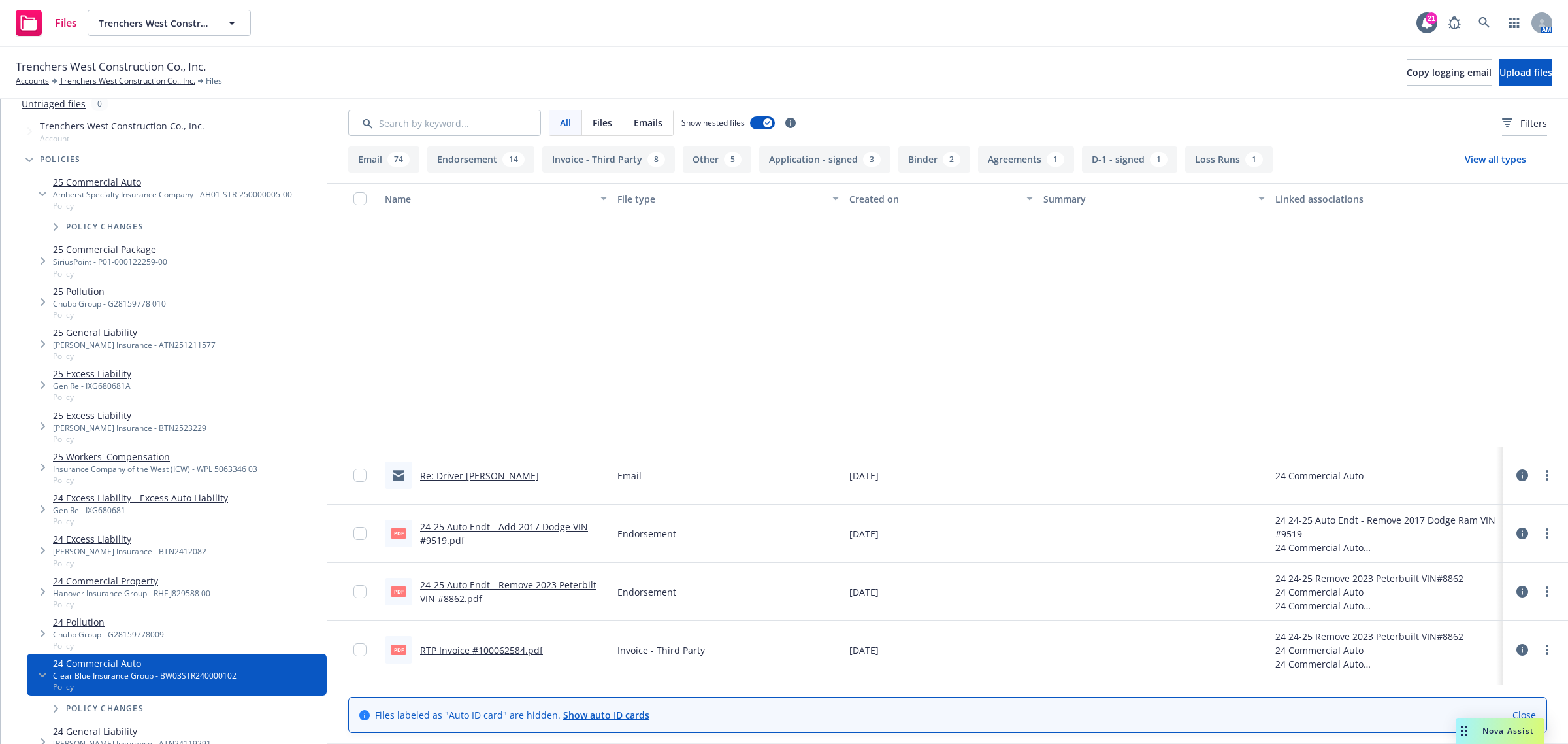
scroll to position [4028, 0]
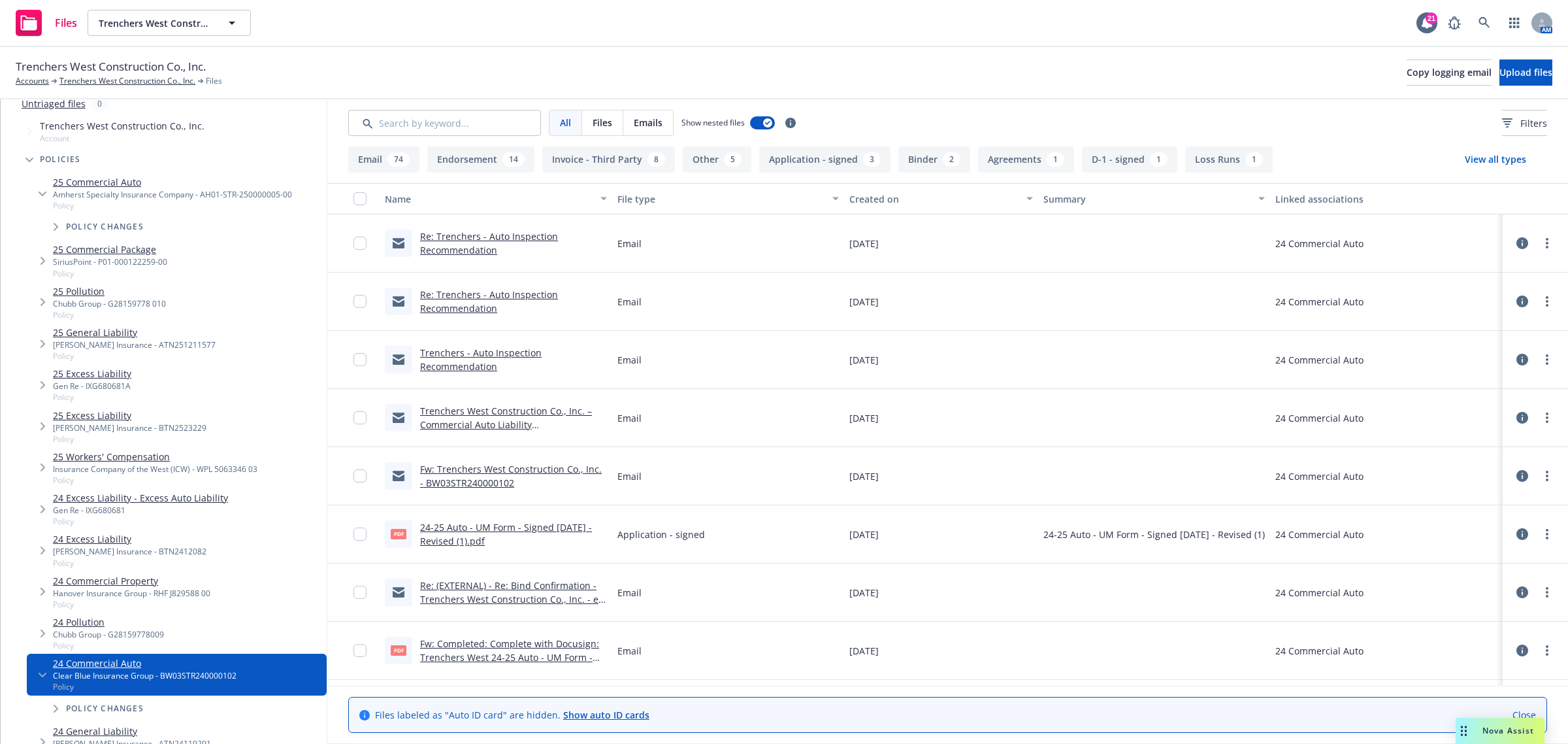
click at [465, 367] on link "Trenchers - Auto Inspection Recommendation" at bounding box center [480, 359] width 121 height 26
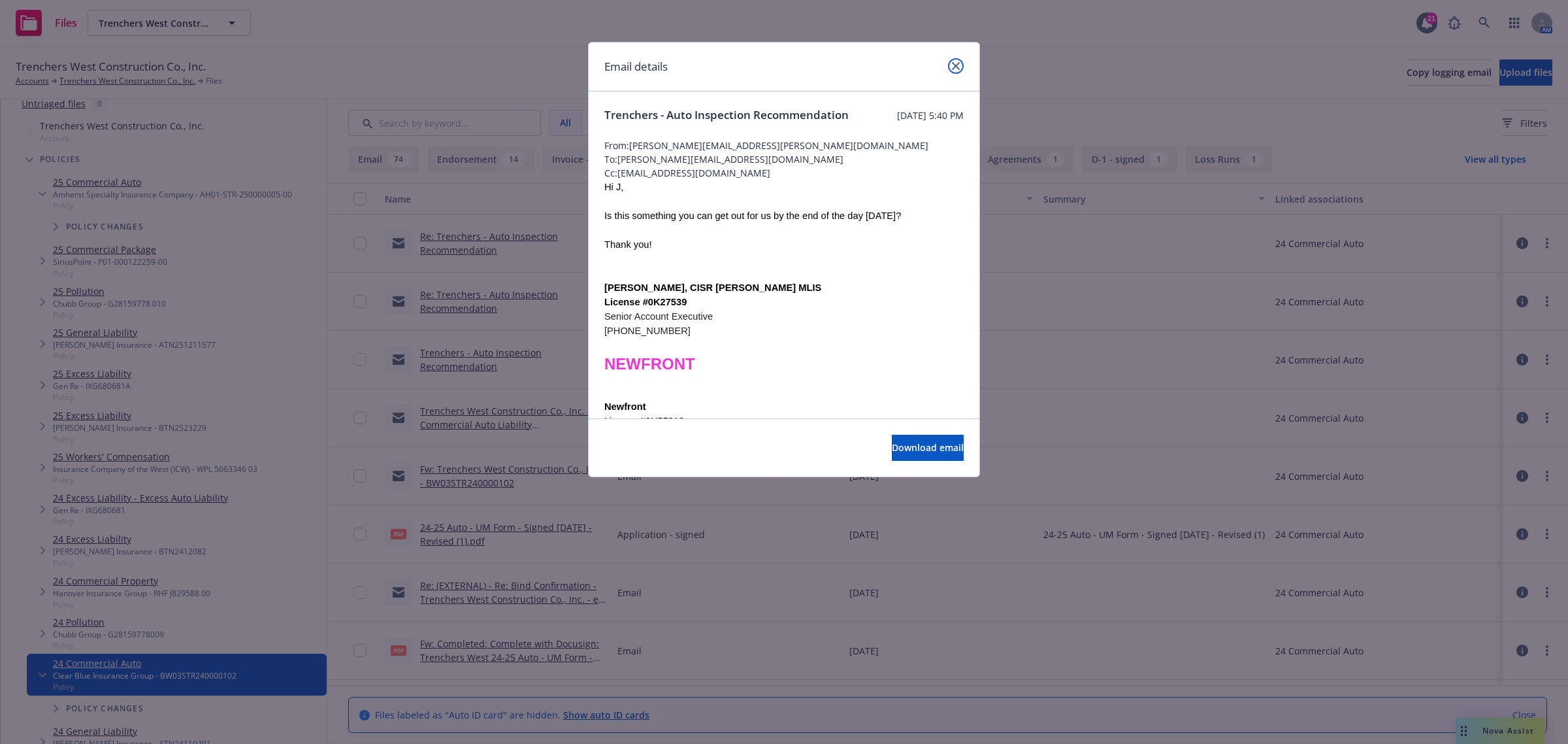
click at [956, 62] on icon "close" at bounding box center [956, 66] width 8 height 8
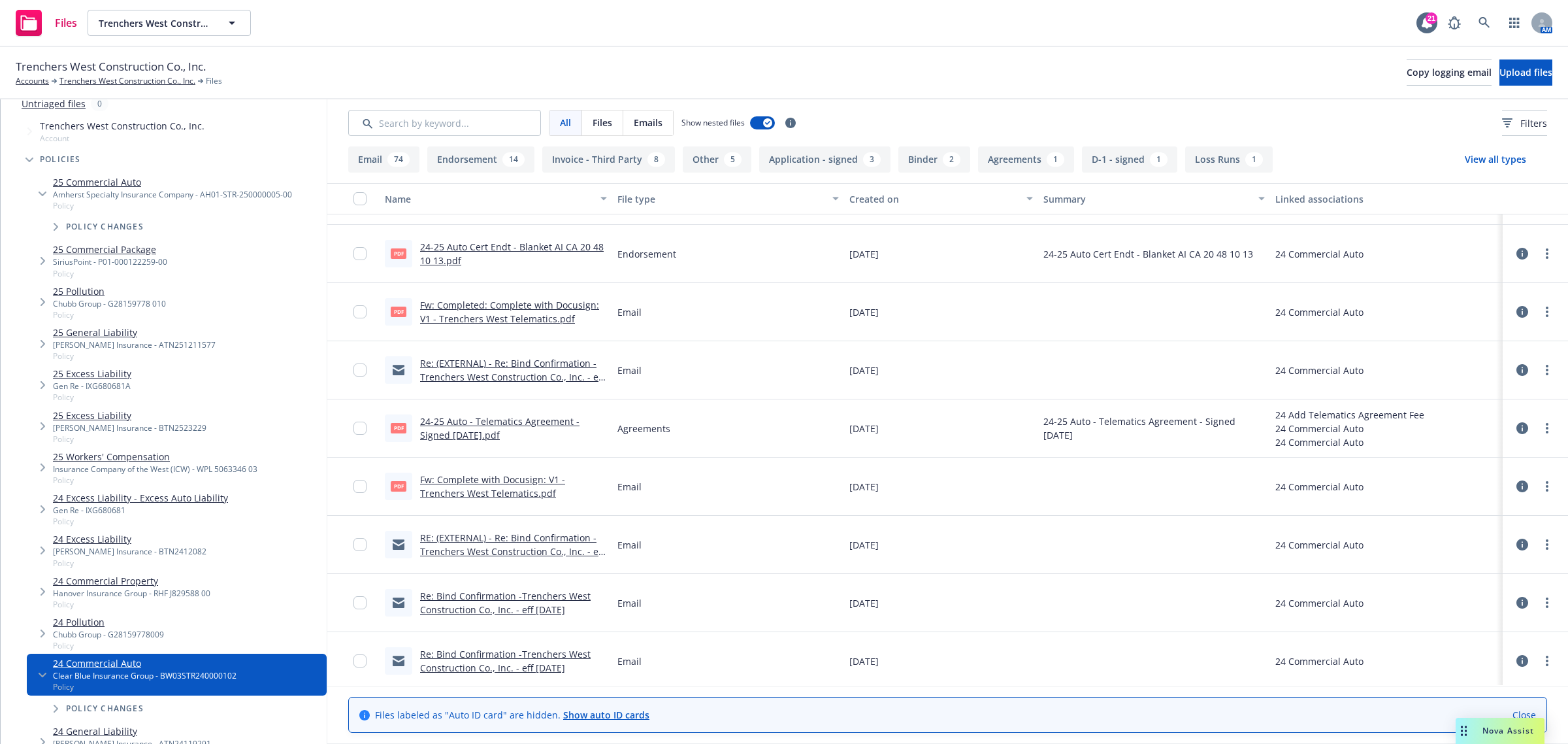
scroll to position [5221, 0]
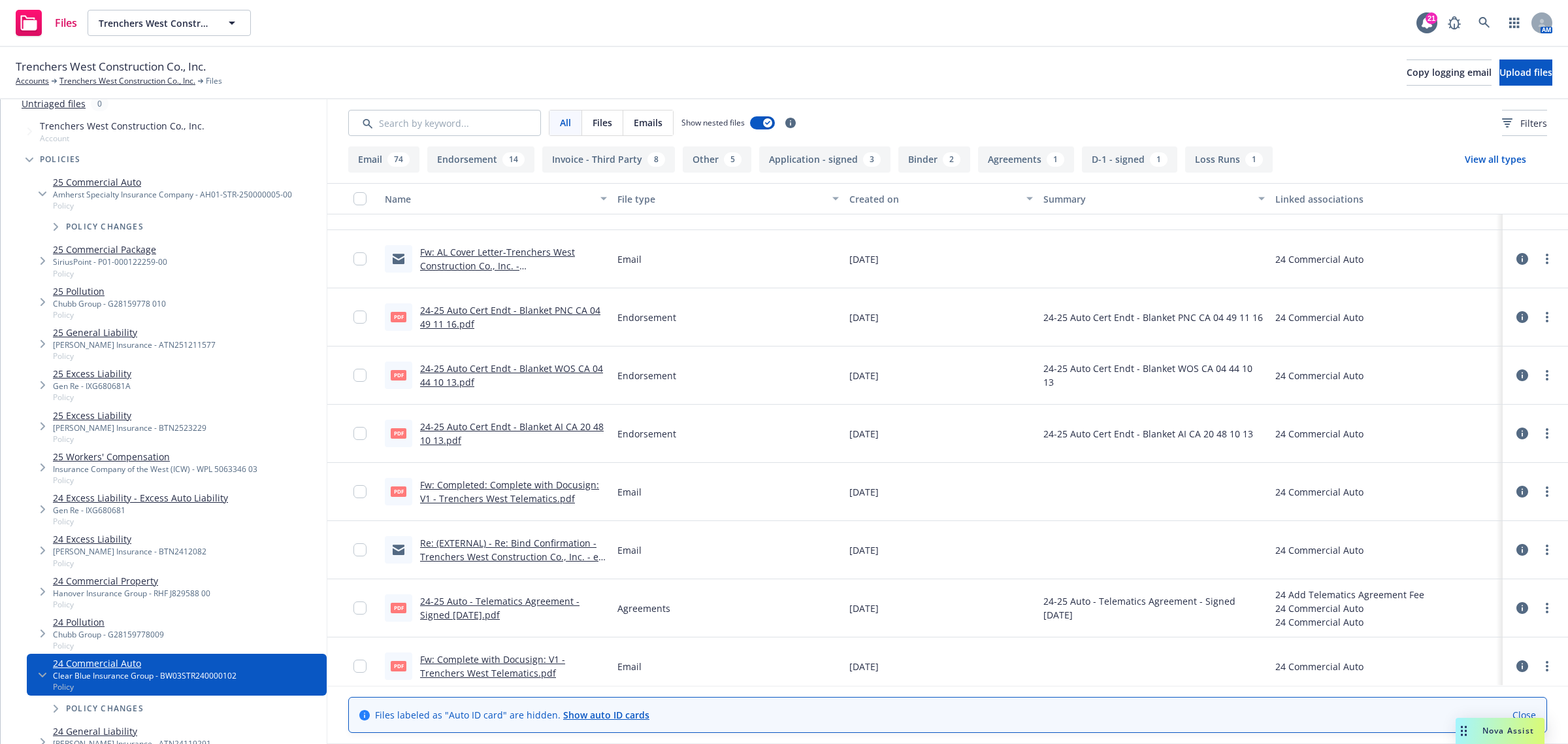
click at [69, 701] on div "Policy changes" at bounding box center [183, 709] width 287 height 26
click at [64, 707] on span "Tree Example" at bounding box center [55, 709] width 21 height 21
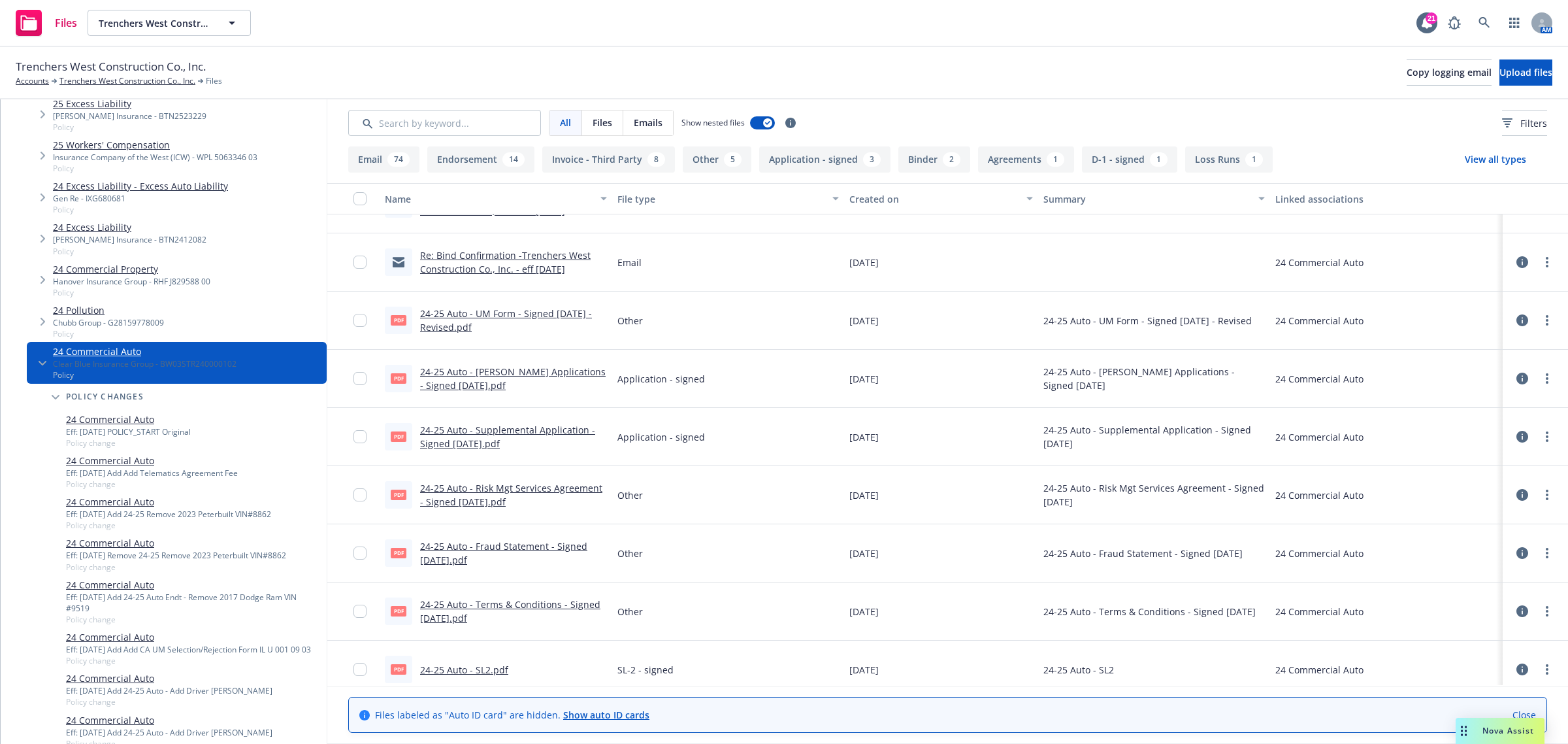
scroll to position [409, 0]
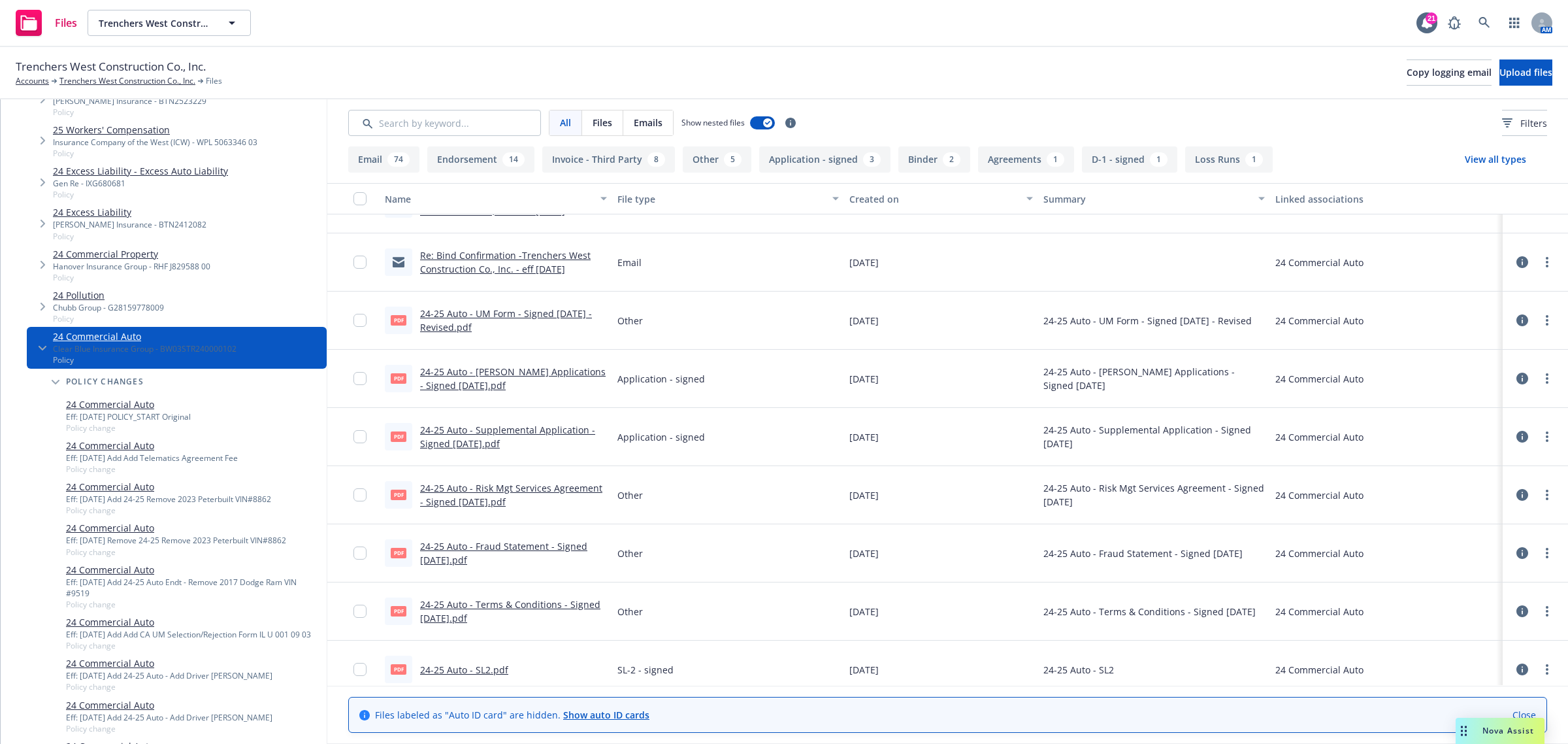
click at [99, 530] on link "24 Commercial Auto" at bounding box center [176, 528] width 221 height 14
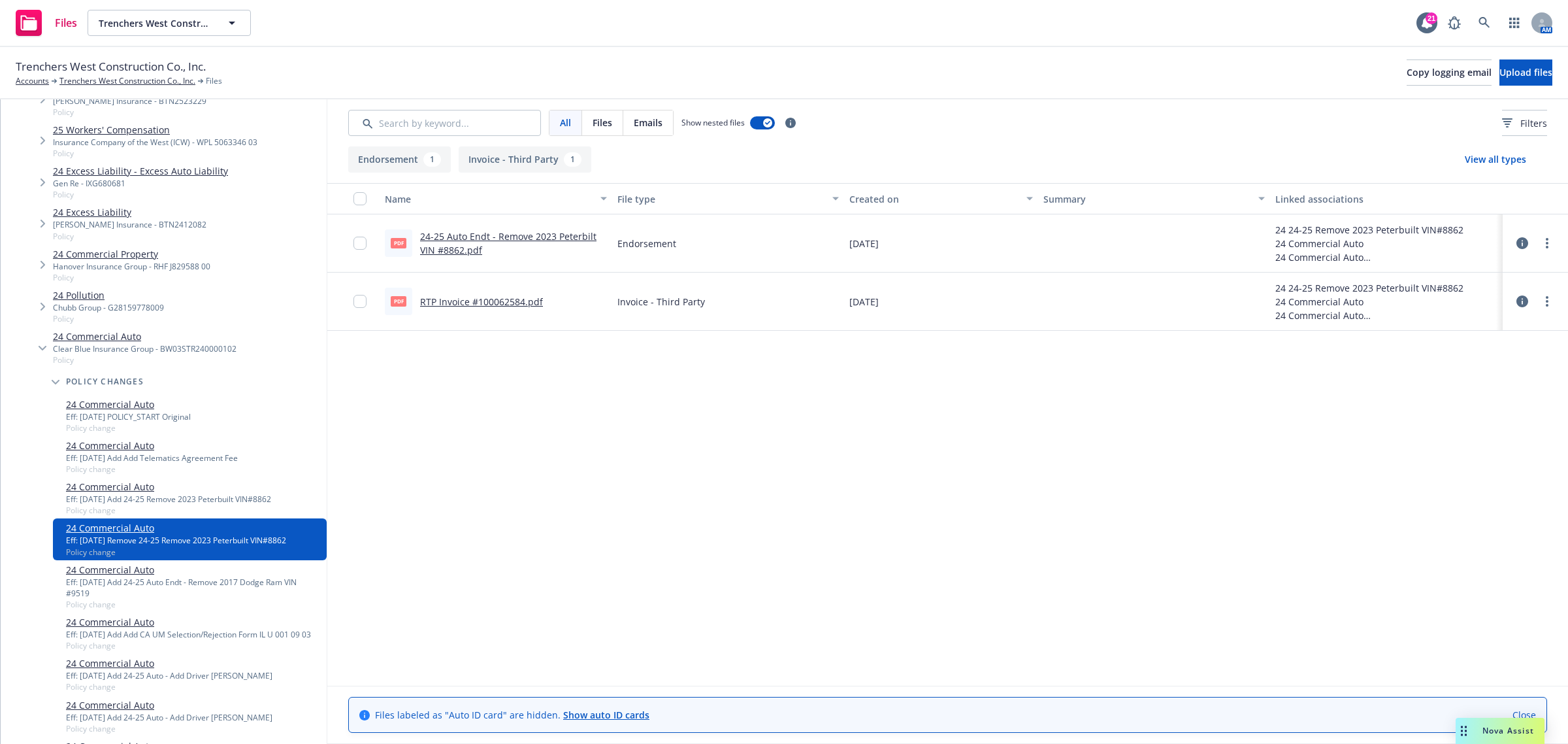
click at [102, 620] on link "24 Commercial Auto" at bounding box center [188, 622] width 245 height 14
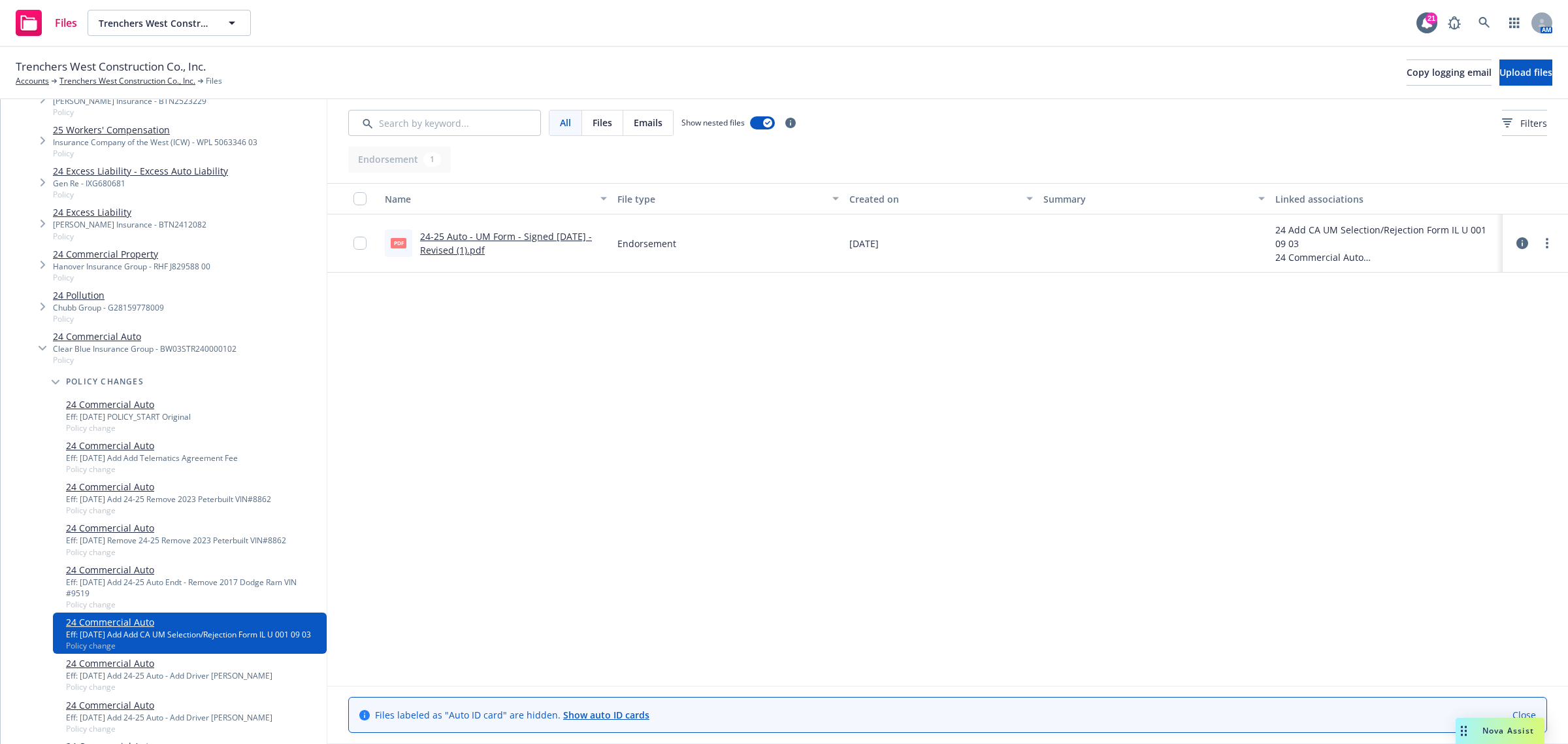
click at [111, 571] on link "24 Commercial Auto" at bounding box center [193, 570] width 256 height 14
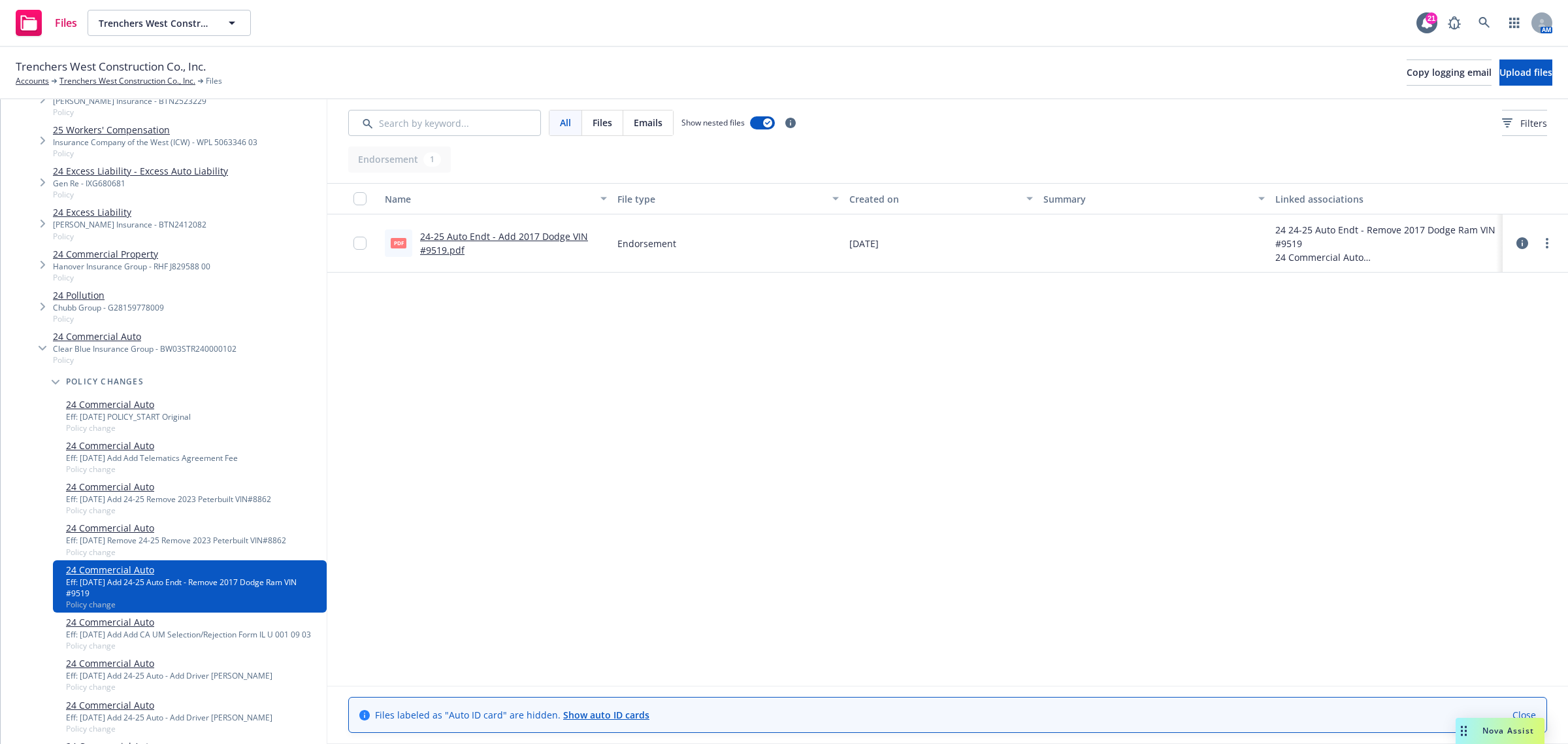
scroll to position [735, 0]
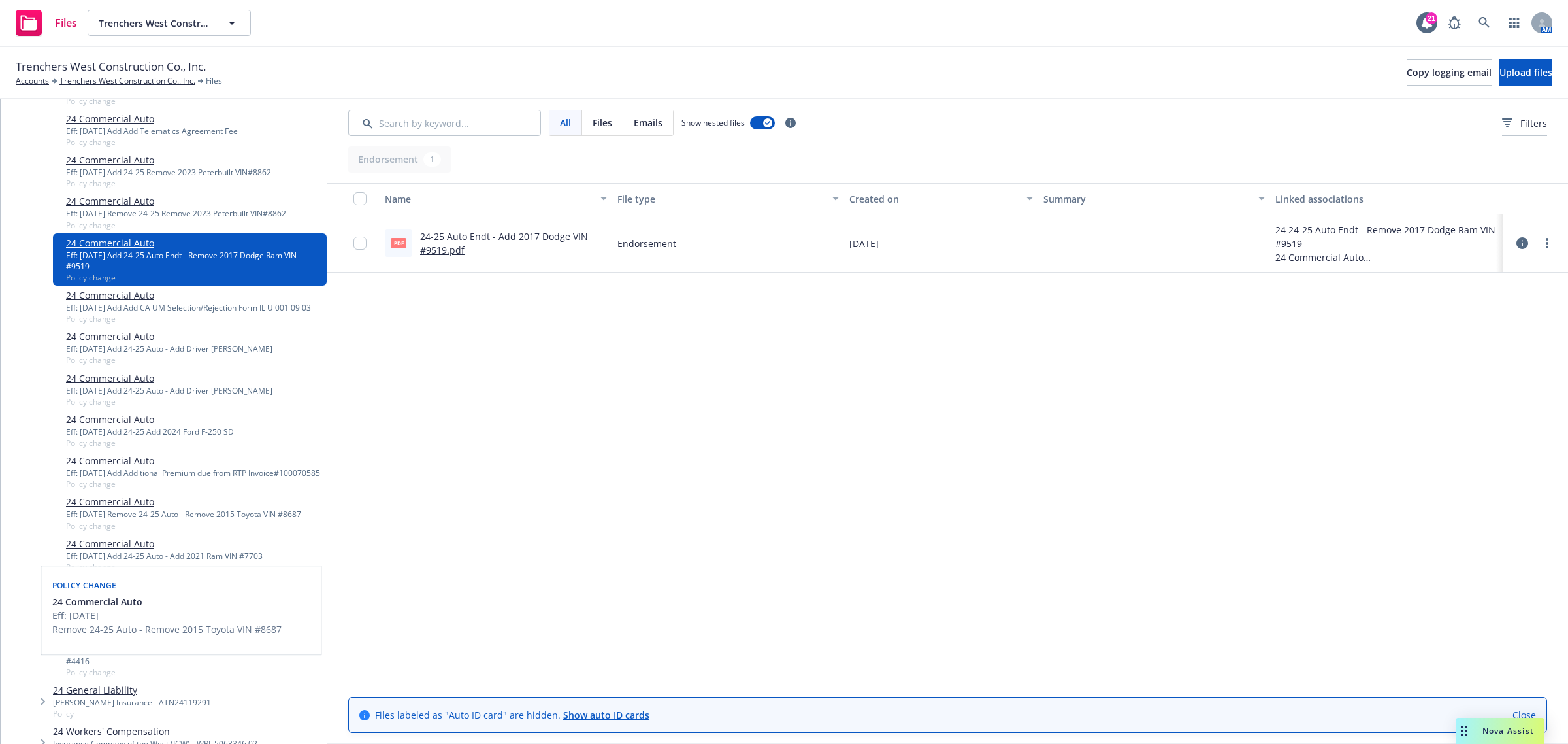
click at [111, 508] on link "24 Commercial Auto" at bounding box center [183, 502] width 235 height 14
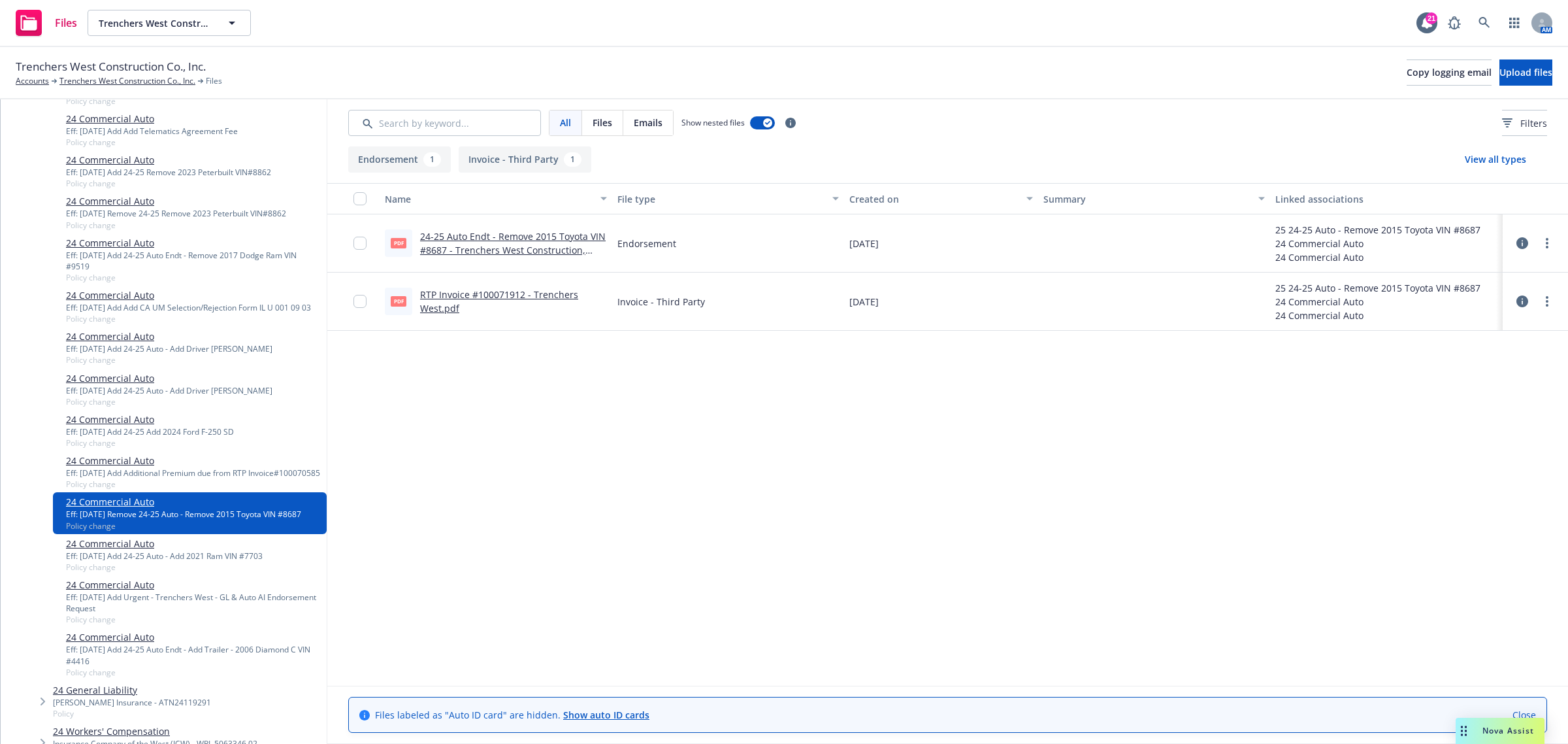
click at [122, 479] on div "Eff: 04/15/2025 Add Additional Premium due from RTP Invoice#100070585" at bounding box center [193, 473] width 254 height 11
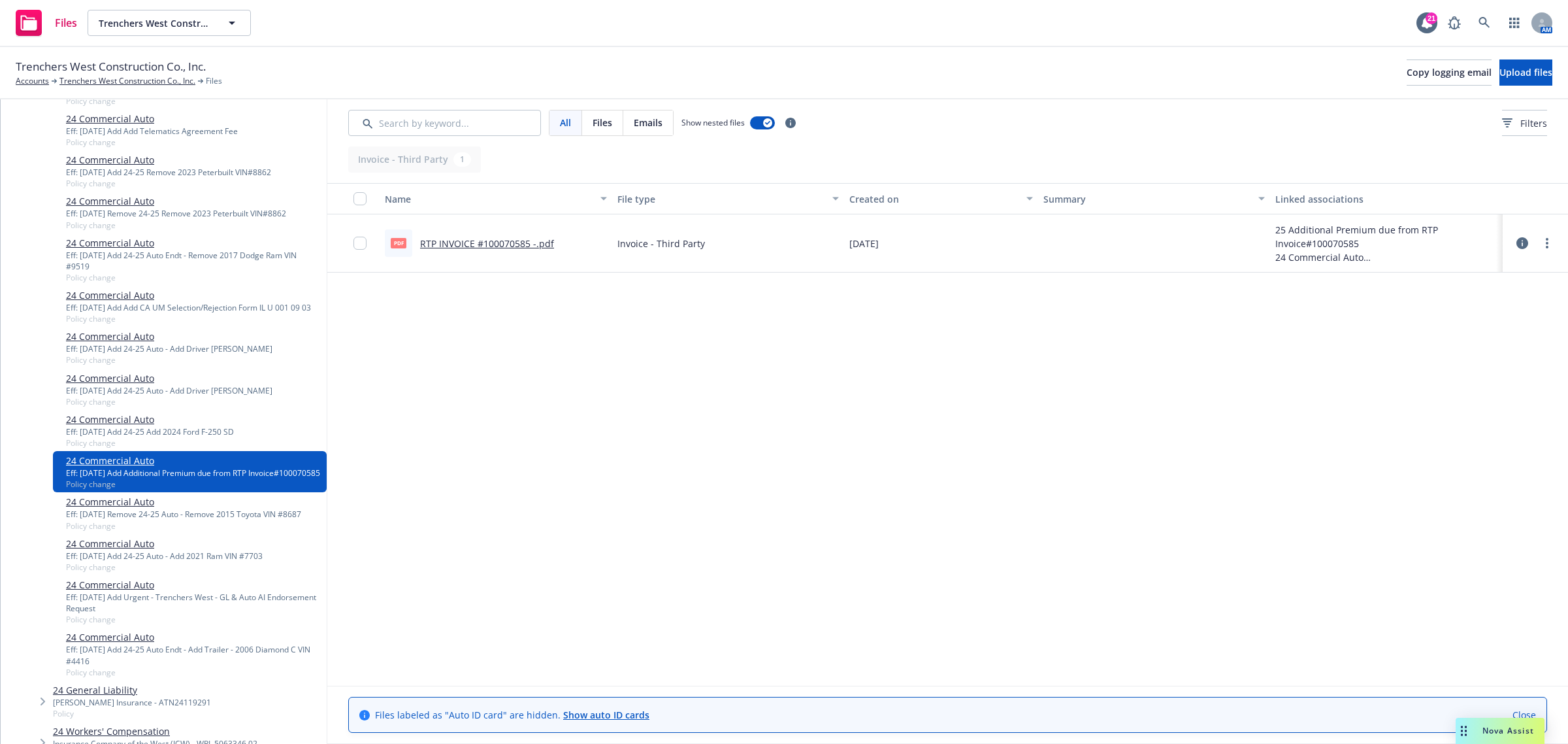
click at [113, 592] on link "24 Commercial Auto" at bounding box center [193, 584] width 256 height 14
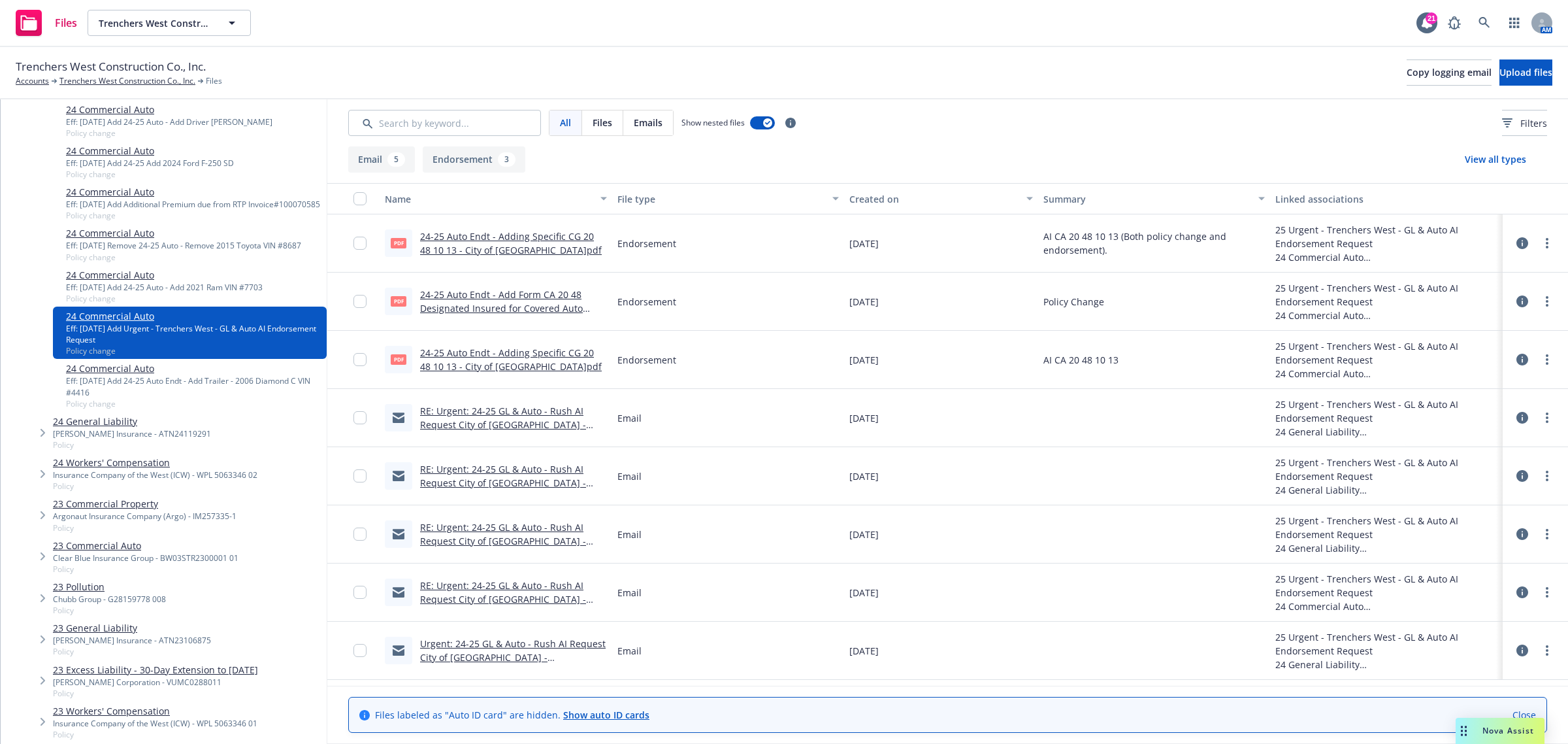
scroll to position [1062, 0]
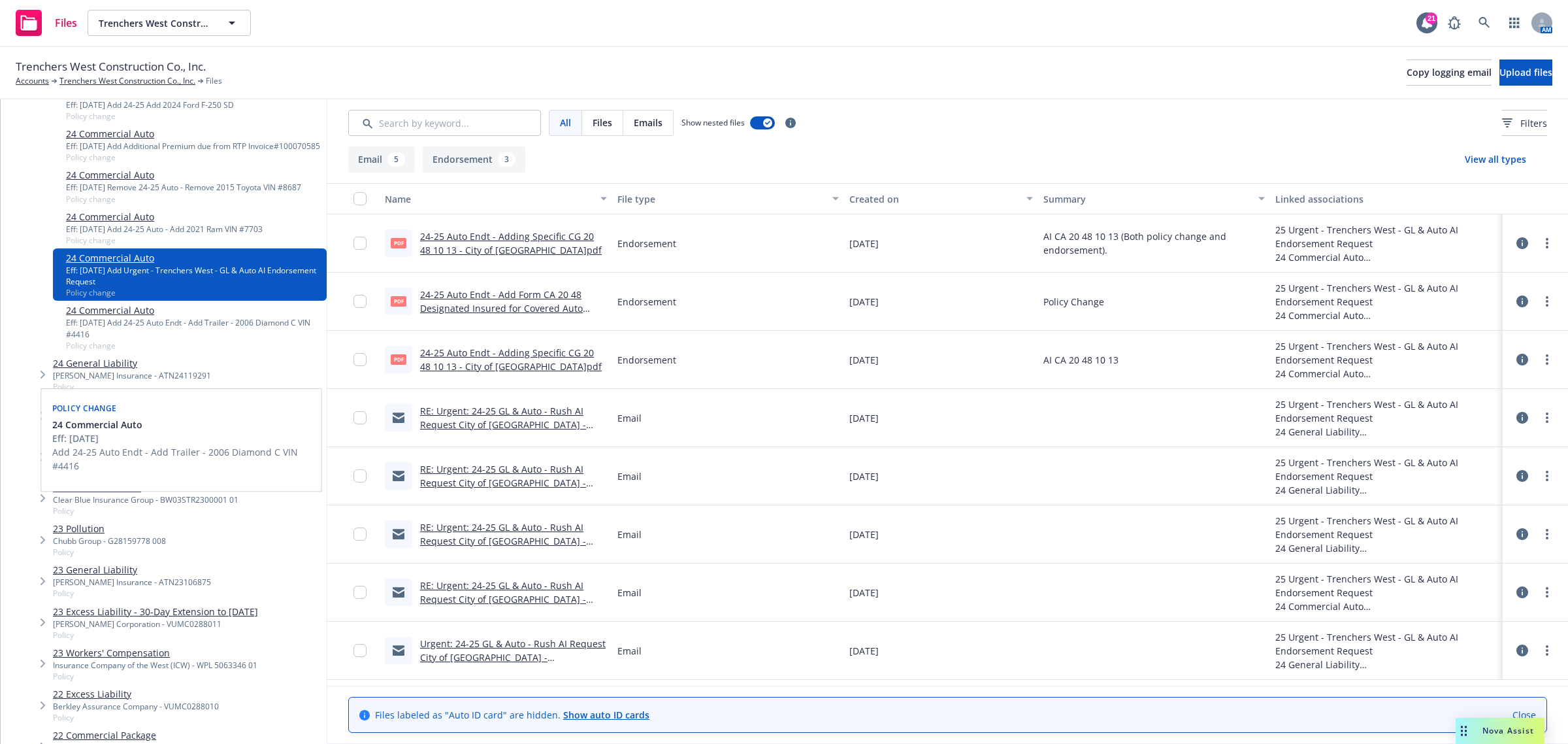
click at [117, 317] on link "24 Commercial Auto" at bounding box center [193, 310] width 256 height 14
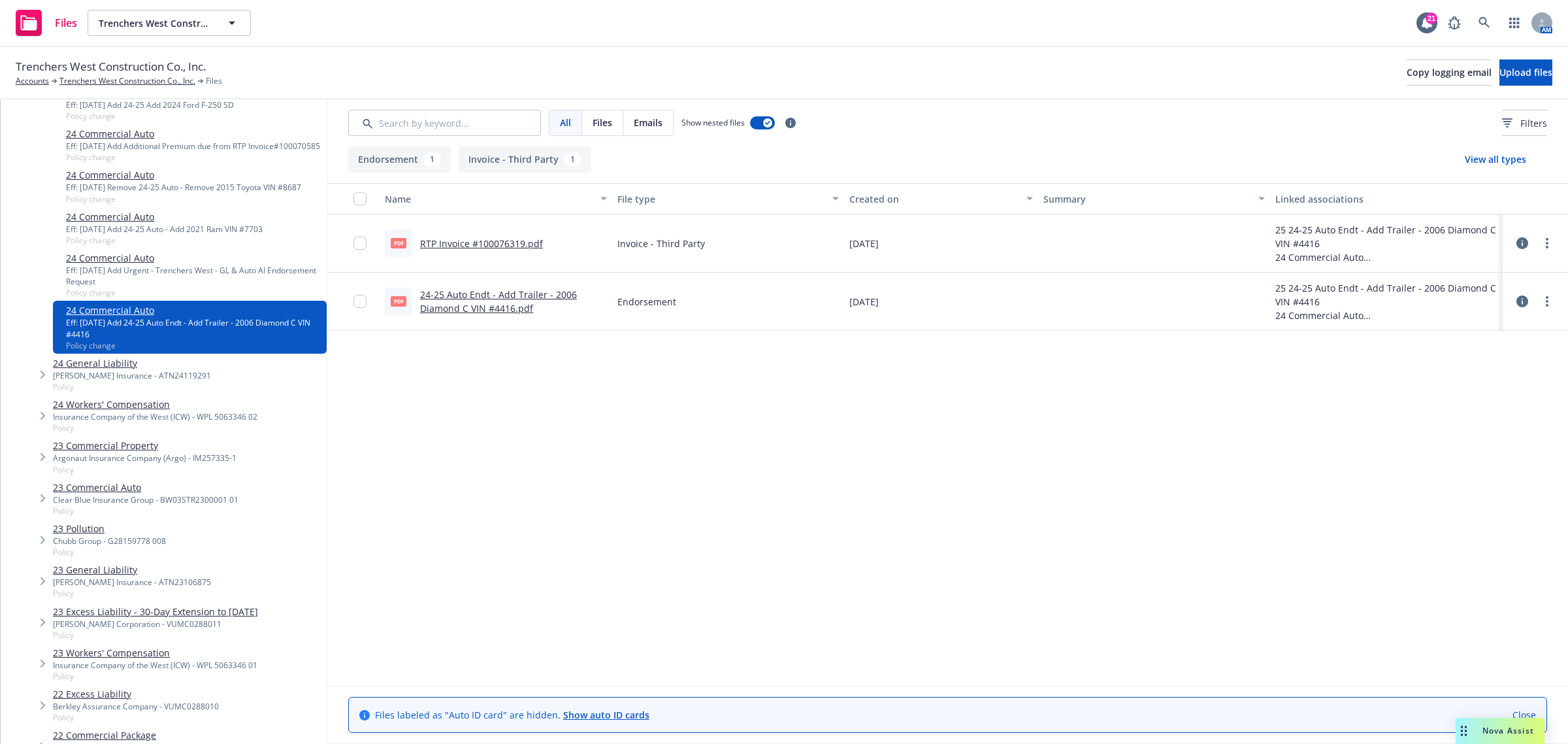
click at [115, 287] on div "Eff: 08/06/2025 Add Urgent - Trenchers West - GL & Auto AI Endorsement Request" at bounding box center [193, 276] width 256 height 22
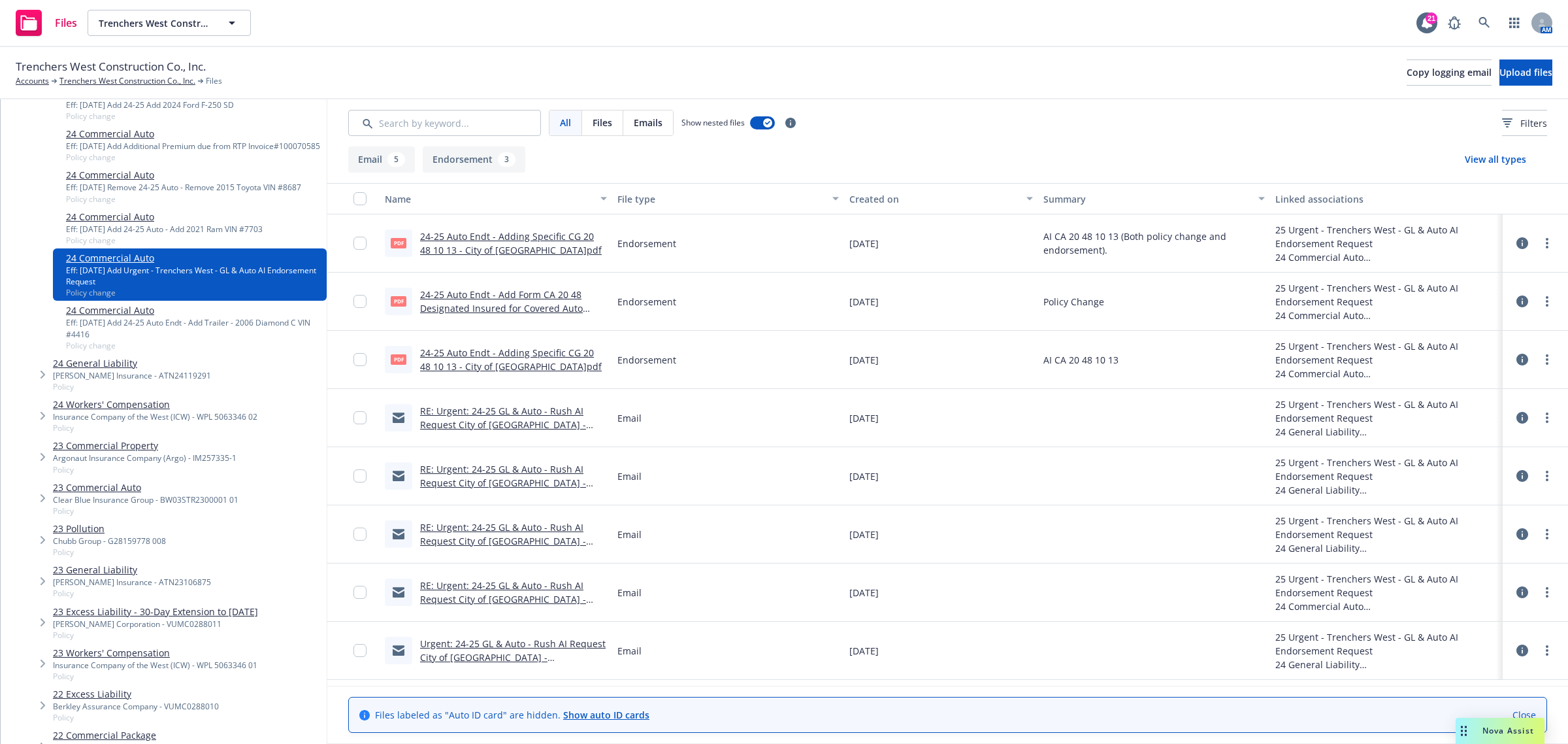
click at [524, 232] on link "24-25 Auto Endt - Adding Specific CG 20 48 10 13 - City of Palmdale.pdf" at bounding box center [511, 243] width 182 height 26
click at [470, 413] on link "RE: Urgent: 24-25 GL & Auto - Rush AI Request City of Palmdale - Trenchers West" at bounding box center [503, 424] width 166 height 40
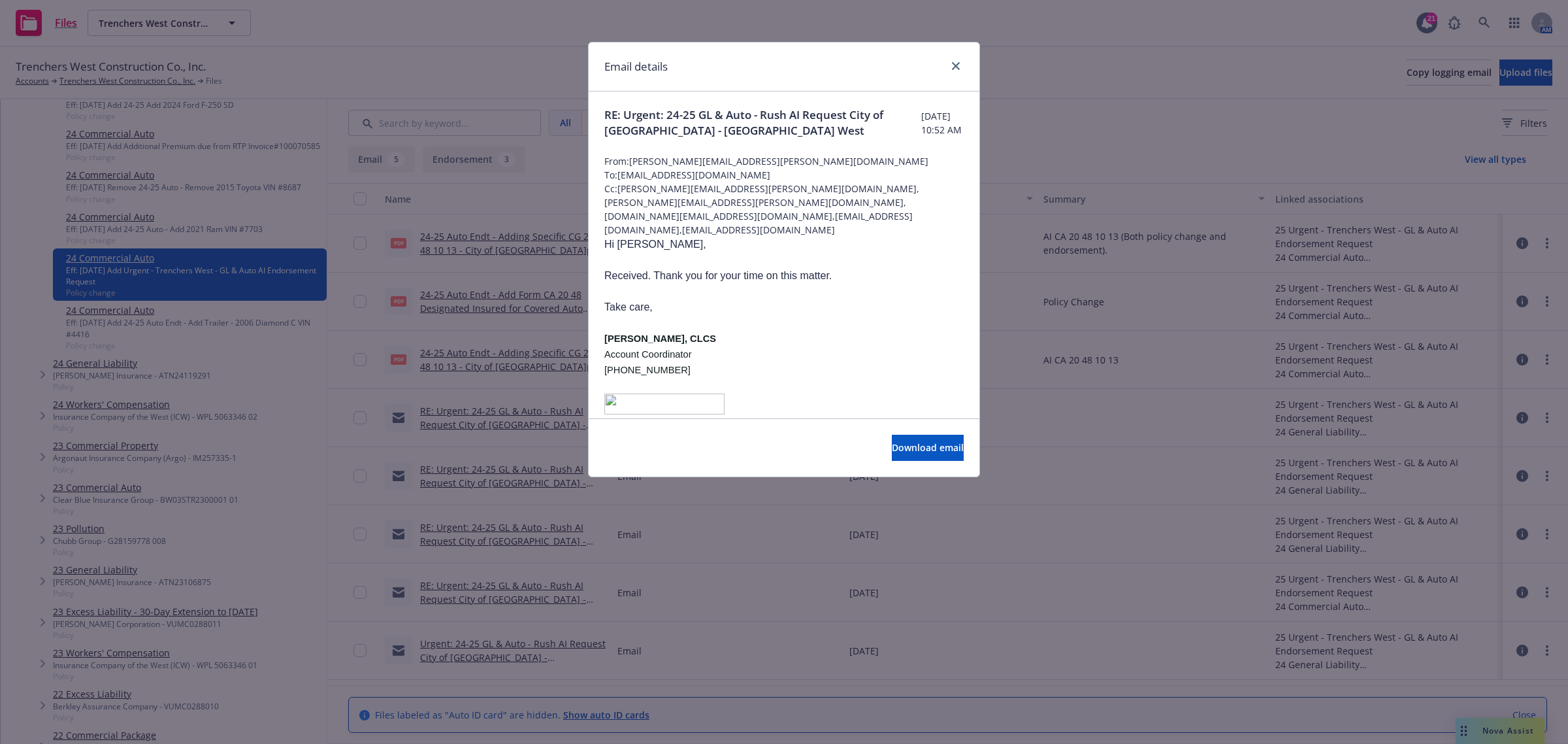
drag, startPoint x: 681, startPoint y: 176, endPoint x: 784, endPoint y: 176, distance: 103.0
click at [784, 176] on span "To: vdonelson@risktransferpartners.com" at bounding box center [784, 175] width 360 height 14
copy span "vdonelson@risktransferpartners.com"
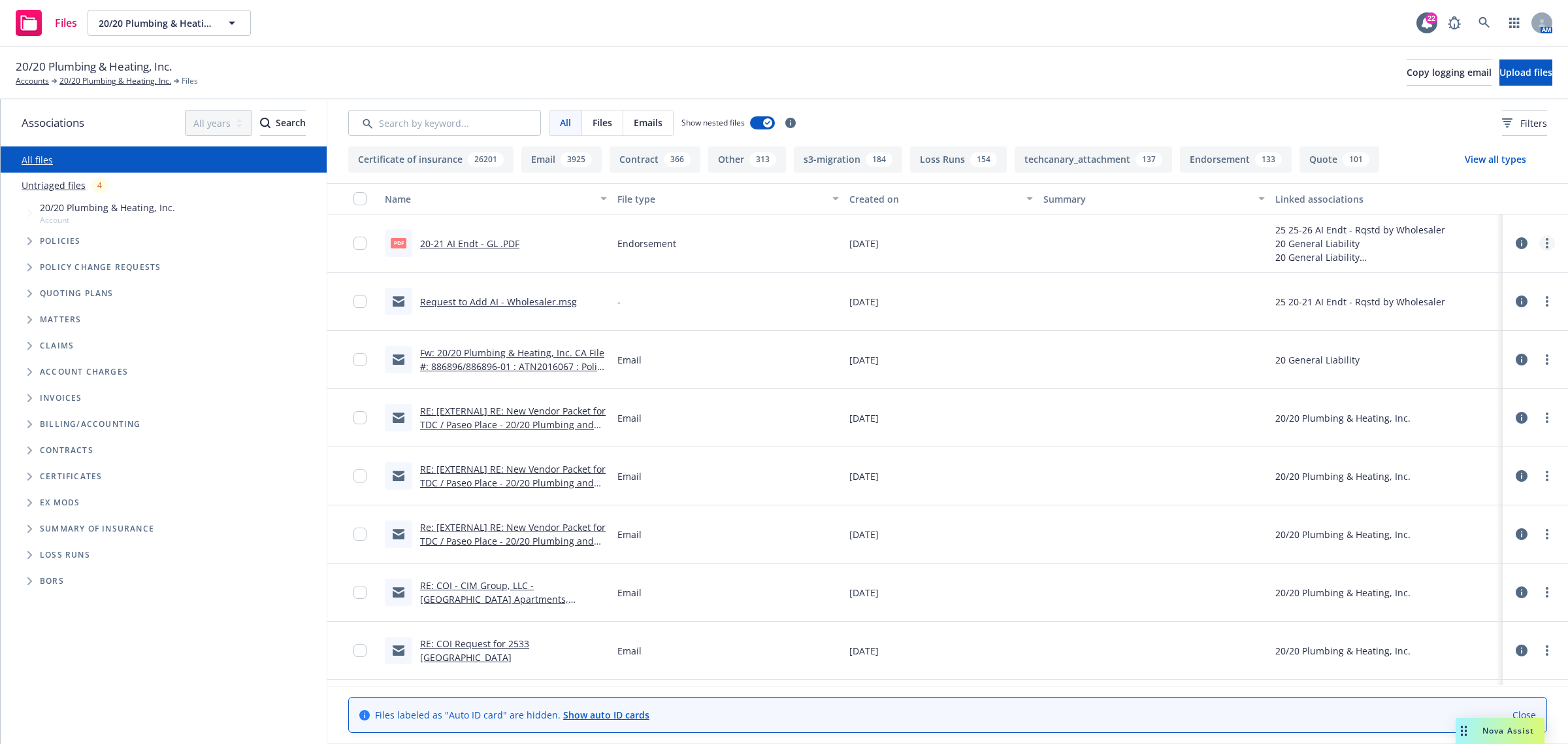
click at [1546, 242] on icon "more" at bounding box center [1548, 243] width 3 height 10
click at [1466, 314] on link "Edit" at bounding box center [1477, 322] width 130 height 26
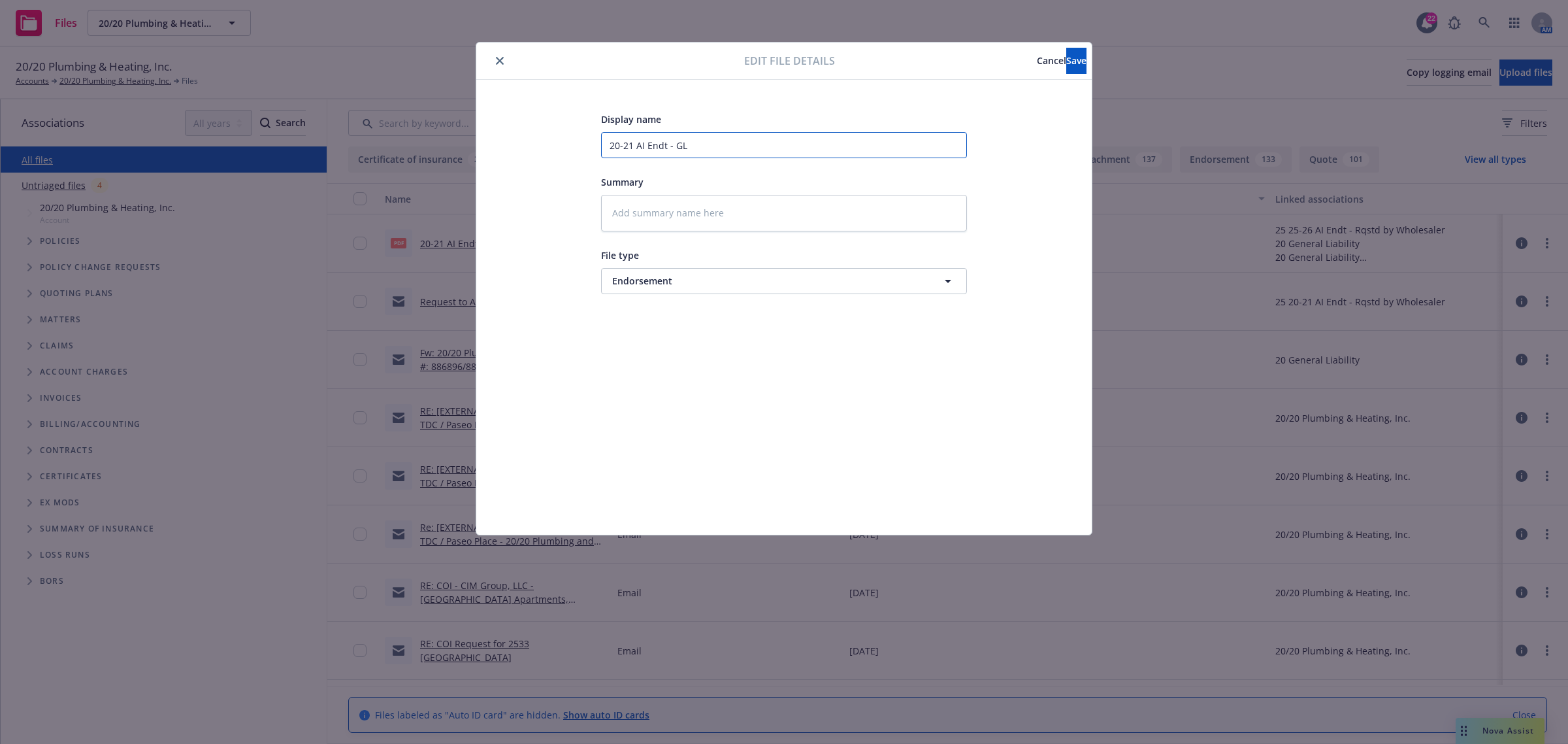
drag, startPoint x: 635, startPoint y: 145, endPoint x: 655, endPoint y: 164, distance: 27.6
click at [637, 145] on input "20-21 AI Endt - GL" at bounding box center [784, 145] width 366 height 26
type textarea "x"
type input "20-21 2AI Endt - GL"
type textarea "x"
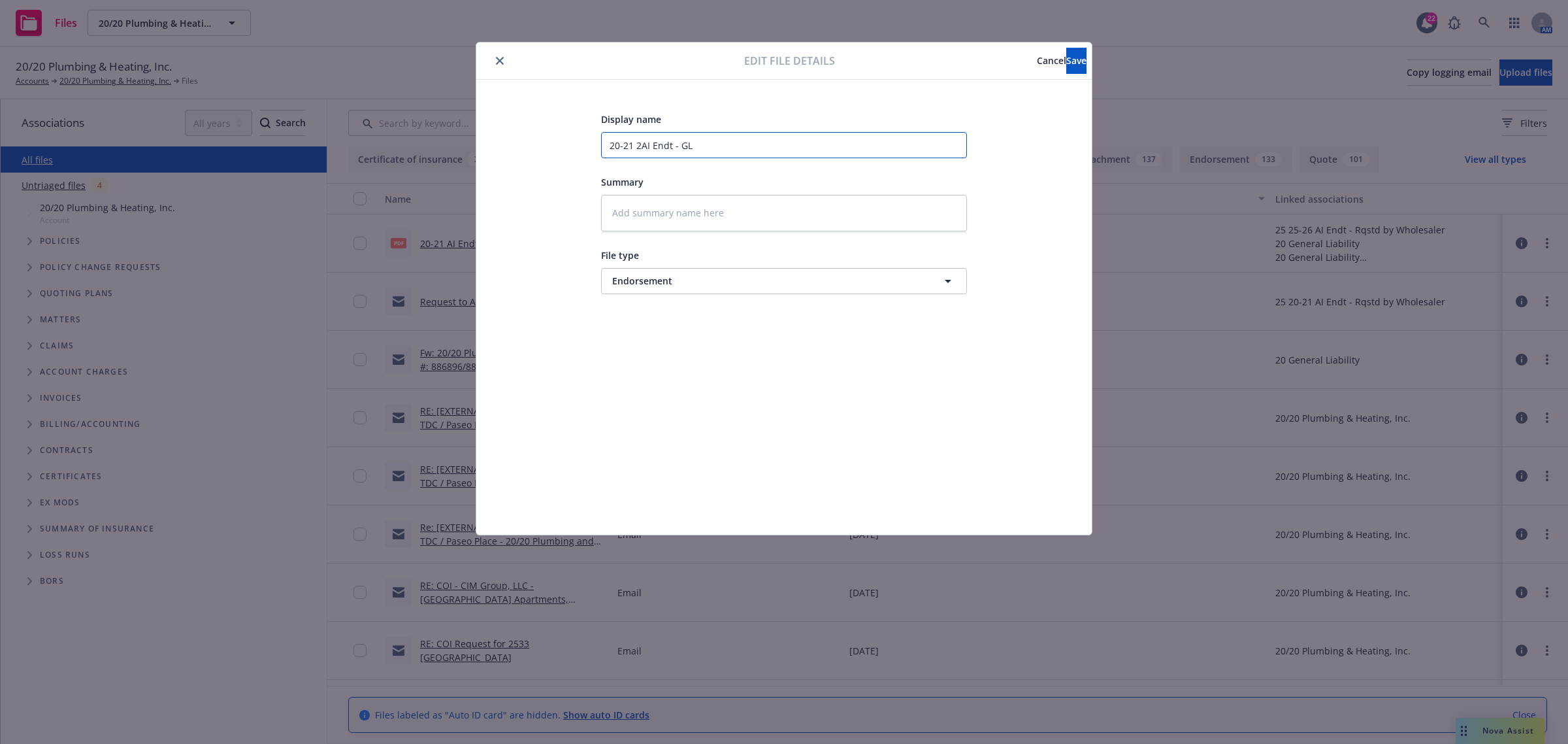
type input "20-21 20AI Endt - GL"
type textarea "x"
type input "20-21 20/AI Endt - GL"
type textarea "x"
type input "20-21 20/2AI Endt - GL"
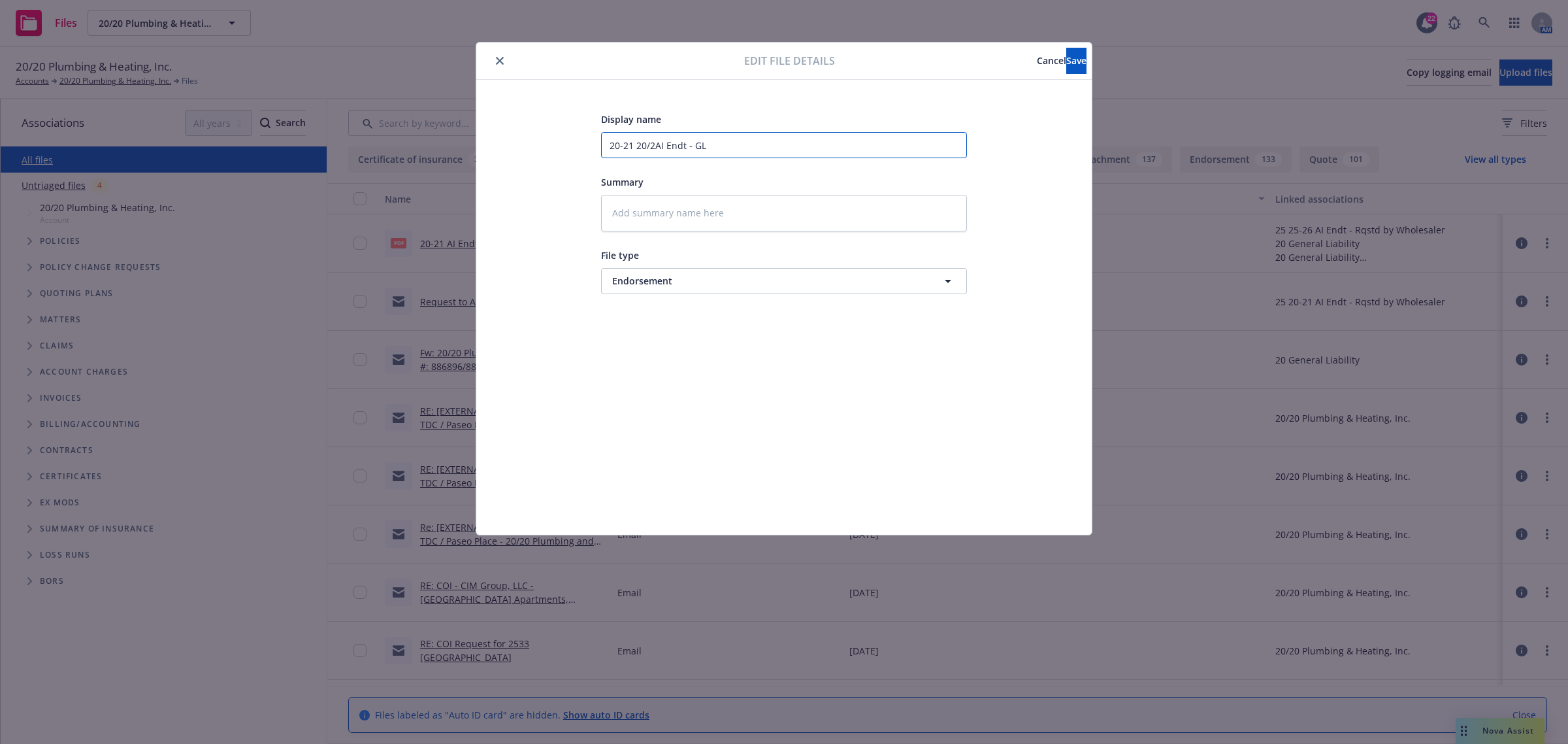
type textarea "x"
type input "20-21 20/20AI Endt - GL"
type textarea "x"
type input "20-21 20/20 AI Endt - GL"
type textarea "x"
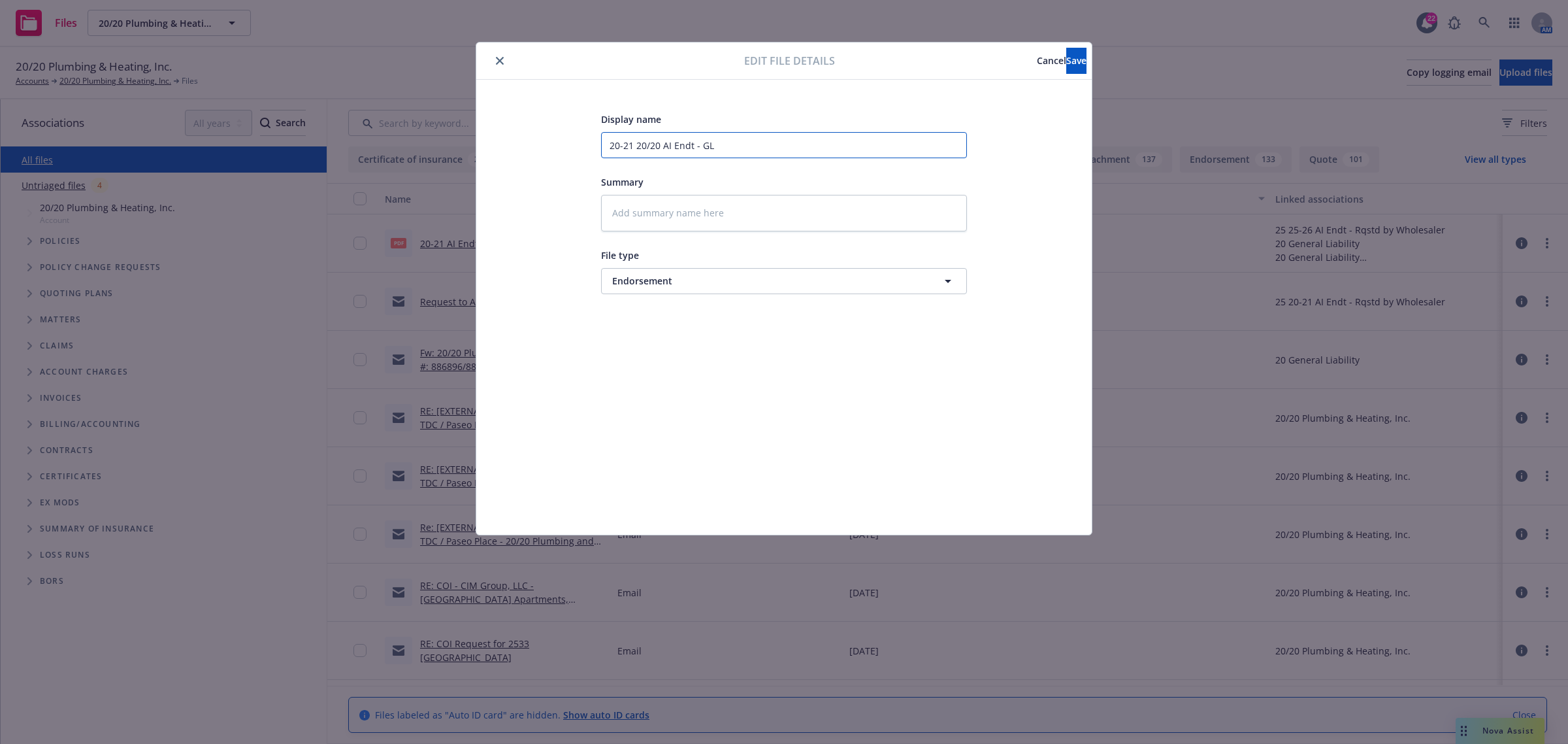
type input "20-21 20/20 PAI Endt - GL"
type textarea "x"
type input "20-21 20/20 PuAI Endt - GL"
type textarea "x"
type input "20-21 20/20 PumAI Endt - GL"
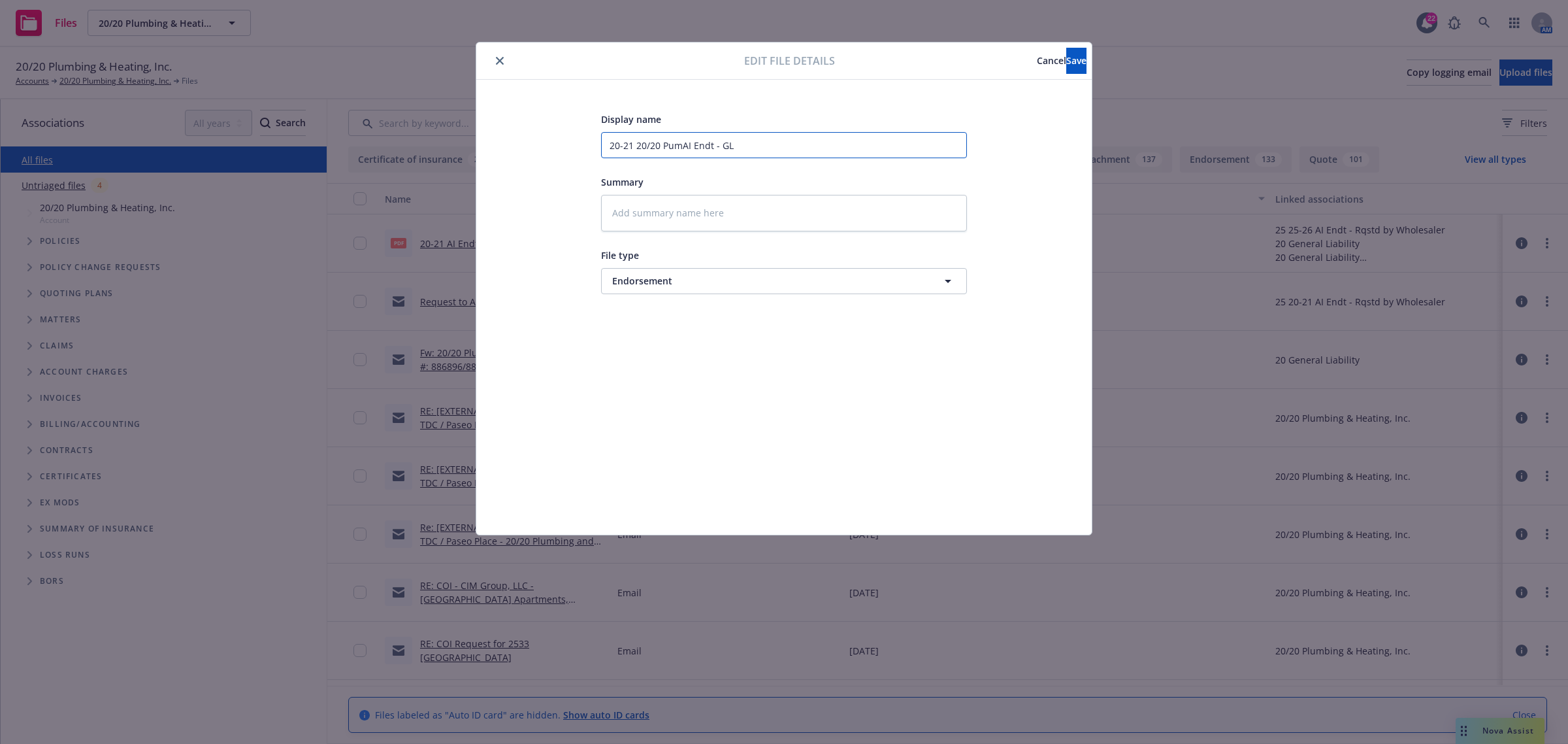
type textarea "x"
type input "20-21 20/20 PumbAI Endt - GL"
type textarea "x"
type input "20-21 20/20 PumbiAI Endt - GL"
type textarea "x"
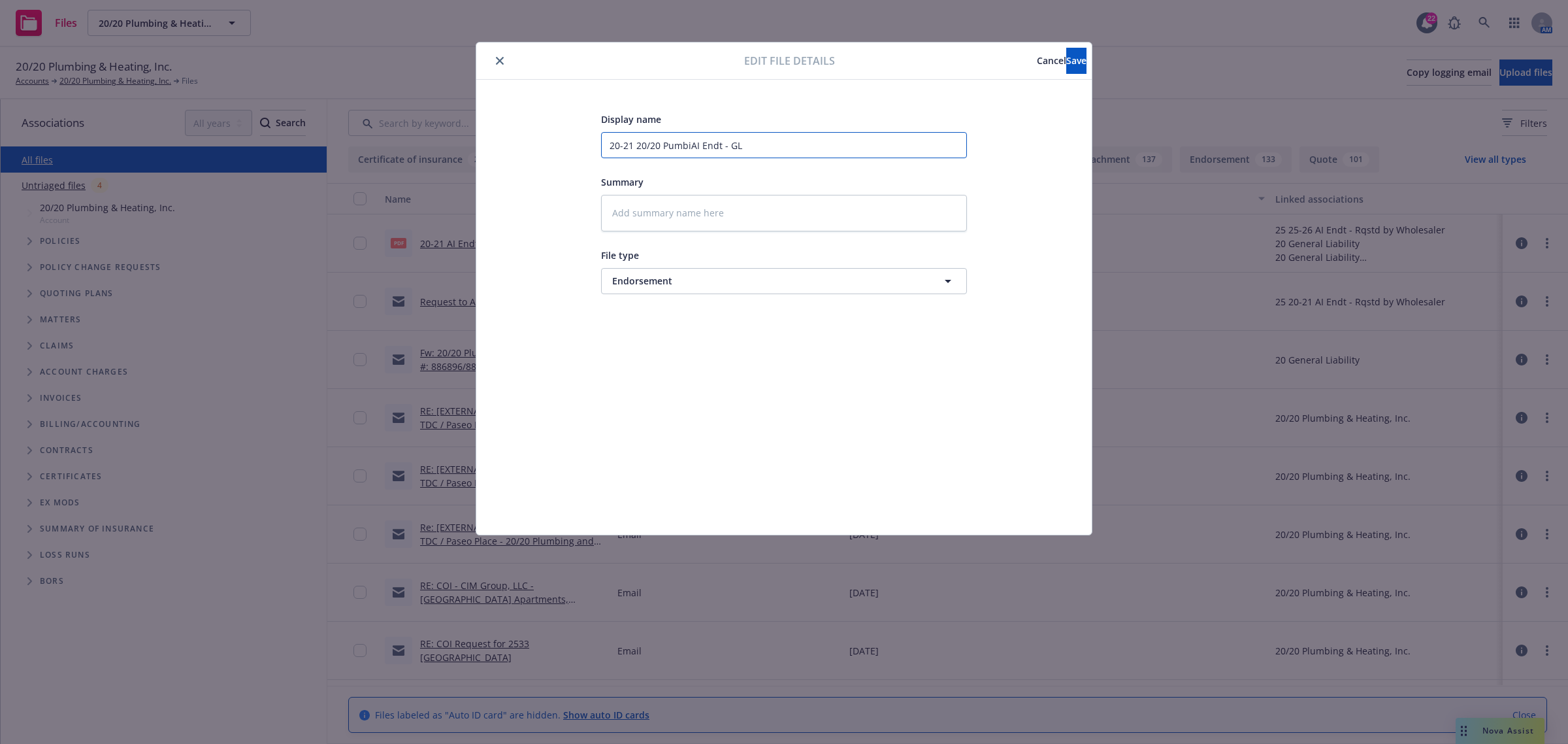
type input "20-21 20/20 PumbinAI Endt - GL"
type textarea "x"
type input "20-21 20/20 PumbingAI Endt - GL"
type textarea "x"
type input "20-21 20/20 Pumbing AI Endt - GL"
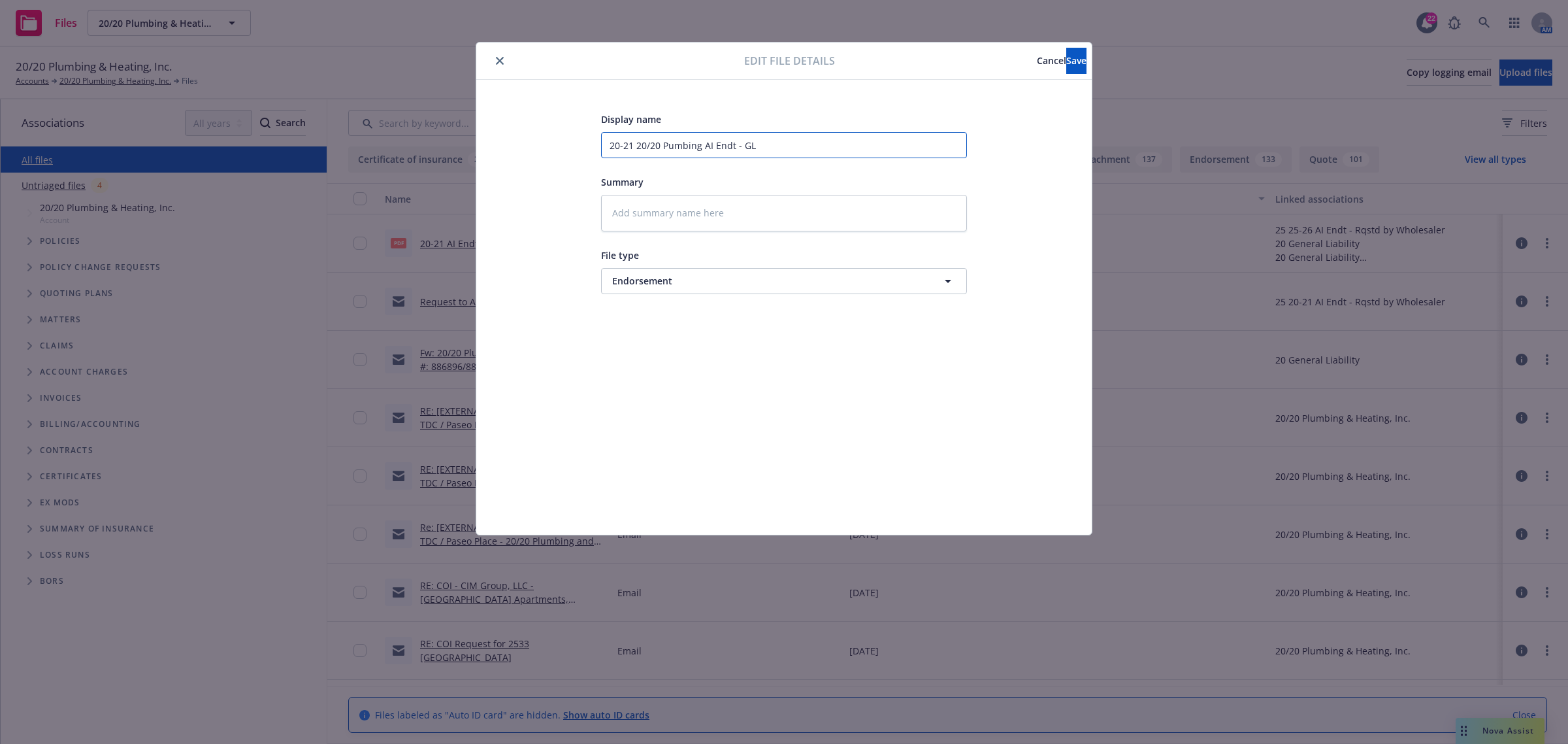
type textarea "x"
type input "20-21 20/20 Pumbing aAI Endt - GL"
type textarea "x"
type input "20-21 20/20 Pumbing [PERSON_NAME] - GL"
type textarea "x"
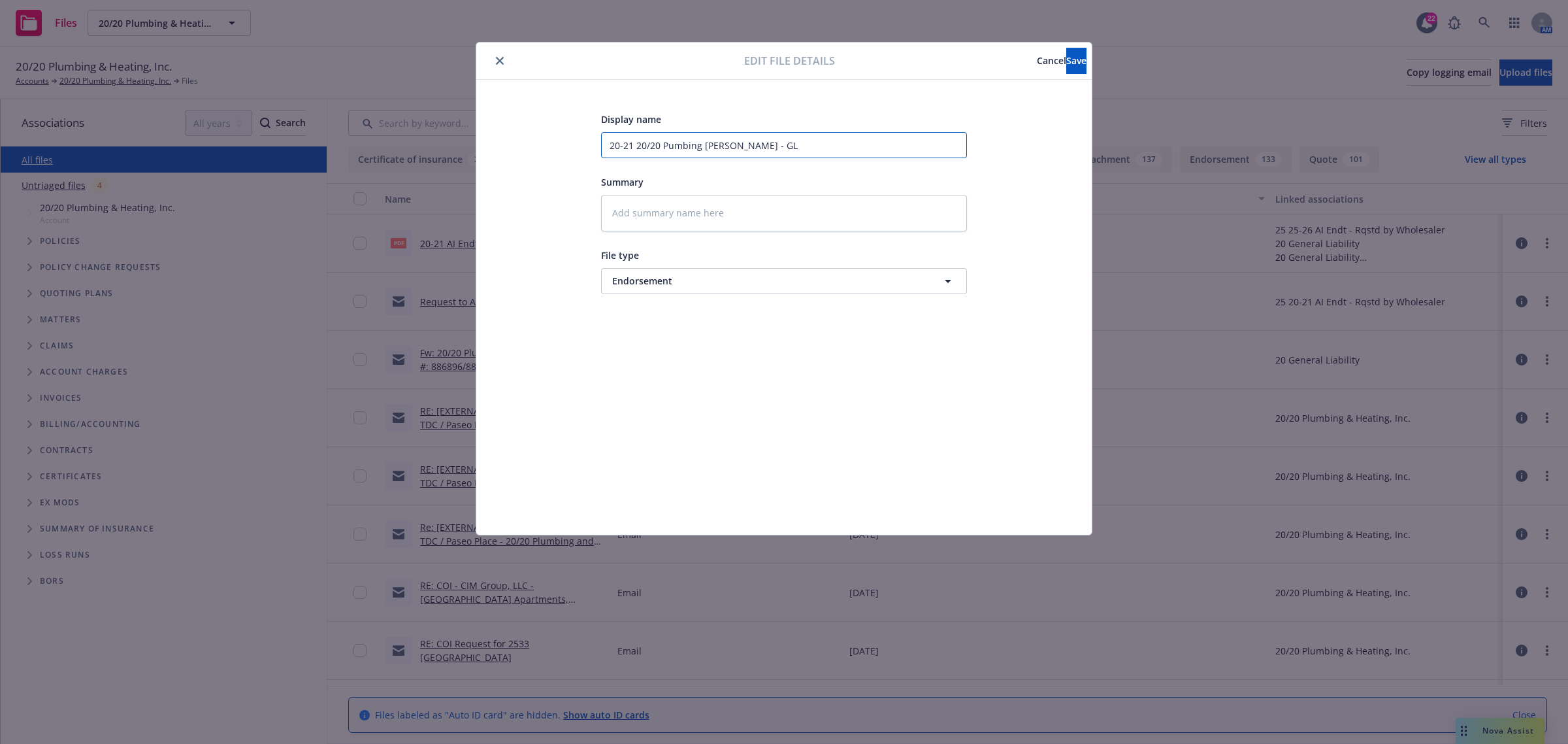
type input "20-21 20/20 Pumbing andAI Endt - GL"
type textarea "x"
type input "20-21 20/20 Pumbing and AI Endt - GL"
type textarea "x"
type input "20-21 20/20 Pumbing and HAI Endt - GL"
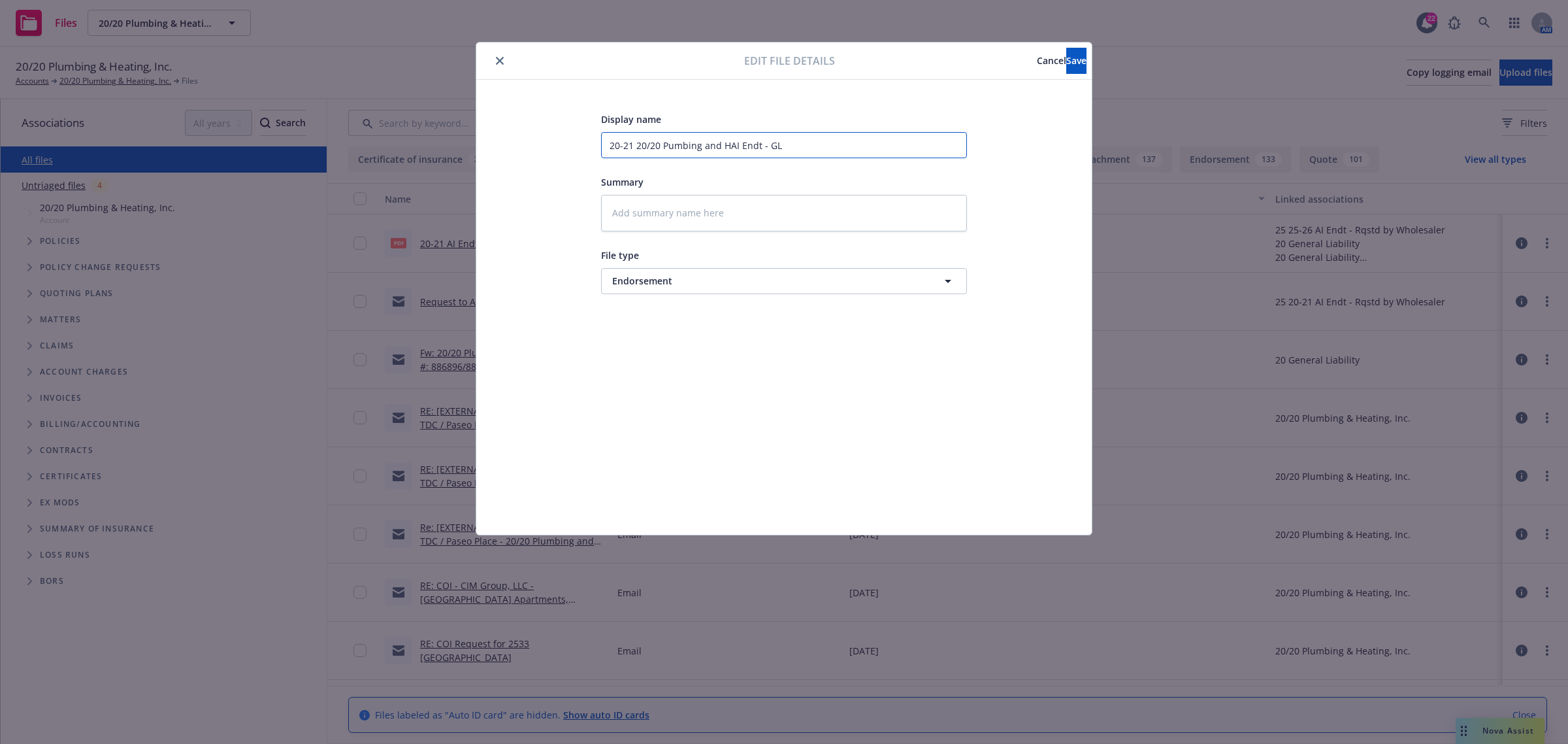
type textarea "x"
type input "20-21 20/20 Pumbing and HeAI Endt - GL"
type textarea "x"
type input "20-21 20/20 Pumbing and HeaAI Endt - GL"
type textarea "x"
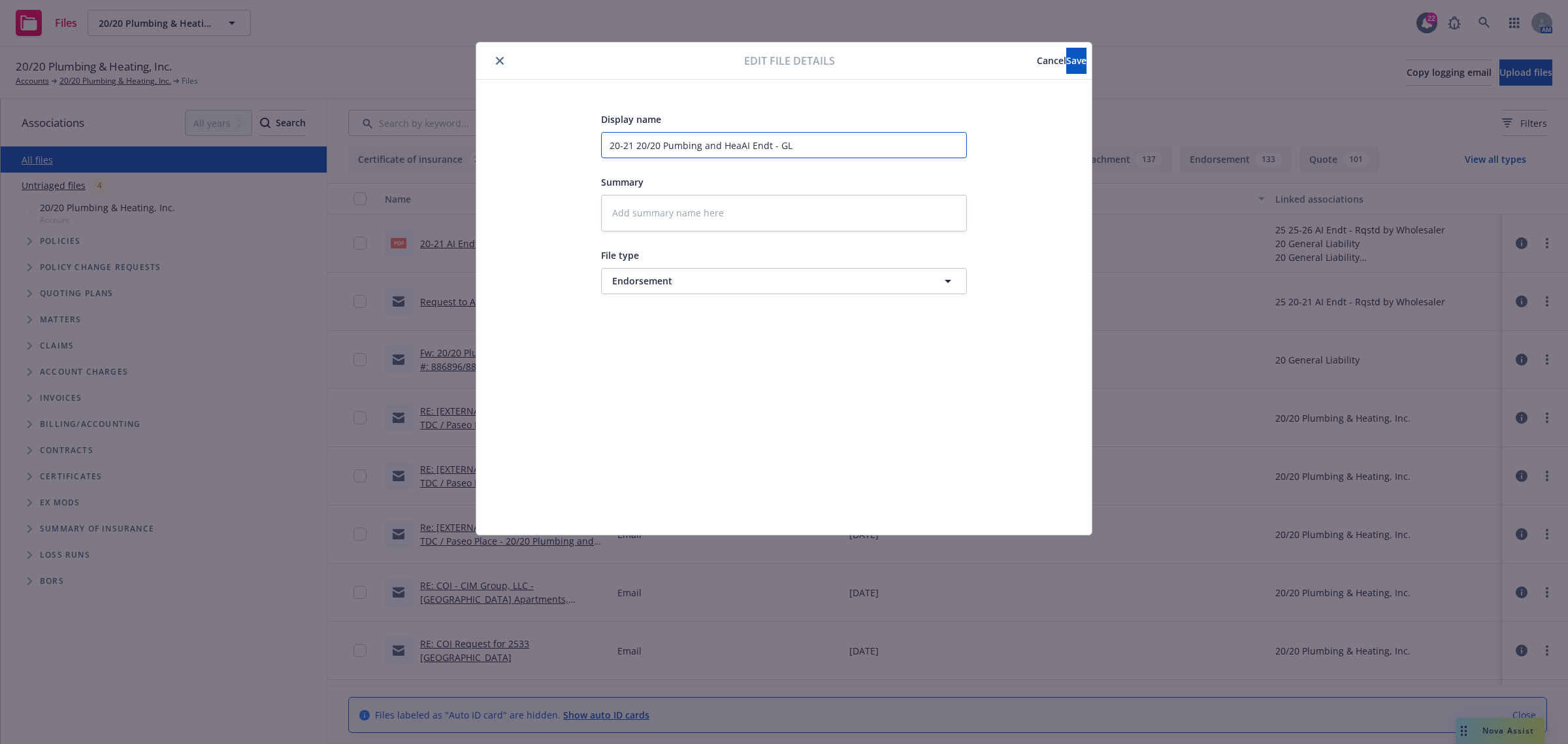
type input "20-21 20/20 Pumbing and HeatAI Endt - GL"
type textarea "x"
type input "20-21 20/20 Pumbing and HeatiAI Endt - GL"
type textarea "x"
type input "20-21 20/20 Pumbing and HeatinAI Endt - GL"
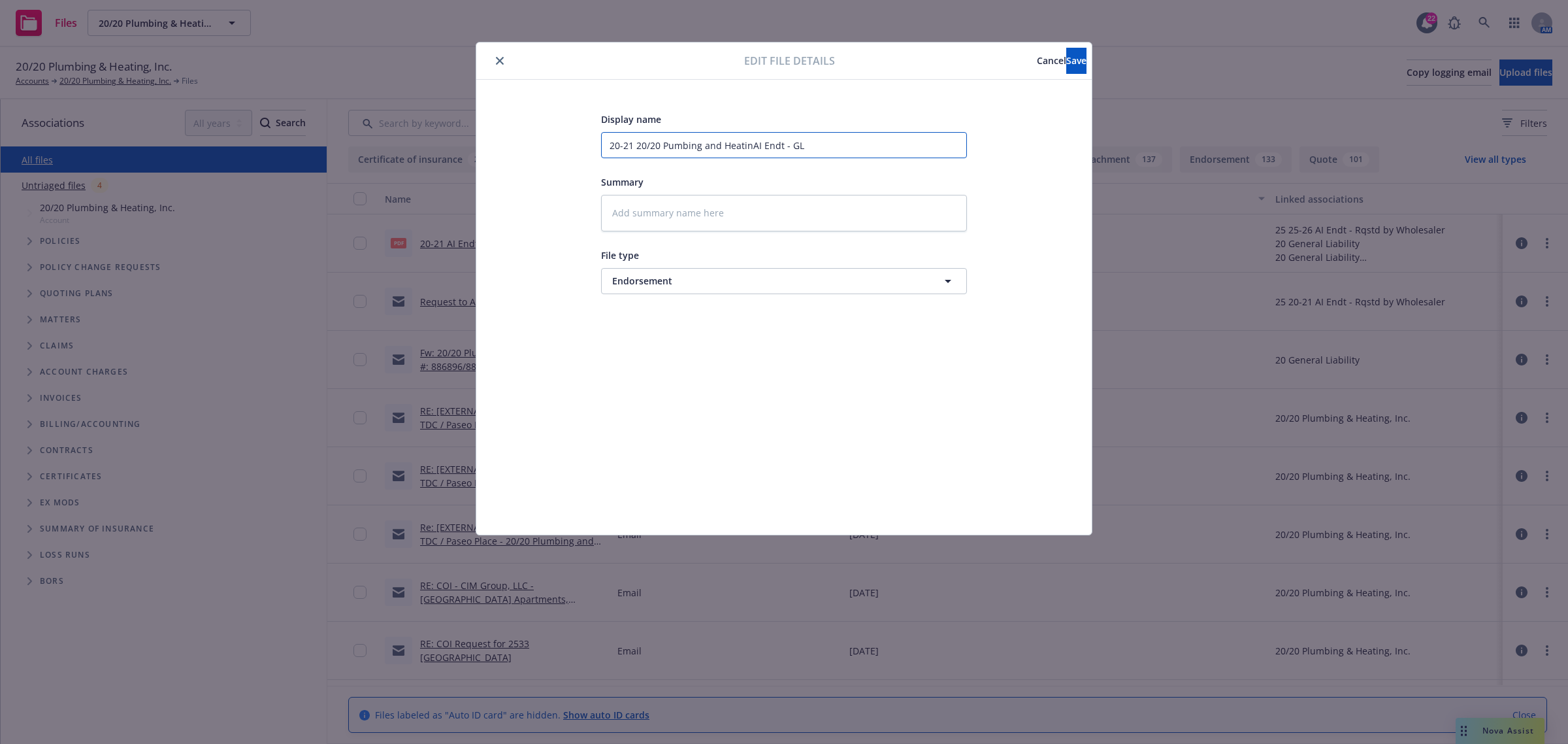
type textarea "x"
type input "20-21 20/20 Pumbing and HeatingAI Endt - GL"
type textarea "x"
type input "20-21 20/20 Pumbing and Heating,AI Endt - GL"
type textarea "x"
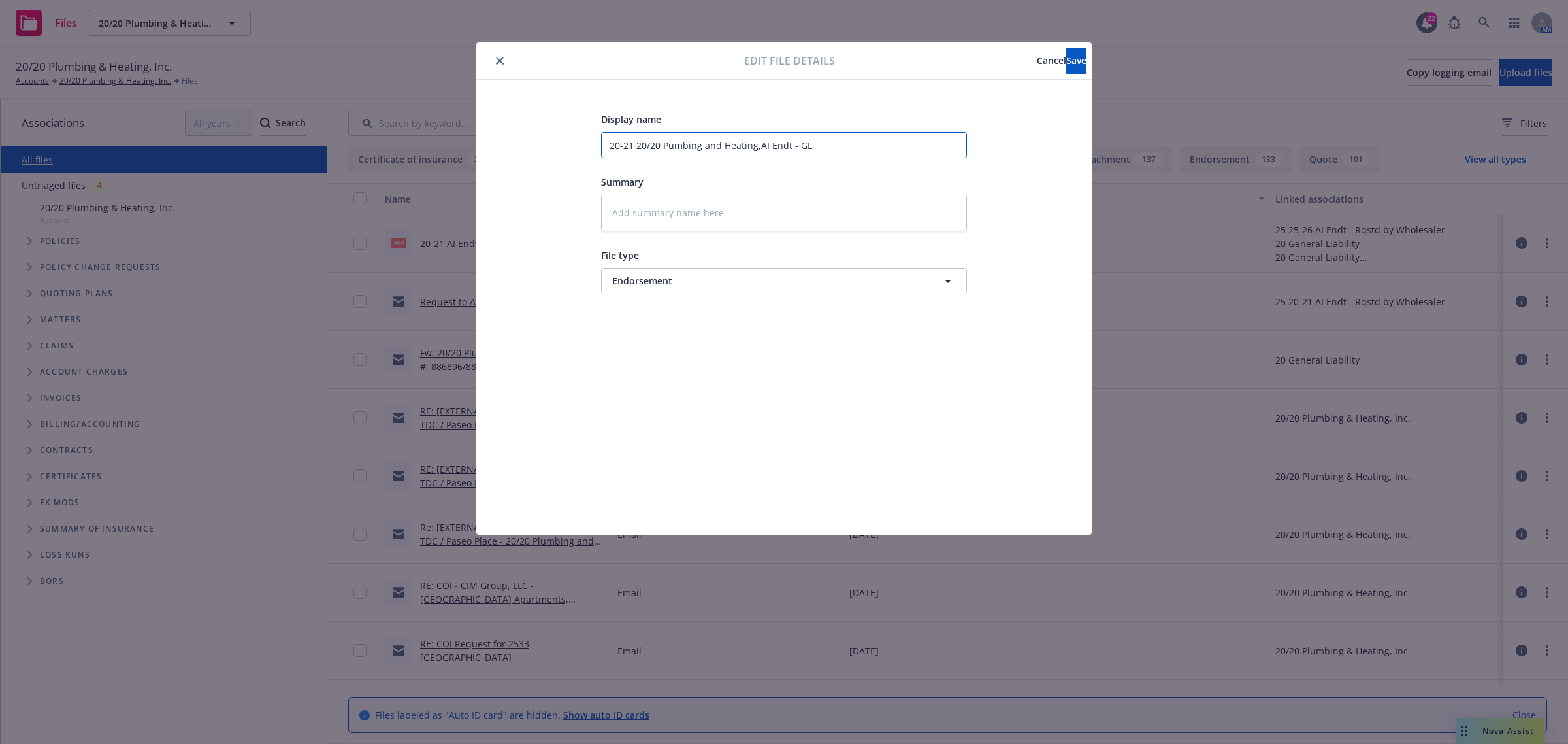
type input "20-21 20/20 Pumbing and Heating, AI Endt - GL"
type textarea "x"
type input "20-21 20/20 Pumbing and Heating, IAI Endt - GL"
type textarea "x"
type input "20-21 20/20 Pumbing and Heating, InAI Endt - GL"
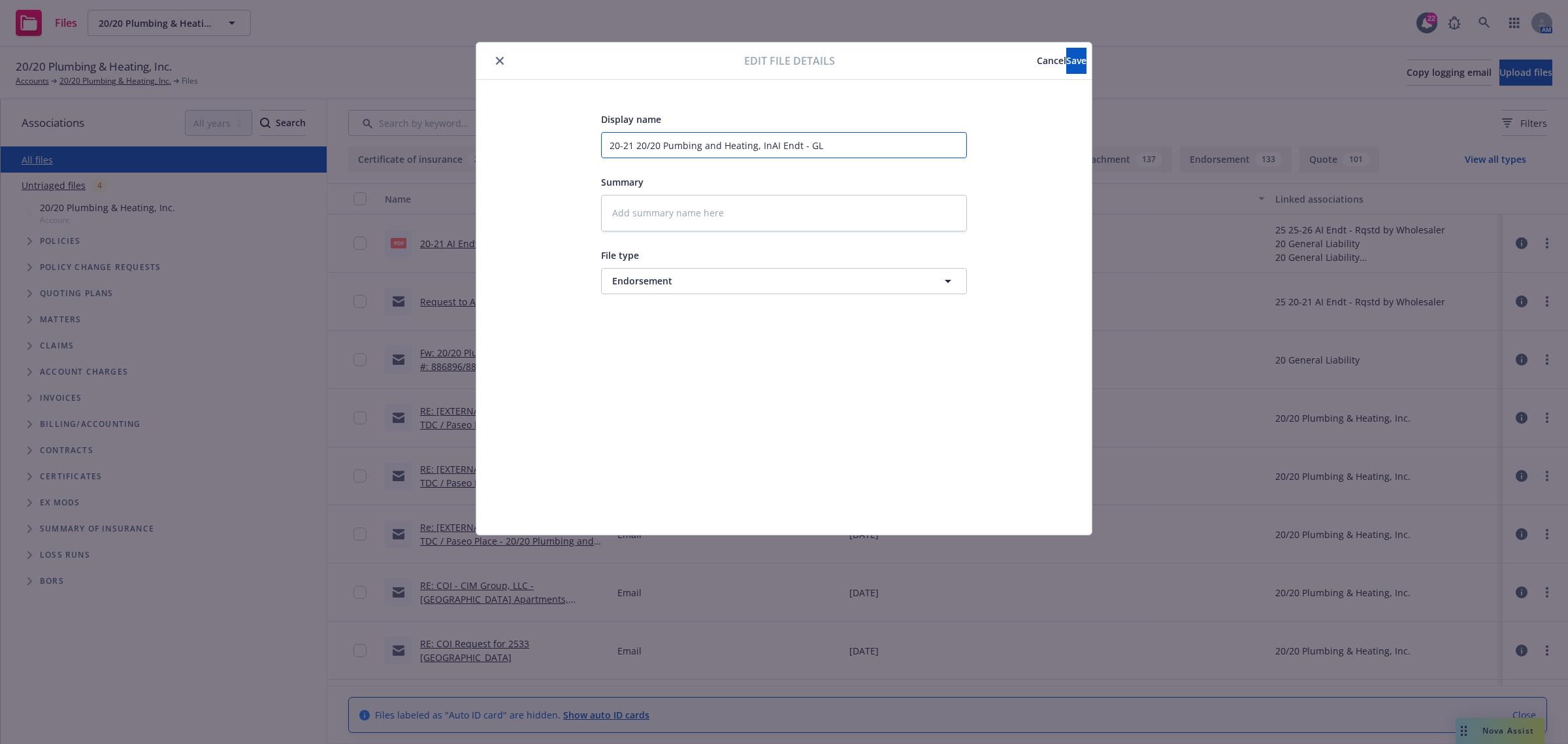
type textarea "x"
type input "20-21 20/20 Pumbing and Heating, IncAI Endt - GL"
type textarea "x"
type input "20-21 20/20 Pumbing and Heating, [URL] Endt - GL"
type textarea "x"
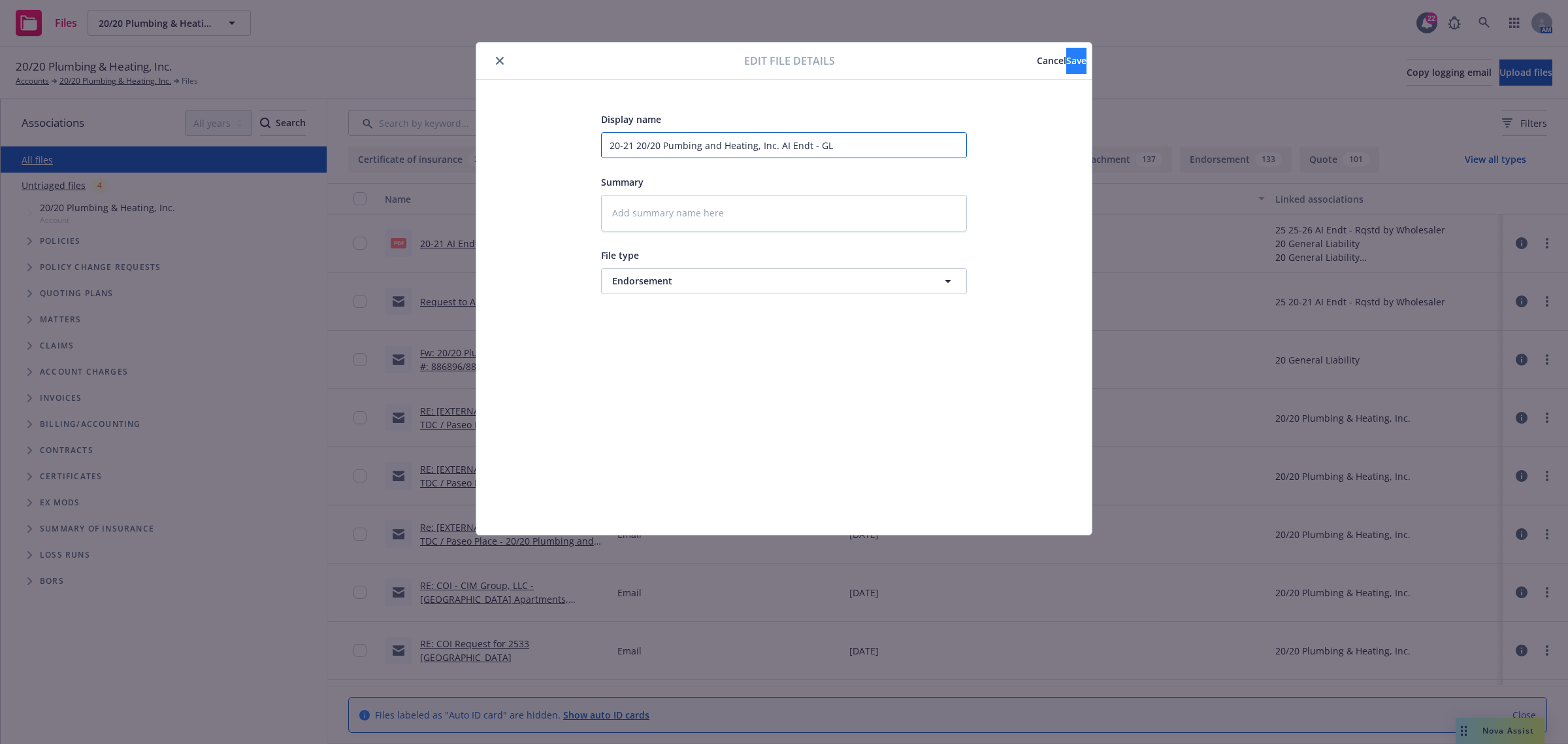
type input "20-21 20/20 Pumbing and Heating, Inc. AI Endt - GL"
click at [1067, 60] on button "Save" at bounding box center [1077, 60] width 20 height 26
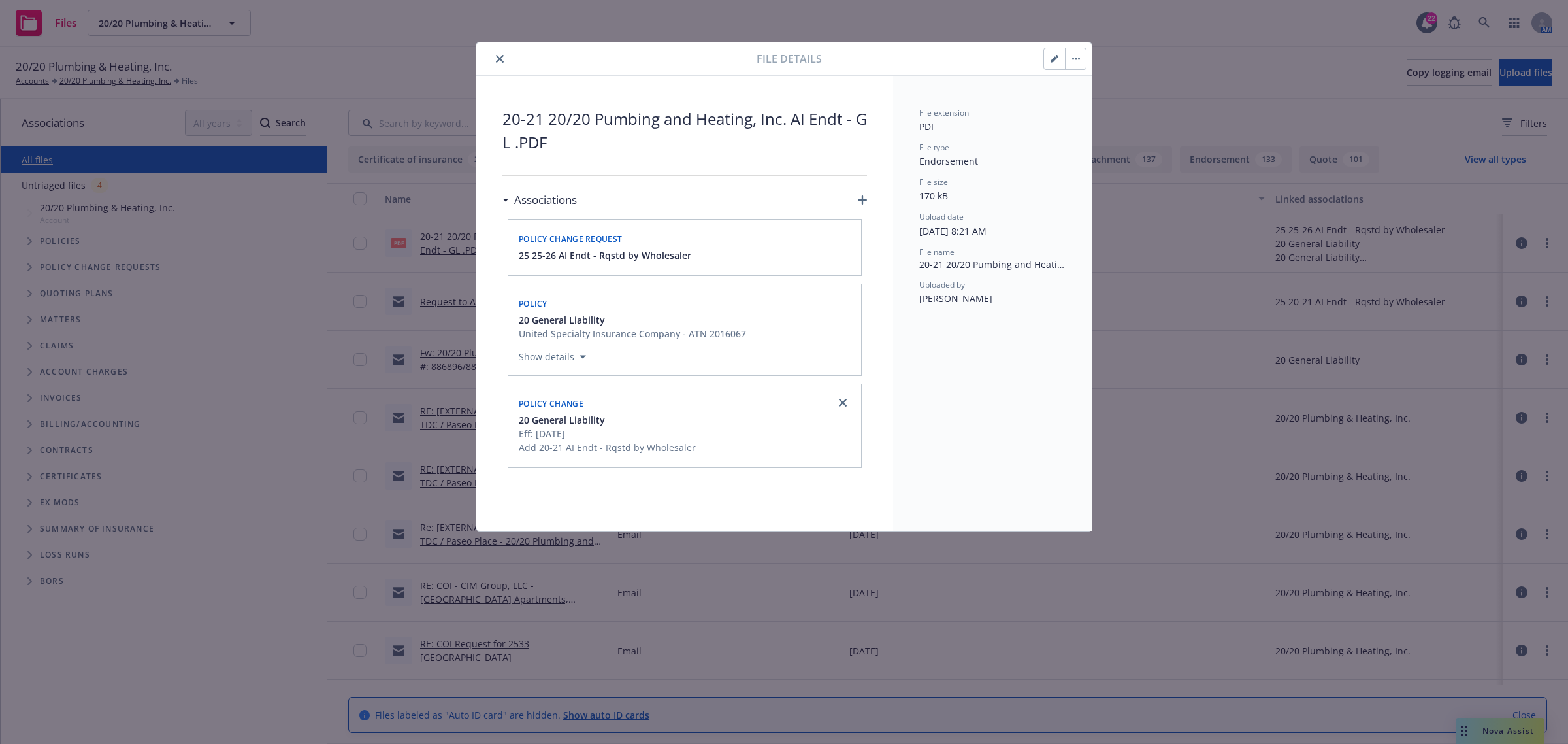
click at [501, 59] on icon "close" at bounding box center [500, 59] width 8 height 8
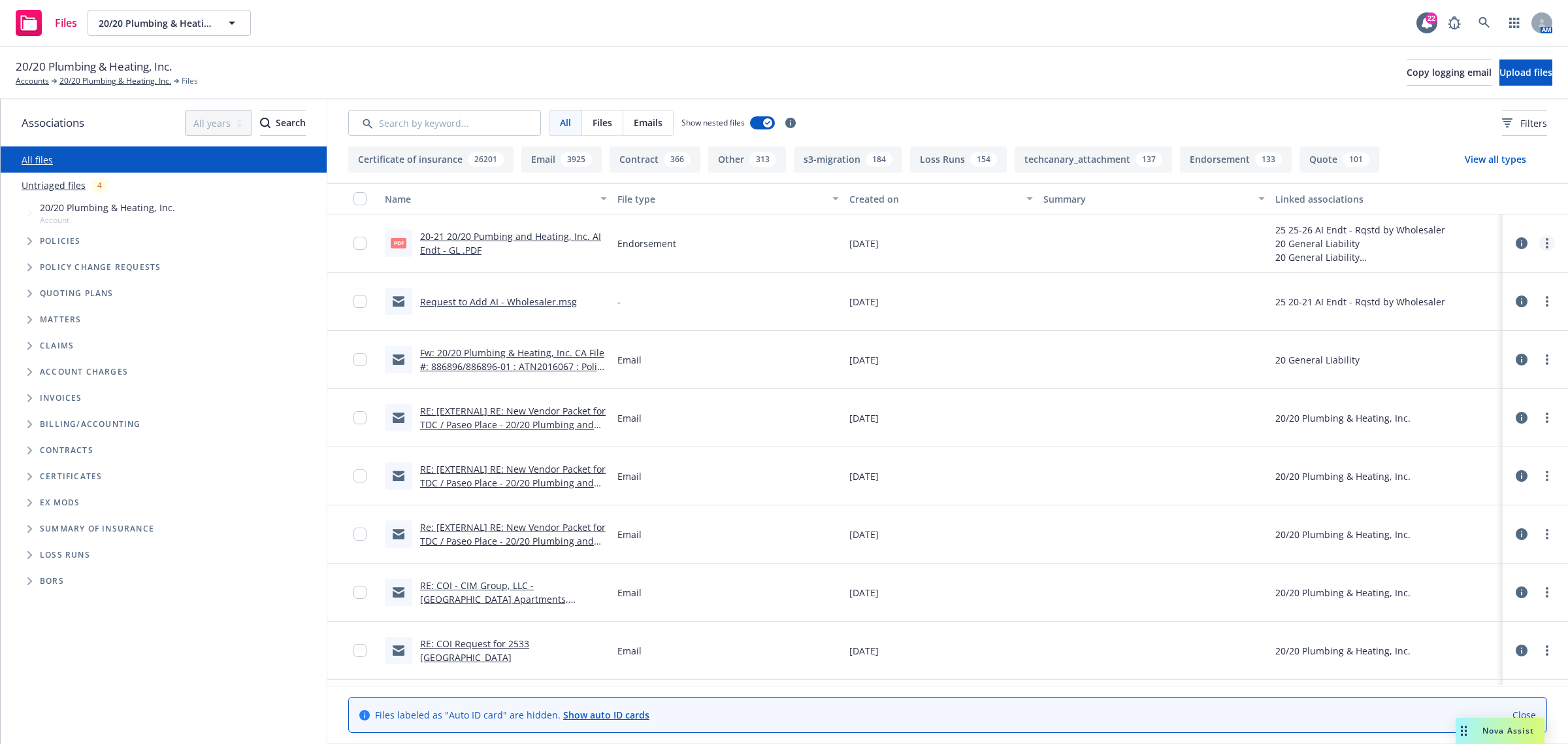
click at [1540, 250] on link "more" at bounding box center [1547, 243] width 16 height 16
click at [1454, 314] on link "Edit" at bounding box center [1477, 322] width 130 height 26
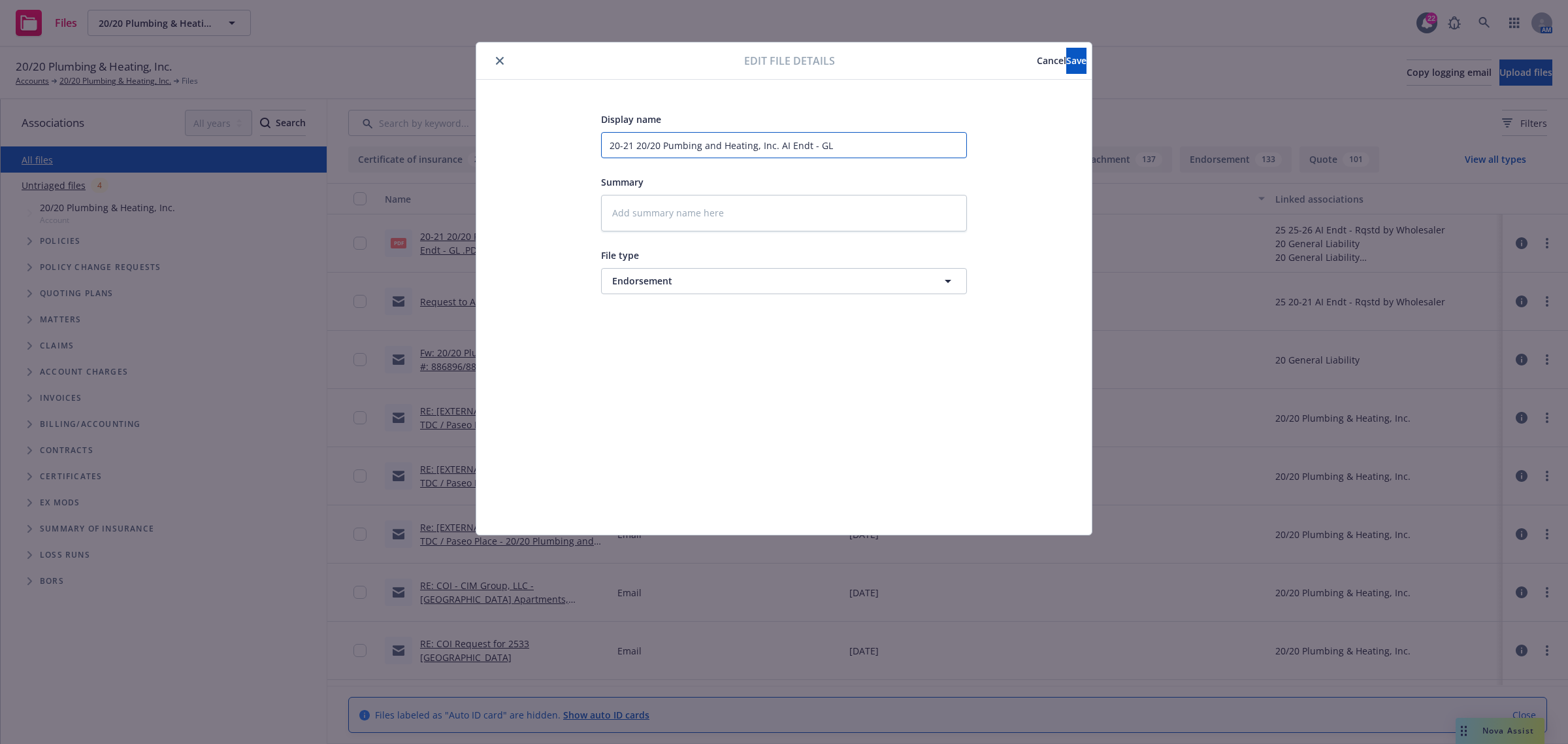
click at [826, 145] on input "20-21 20/20 Pumbing and Heating, Inc. AI Endt - GL" at bounding box center [784, 145] width 366 height 26
type textarea "x"
type input "20-21 20/20 Pumbing and Heating, Inc. AI Endt - G"
type textarea "x"
type input "20-21 20/20 Pumbing and Heating, Inc. AI Endt - Ge"
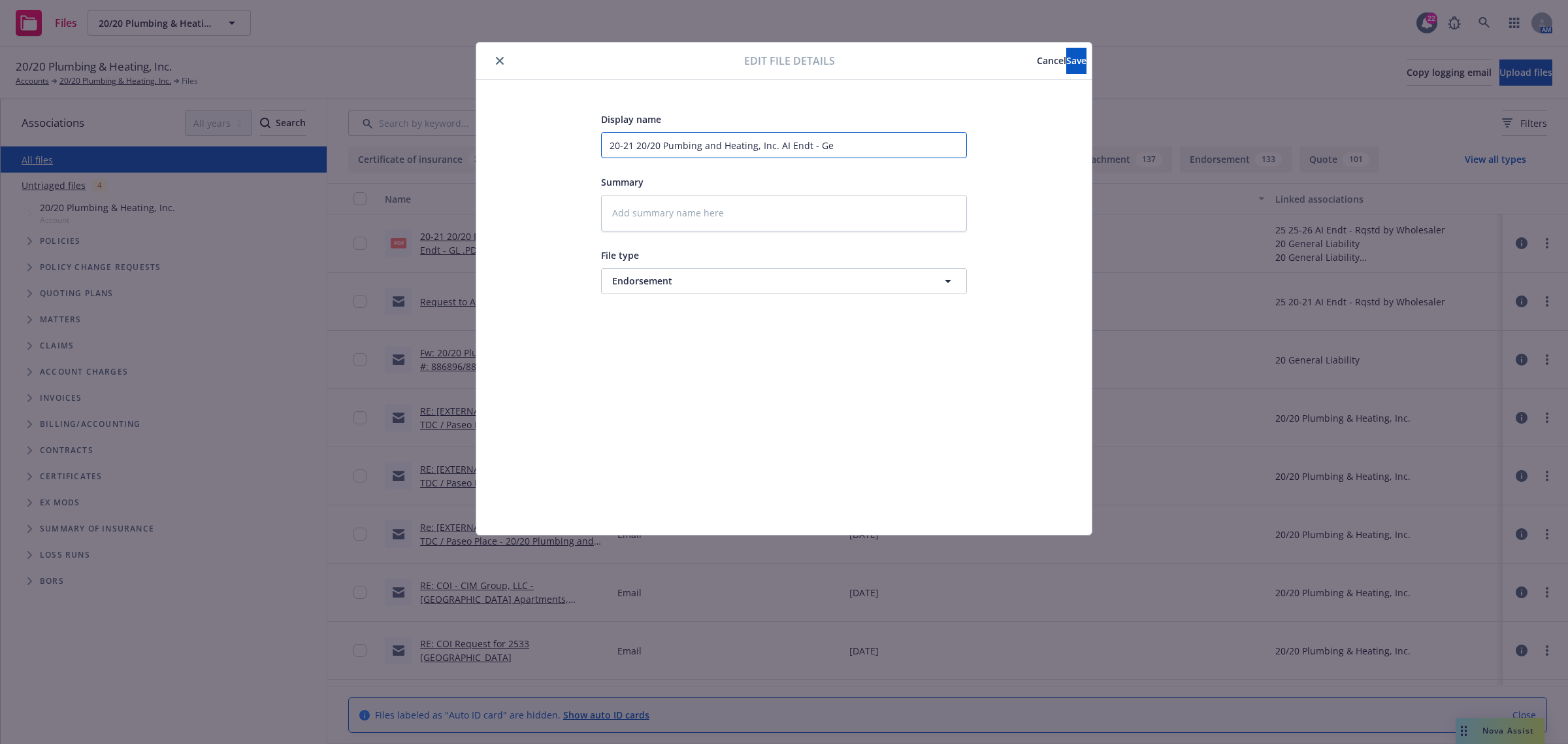
type textarea "x"
type input "20-21 20/20 Pumbing and Heating, Inc. AI Endt - Gen"
type textarea "x"
type input "20-21 20/20 Pumbing and Heating, Inc. AI Endt - Gene"
type textarea "x"
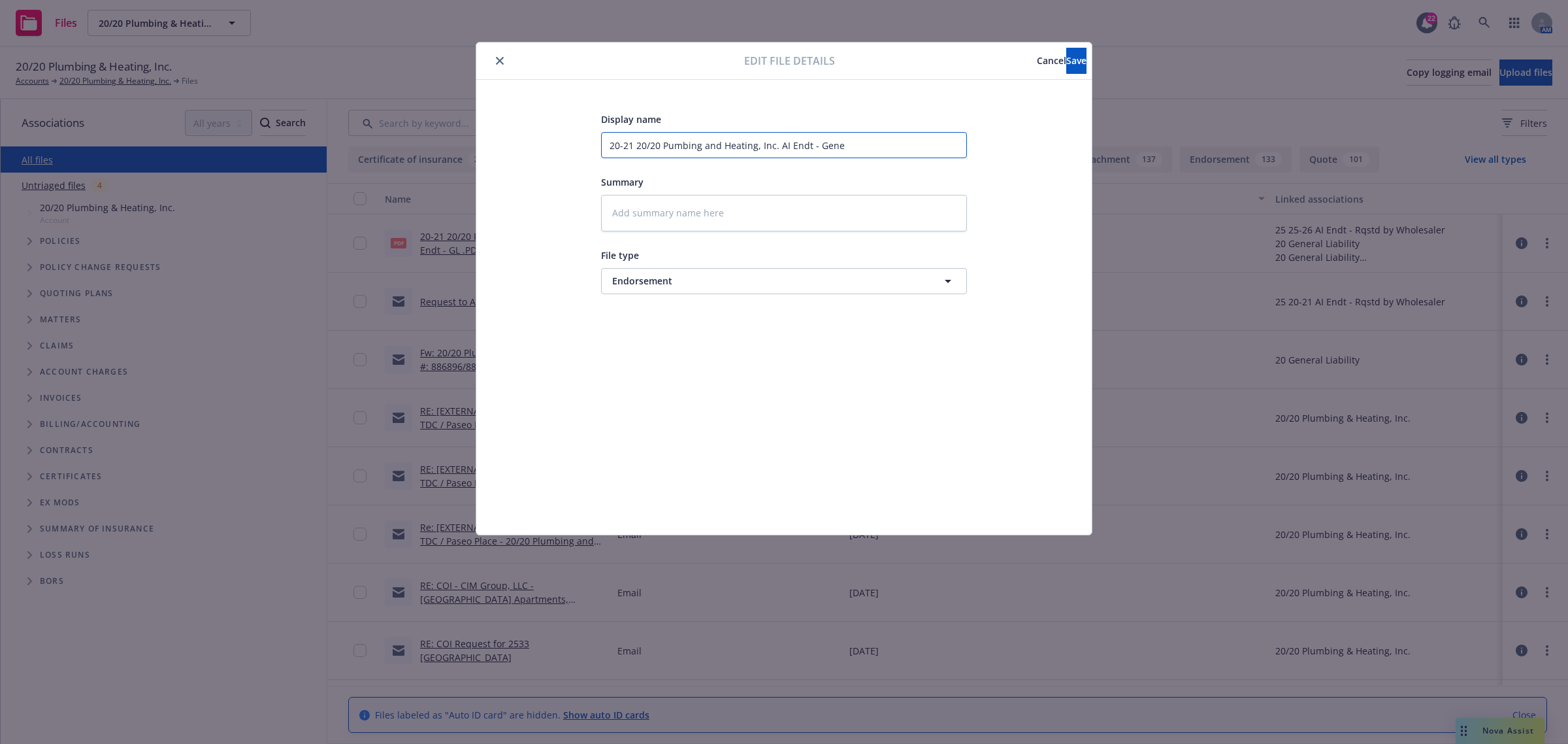
type input "20-21 20/20 Pumbing and Heating, Inc. AI Endt - Gener"
type textarea "x"
type input "20-21 20/20 Pumbing and Heating, Inc. AI Endt - Genera"
type textarea "x"
type input "20-21 20/20 Pumbing and Heating, Inc. AI Endt - General"
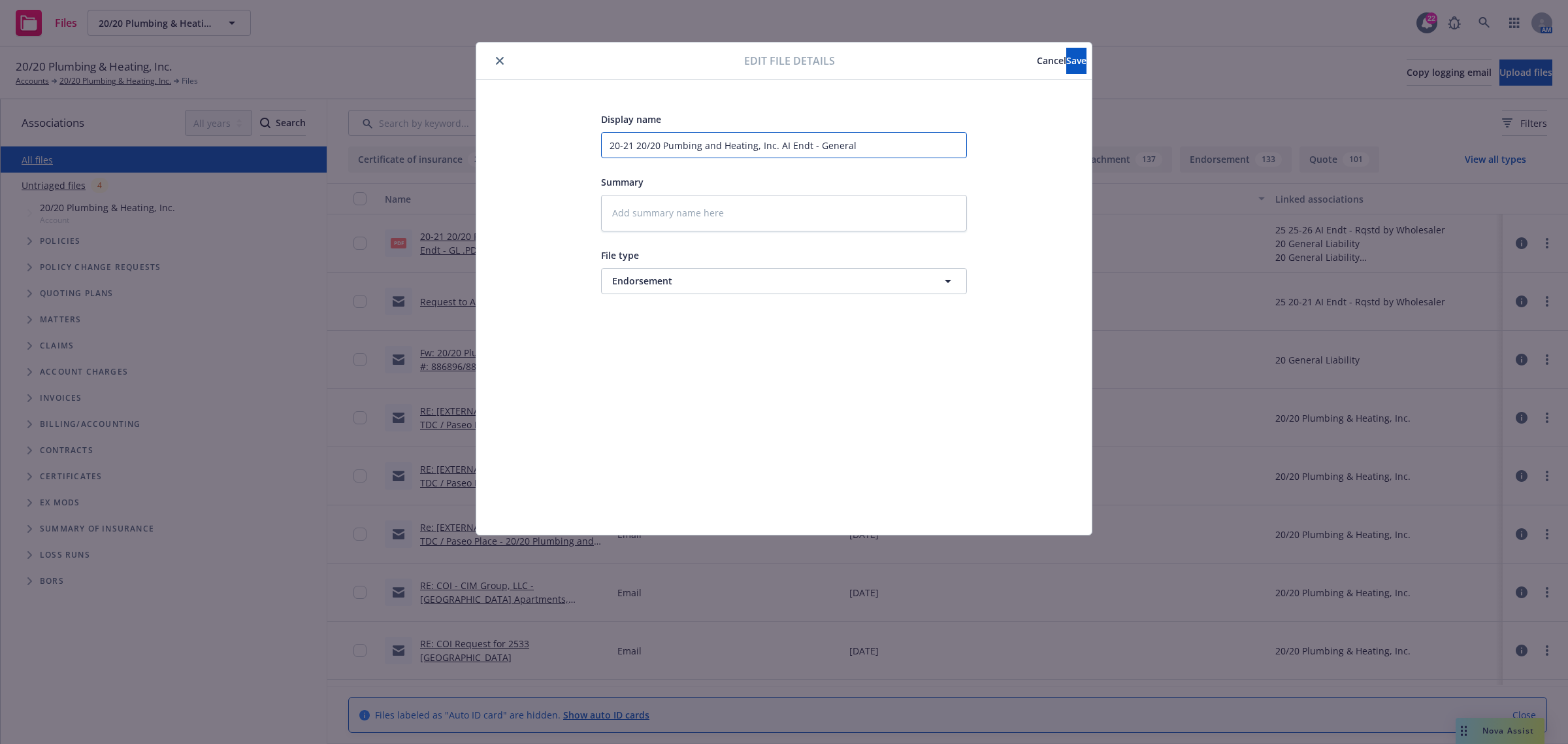
type textarea "x"
type input "20-21 20/20 Pumbing and Heating, Inc. AI Endt - General"
type textarea "x"
type input "20-21 20/20 Pumbing and Heating, Inc. AI Endt - General L"
type textarea "x"
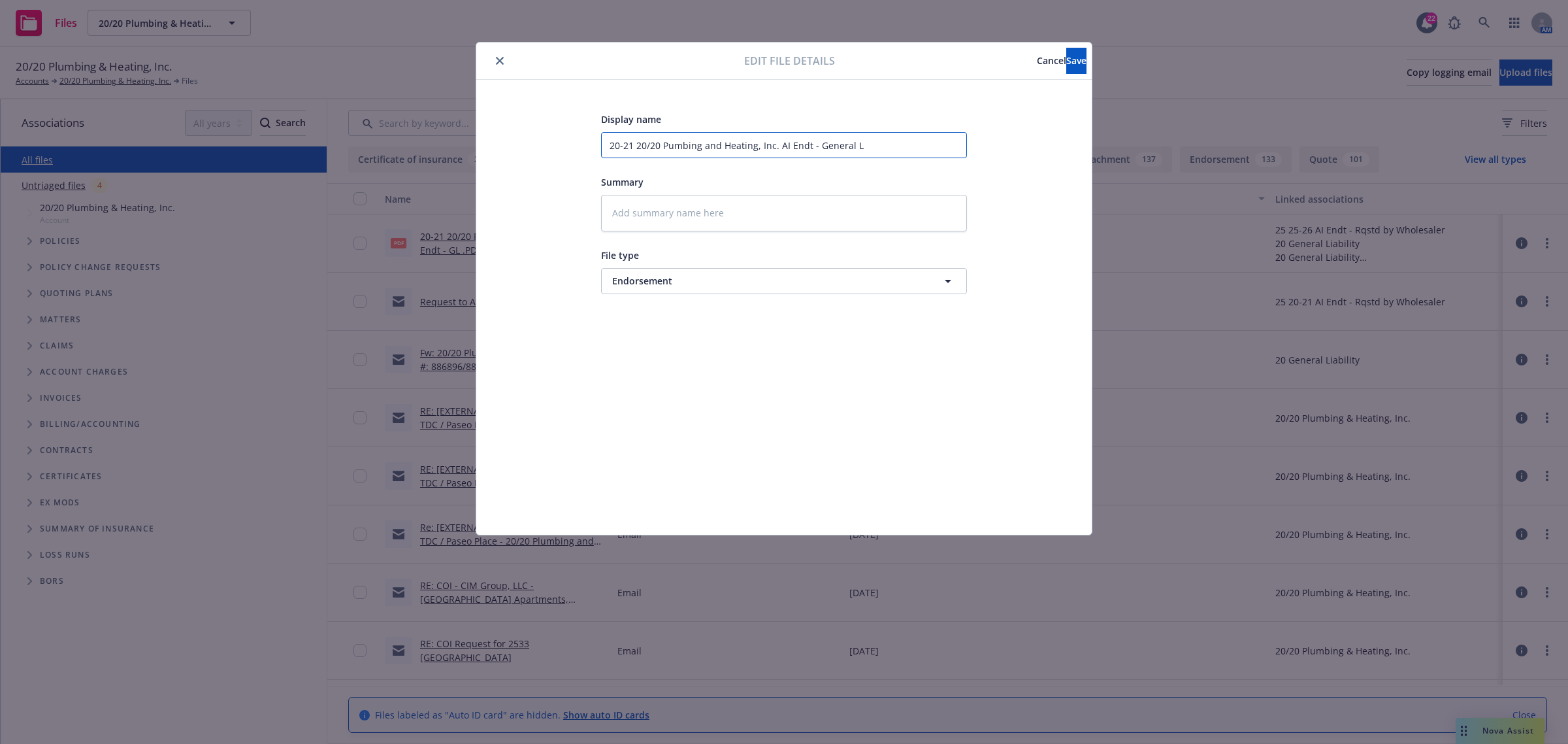
type input "20-21 20/20 Pumbing and Heating, Inc. AI Endt - General [PERSON_NAME]"
type textarea "x"
type input "20-21 20/20 Pumbing and Heating, Inc. AI Endt - General [PERSON_NAME]"
type textarea "x"
type input "20-21 20/20 Pumbing and Heating, Inc. AI Endt - General Liab"
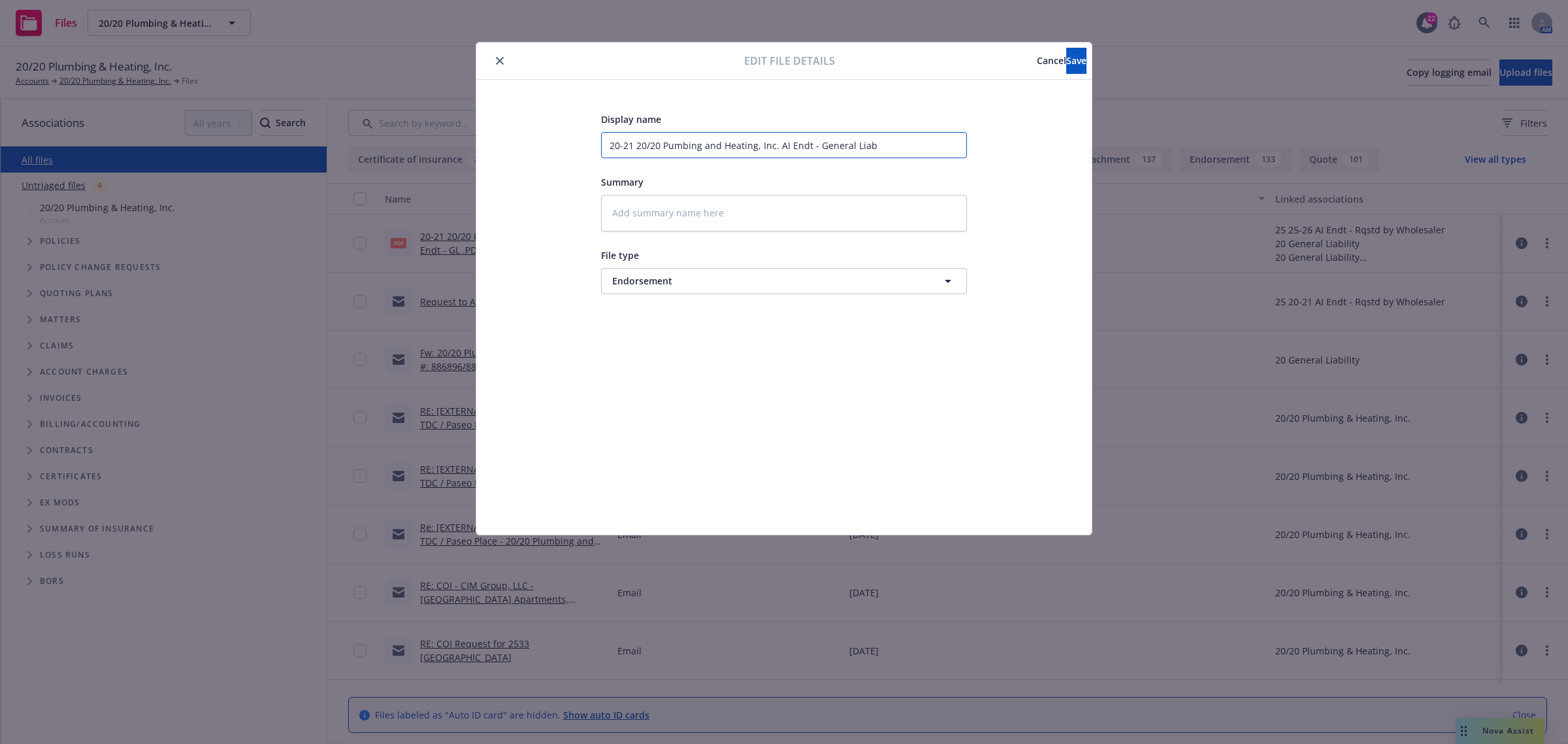
type textarea "x"
type input "20-21 20/20 Pumbing and Heating, Inc. AI Endt - General [PERSON_NAME]"
type textarea "x"
type input "20-21 20/20 Pumbing and Heating, Inc. AI Endt - General [PERSON_NAME]"
type textarea "x"
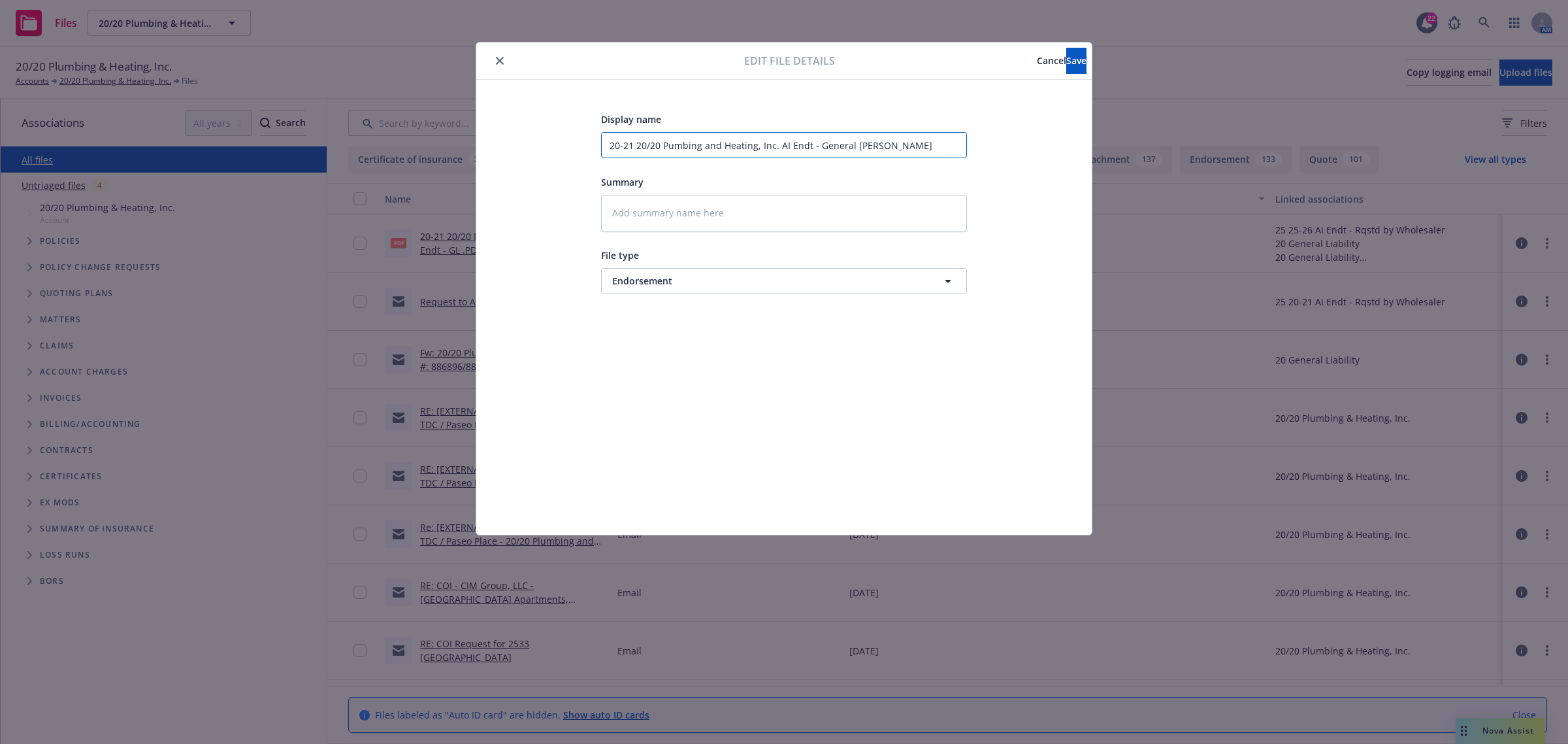
type input "20-21 20/20 Pumbing and Heating, Inc. AI Endt - General [PERSON_NAME]"
type textarea "x"
type input "20-21 20/20 Pumbing and Heating, Inc. AI Endt - General [PERSON_NAME]"
type textarea "x"
type input "20-21 20/20 Pumbing and Heating, Inc. AI Endt - General Liability"
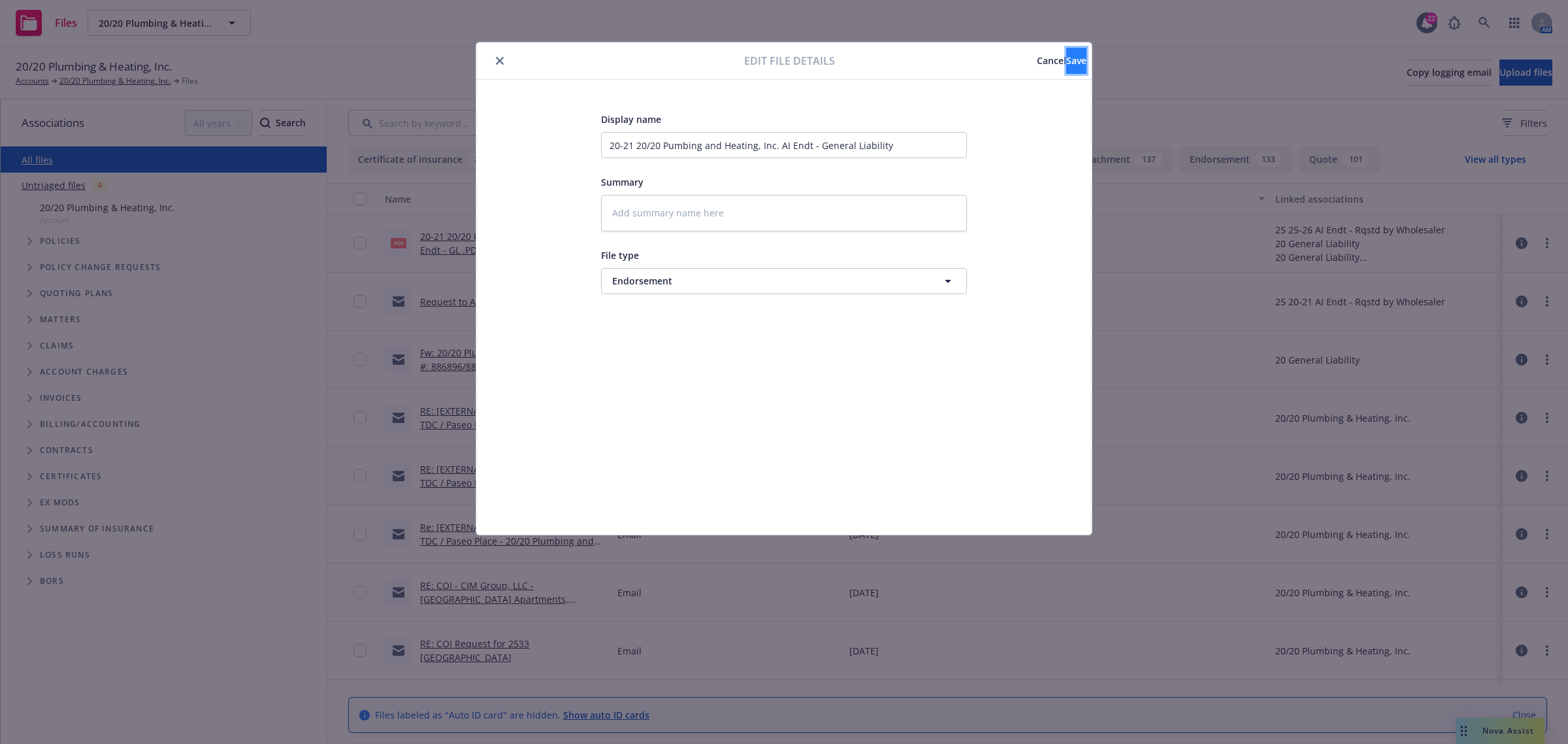
click at [1084, 52] on button "Save" at bounding box center [1077, 60] width 20 height 26
type textarea "x"
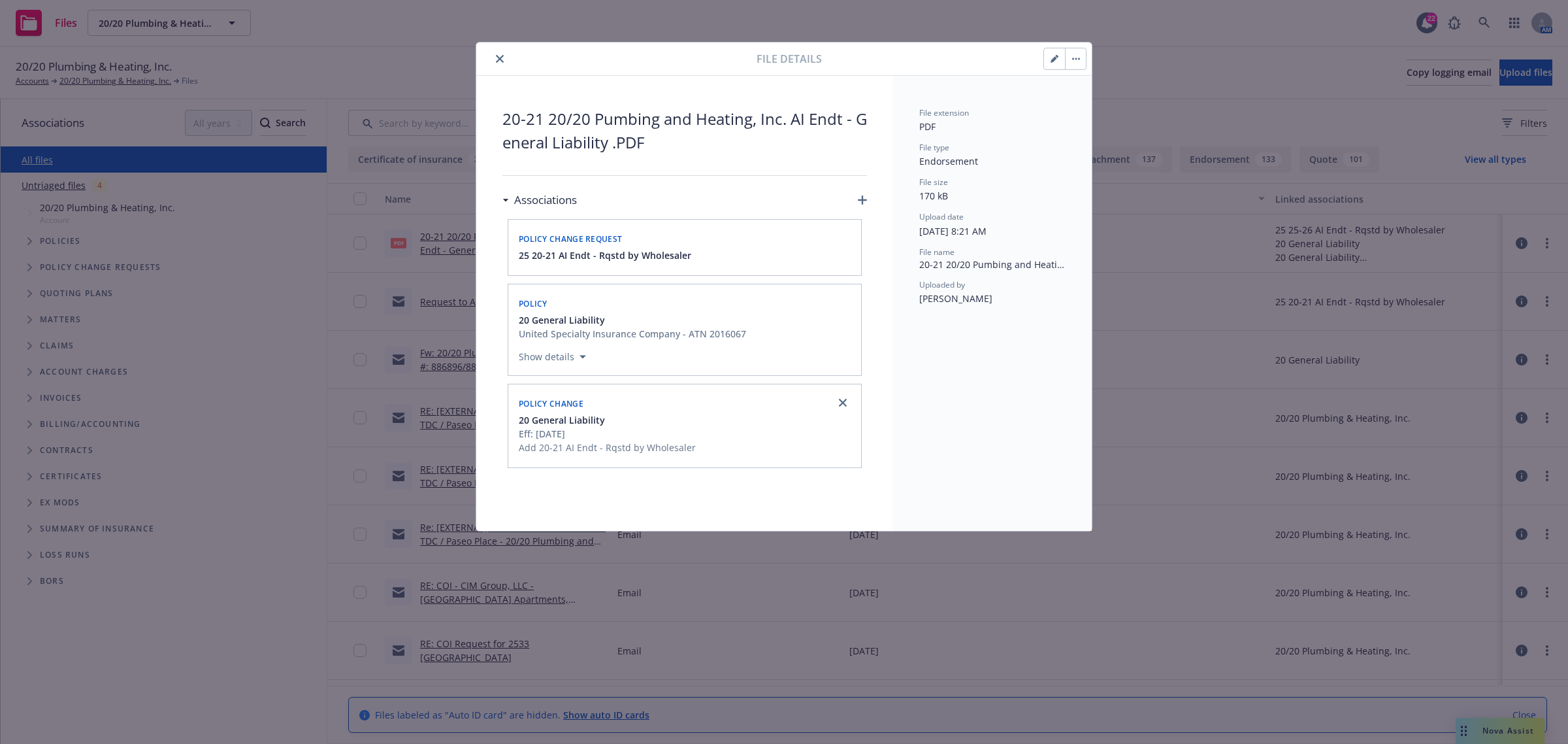
click at [500, 62] on icon "close" at bounding box center [500, 59] width 8 height 8
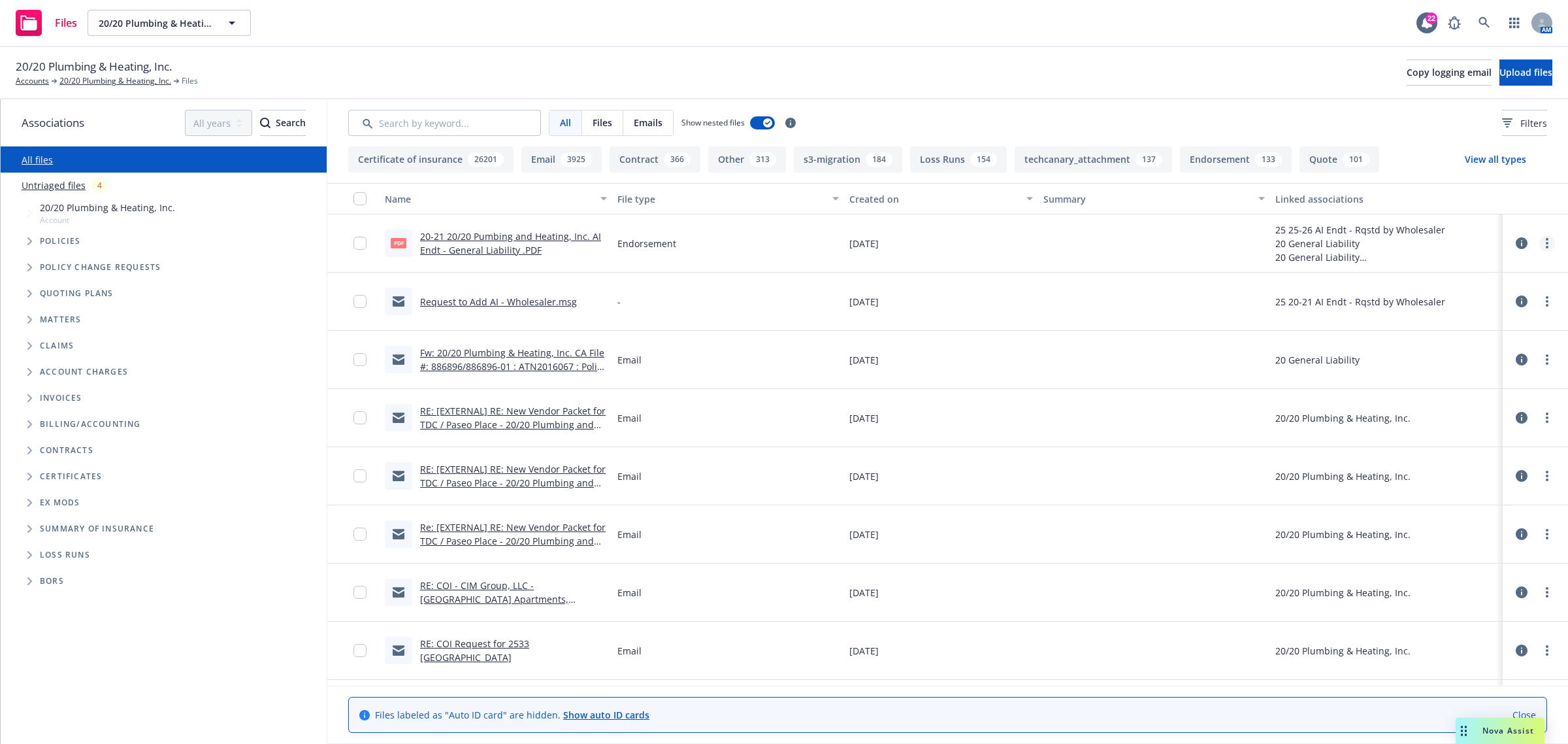
click at [1540, 245] on link "more" at bounding box center [1547, 243] width 16 height 16
click at [1466, 302] on link "Download" at bounding box center [1477, 297] width 130 height 26
